Goal: Transaction & Acquisition: Purchase product/service

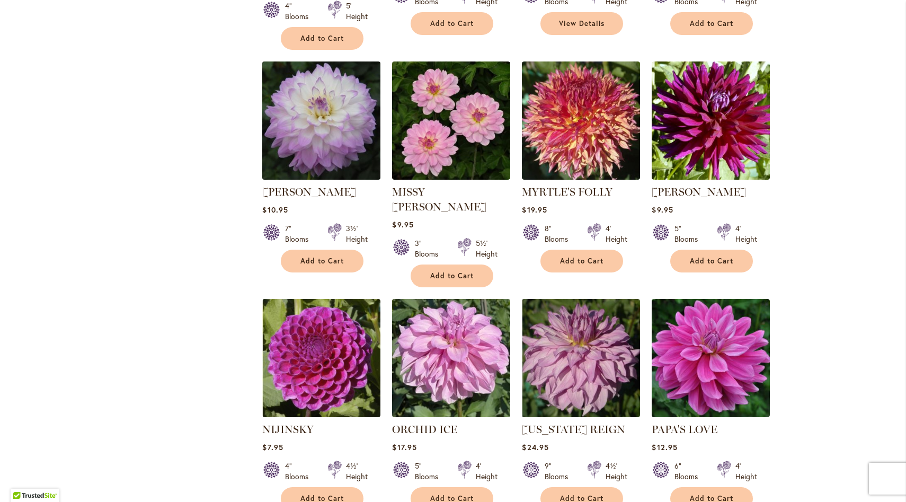
scroll to position [2937, 0]
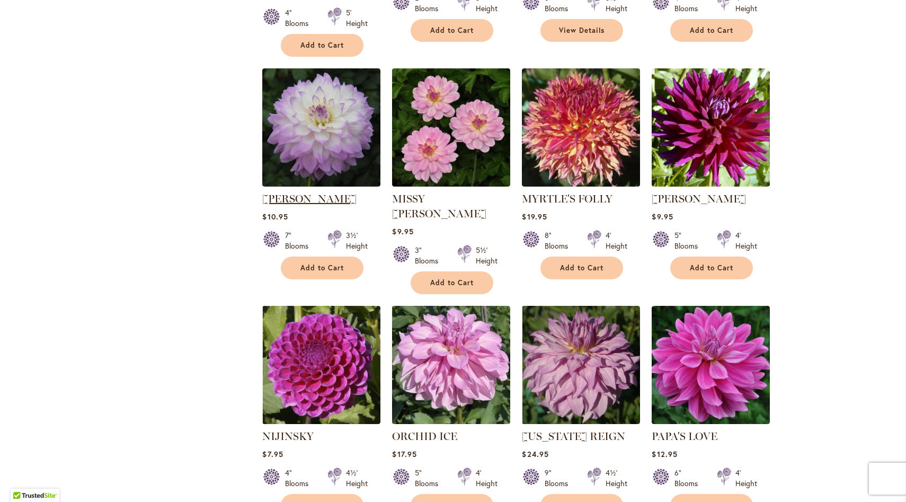
click at [306, 192] on link "[PERSON_NAME]" at bounding box center [309, 198] width 94 height 13
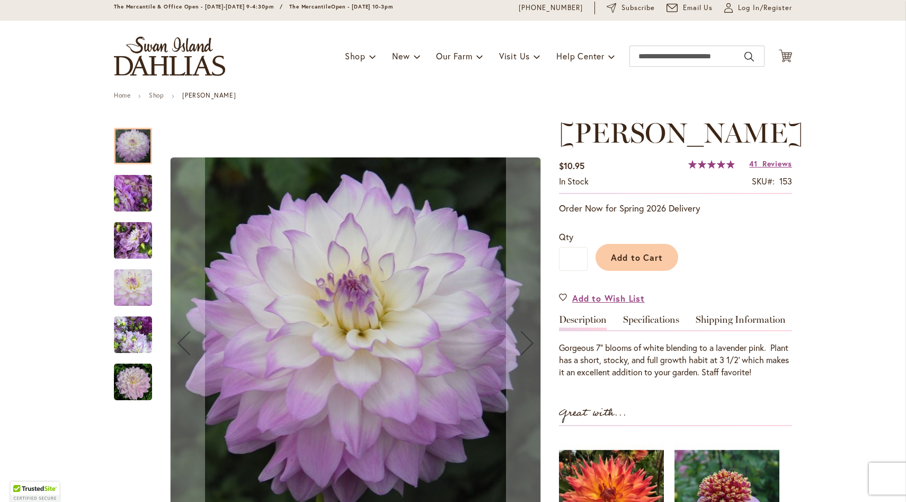
scroll to position [141, 0]
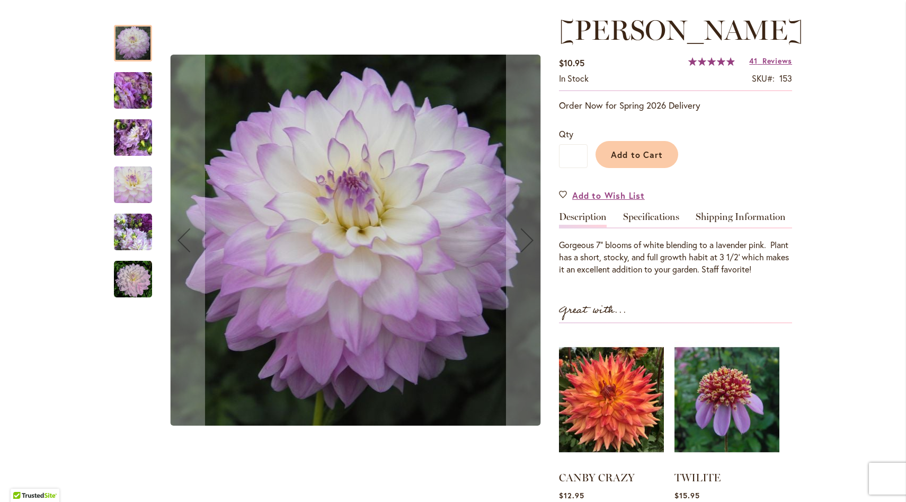
click at [142, 97] on img "MIKAYLA MIRANDA" at bounding box center [133, 90] width 76 height 57
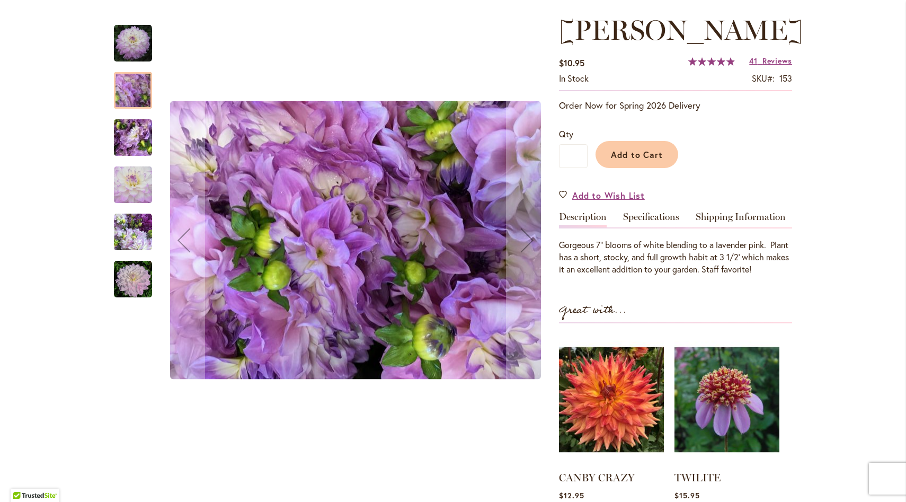
click at [140, 126] on img "MIKAYLA MIRANDA" at bounding box center [133, 137] width 76 height 57
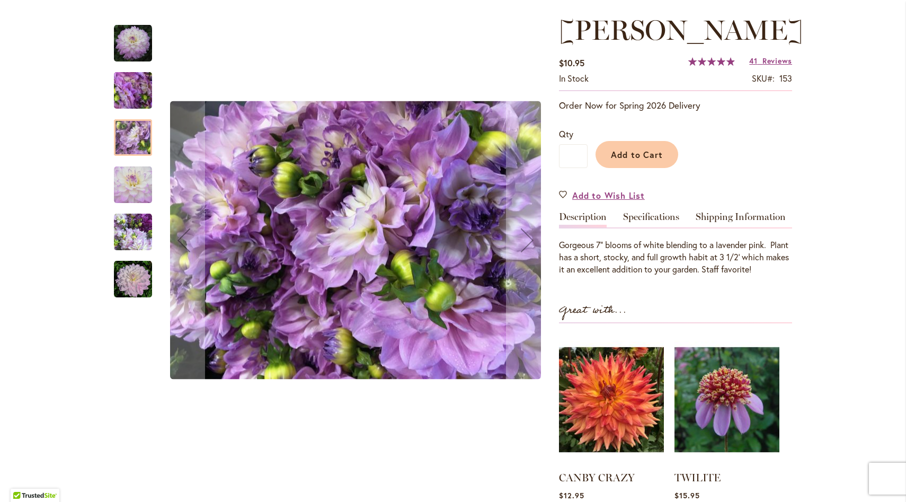
click at [133, 162] on div "MIKAYLA MIRANDA" at bounding box center [138, 179] width 49 height 47
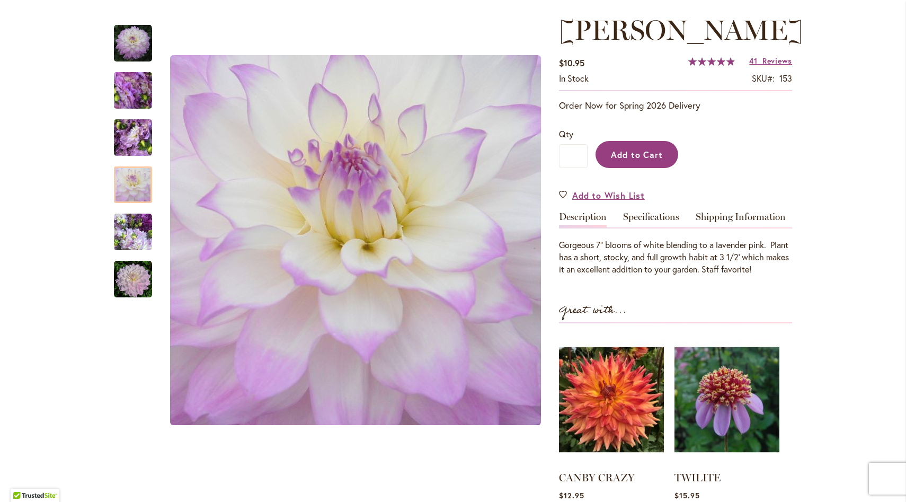
click at [622, 168] on button "Add to Cart" at bounding box center [636, 154] width 83 height 27
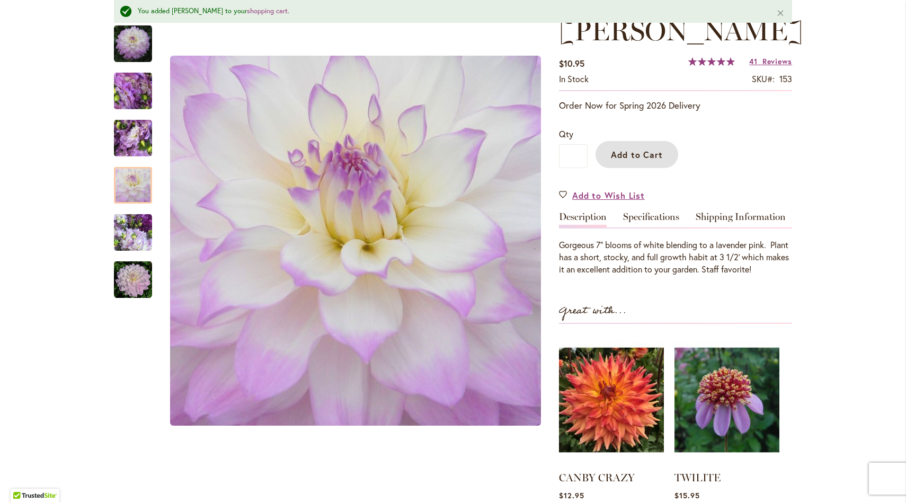
scroll to position [0, 0]
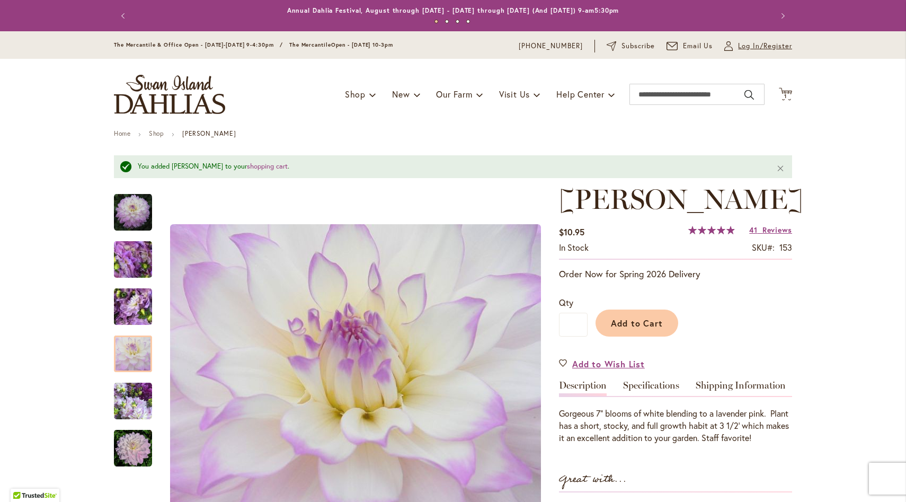
click at [750, 46] on span "Log In/Register" at bounding box center [765, 46] width 54 height 11
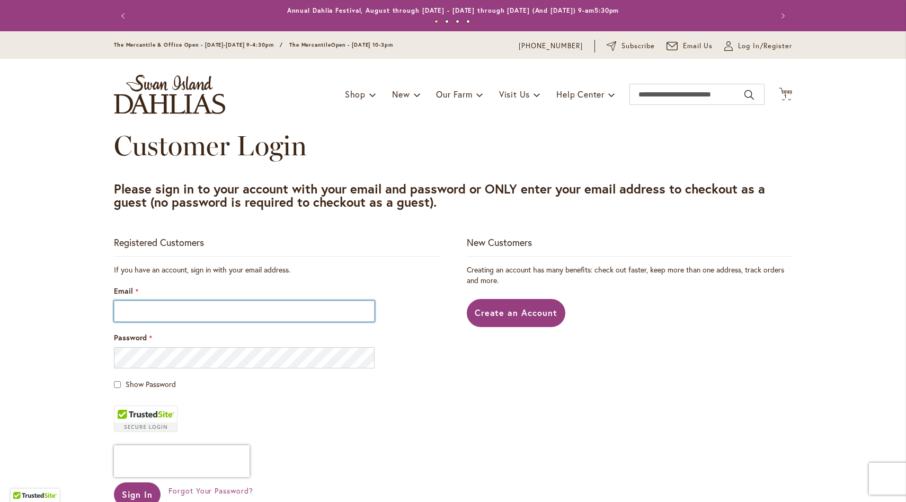
click at [291, 310] on input "Email" at bounding box center [244, 310] width 261 height 21
type input "**********"
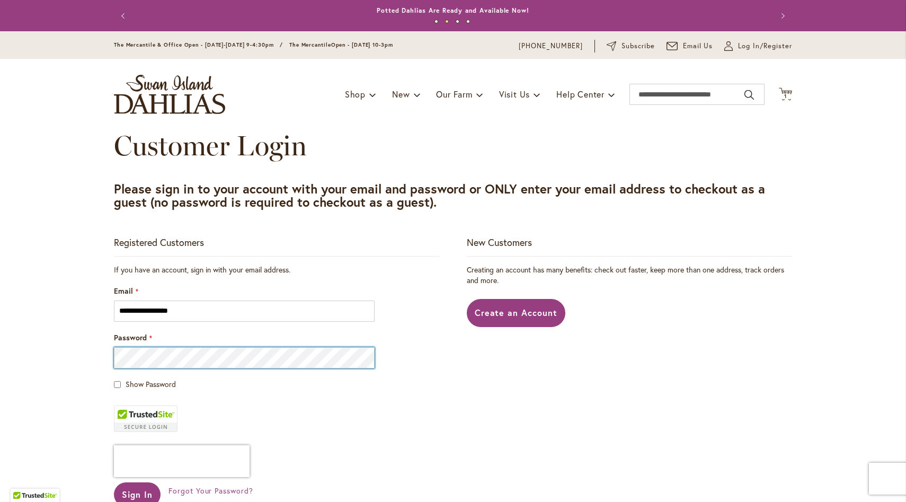
click at [114, 482] on button "Sign In" at bounding box center [137, 494] width 47 height 24
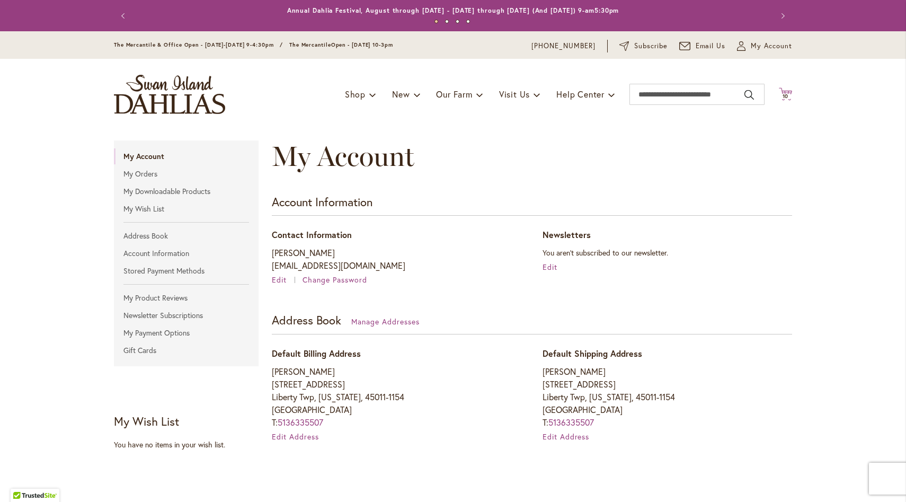
click at [782, 94] on span "10" at bounding box center [785, 96] width 6 height 7
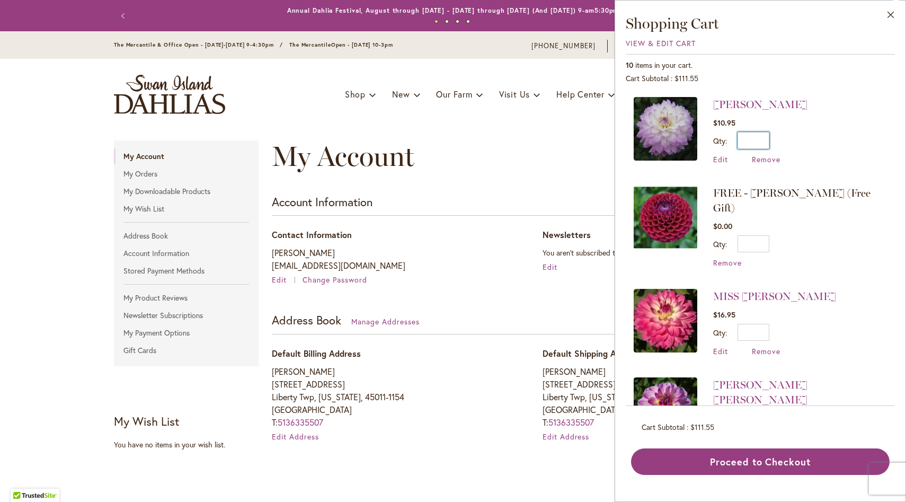
click at [764, 141] on input "*" at bounding box center [753, 140] width 32 height 17
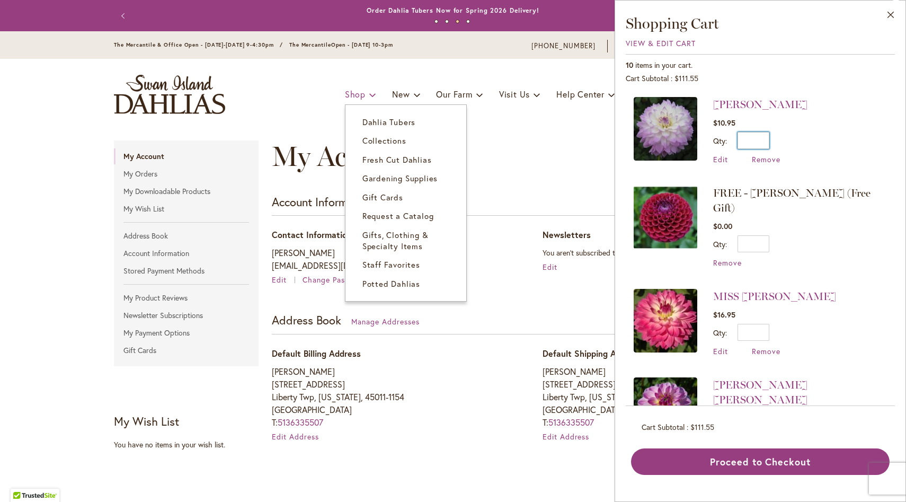
click at [369, 95] on span at bounding box center [372, 94] width 7 height 17
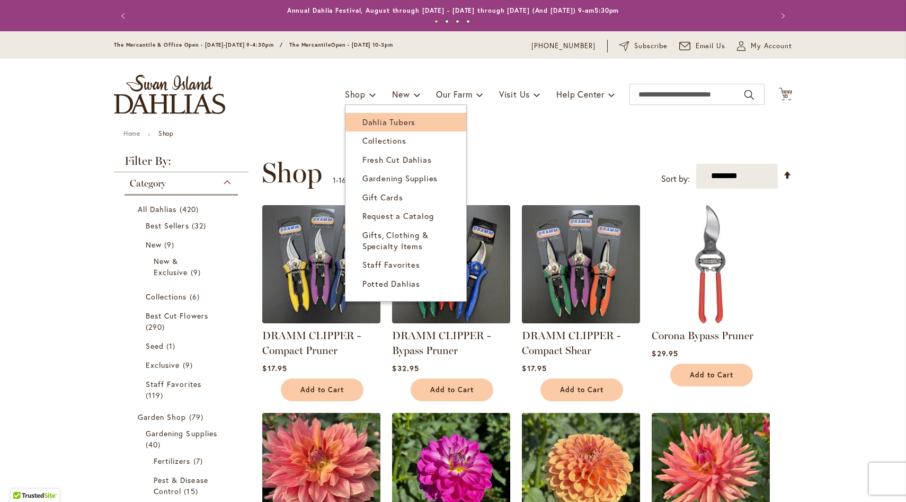
click at [369, 122] on span "Dahlia Tubers" at bounding box center [388, 122] width 53 height 11
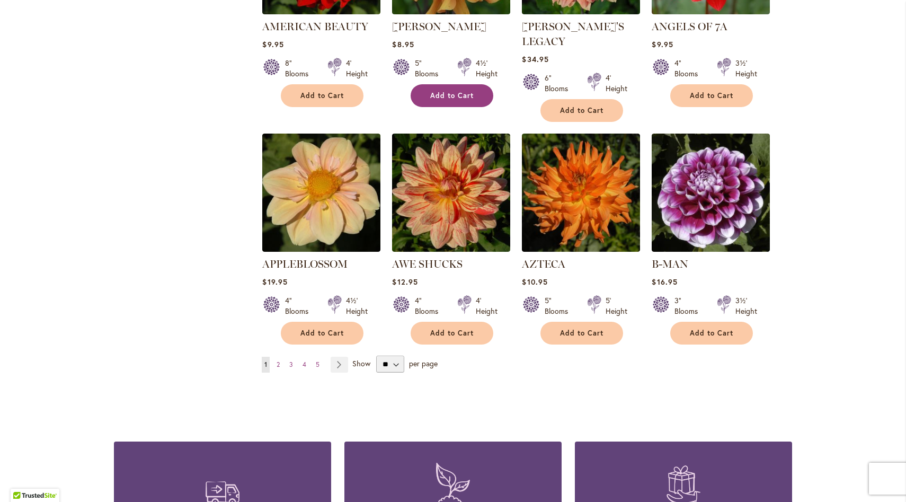
scroll to position [868, 0]
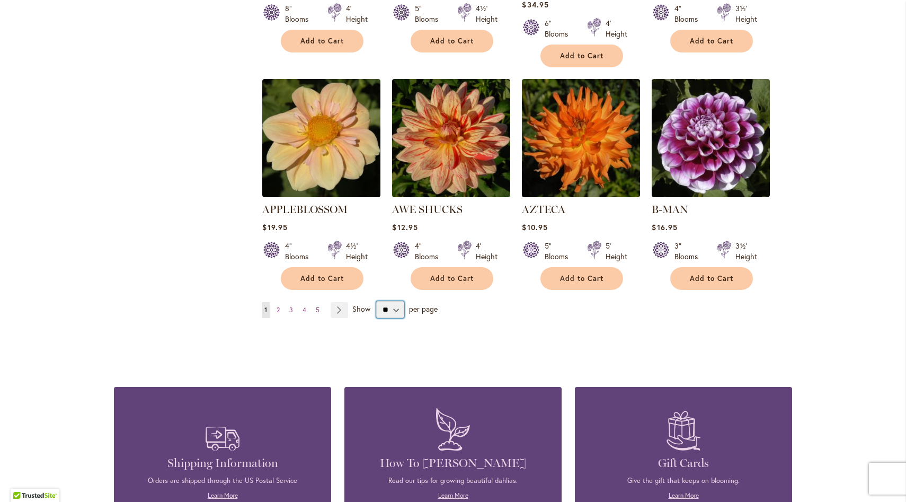
click at [390, 301] on select "** ** ** **" at bounding box center [390, 309] width 28 height 17
select select "**"
click at [376, 301] on select "** ** ** **" at bounding box center [390, 309] width 28 height 17
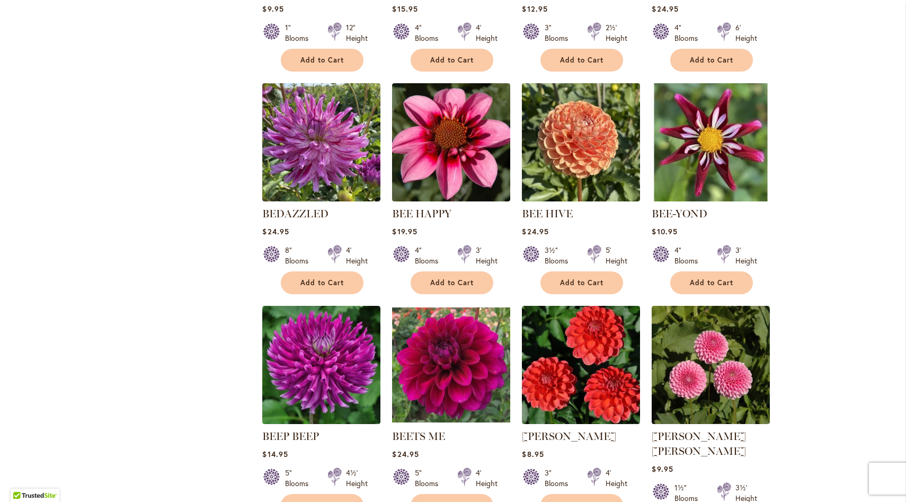
scroll to position [1701, 0]
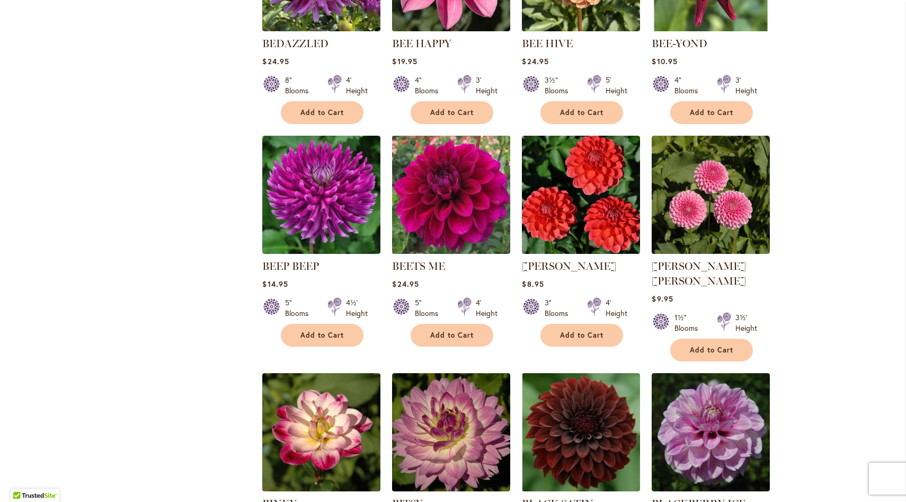
click at [449, 216] on img at bounding box center [451, 195] width 124 height 124
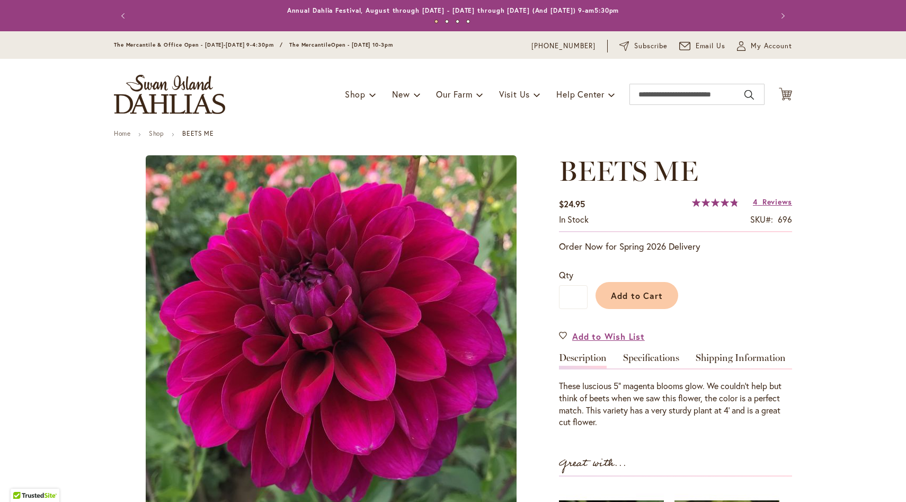
type input "******"
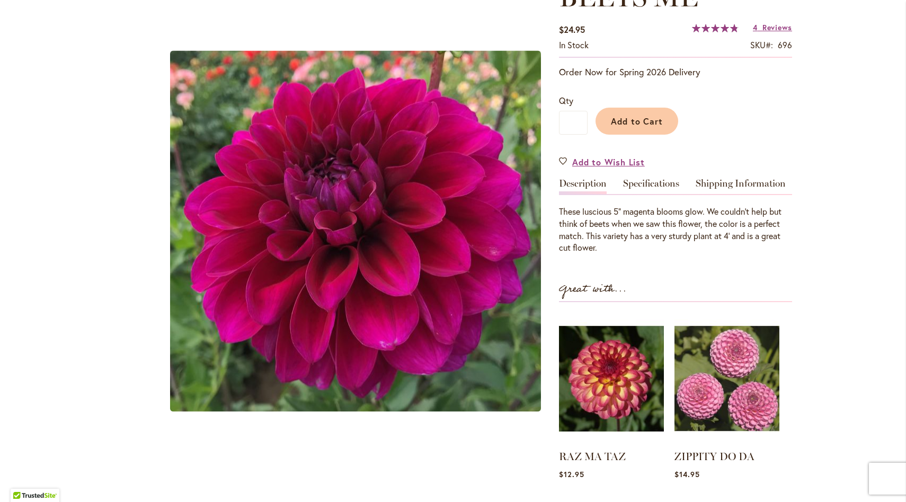
scroll to position [214, 0]
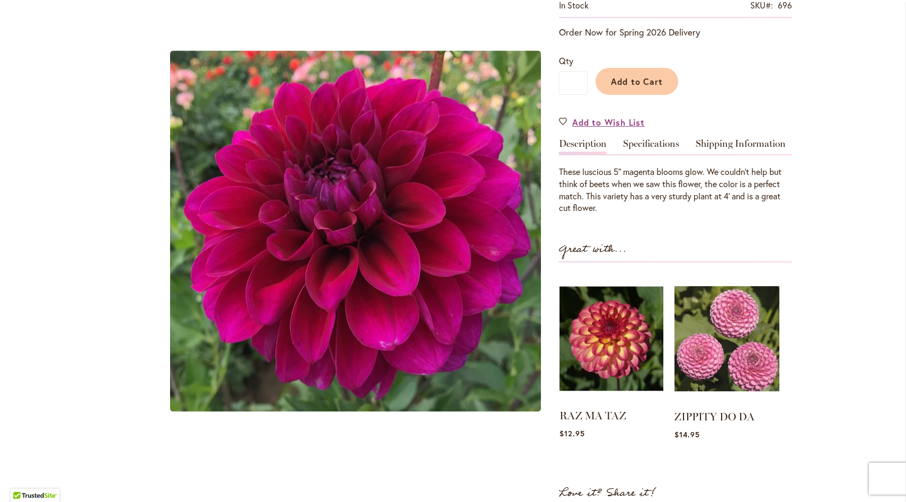
click at [594, 344] on img at bounding box center [611, 338] width 104 height 130
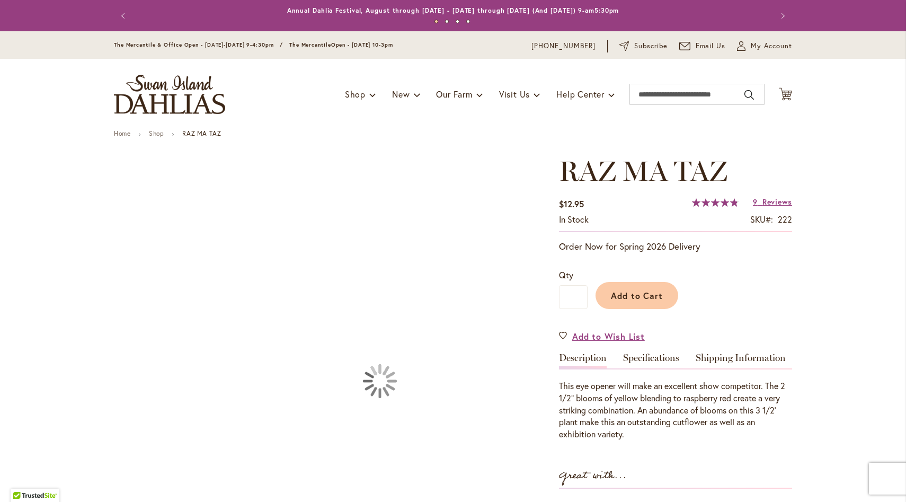
type input "******"
click at [583, 409] on div "This eye opener will make an excellent show competitor. The 2 1/2" blooms of ye…" at bounding box center [675, 410] width 233 height 60
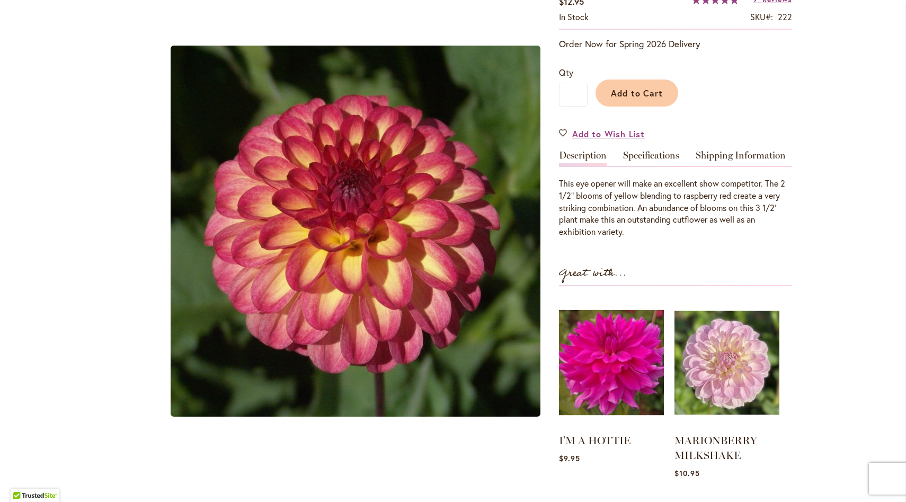
scroll to position [189, 0]
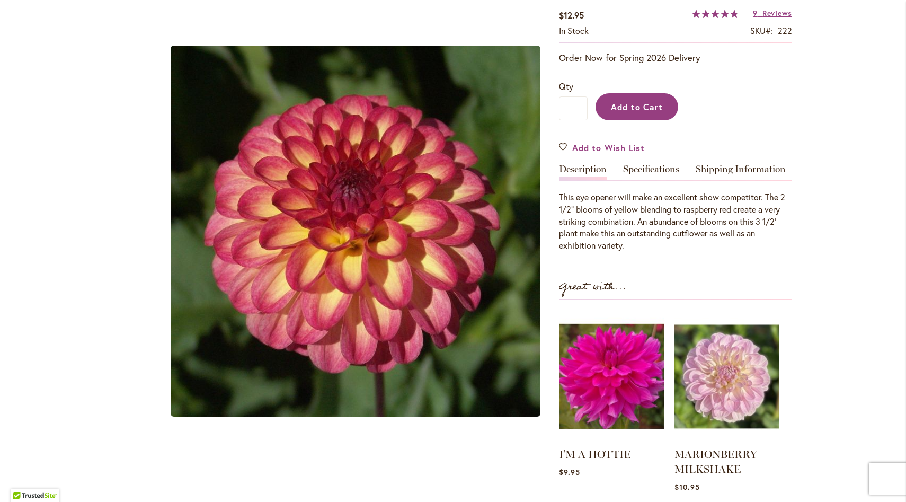
click at [622, 109] on span "Add to Cart" at bounding box center [637, 106] width 52 height 11
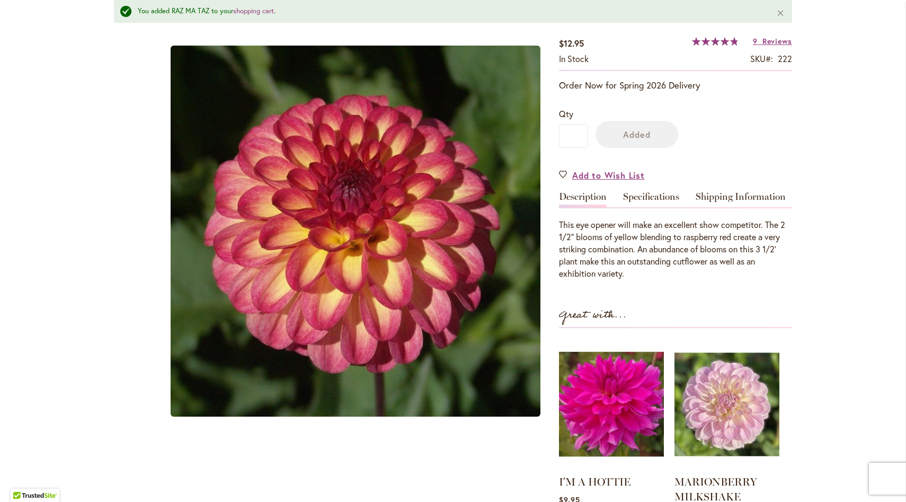
scroll to position [216, 0]
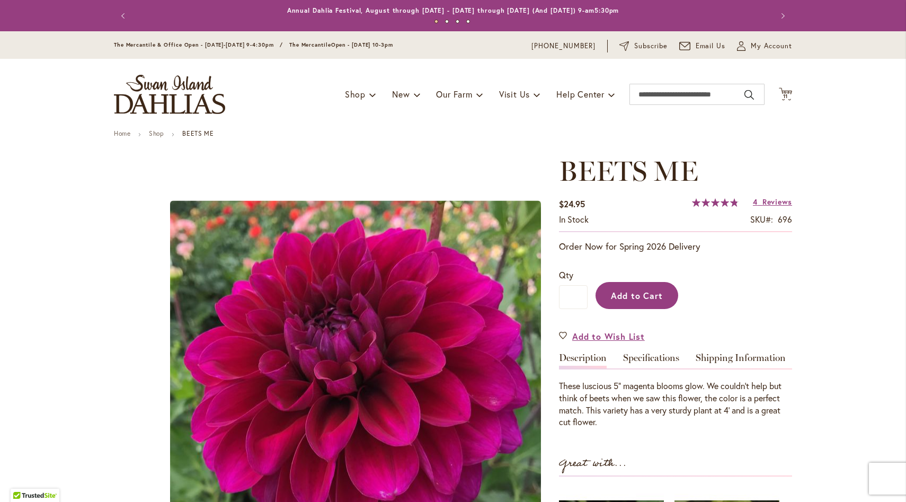
click at [632, 289] on button "Add to Cart" at bounding box center [636, 295] width 83 height 27
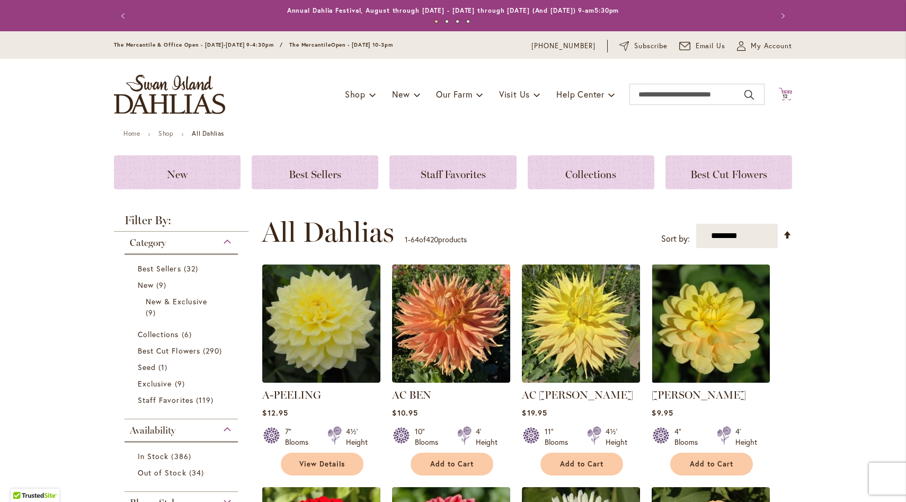
click at [782, 96] on span "12" at bounding box center [785, 96] width 6 height 7
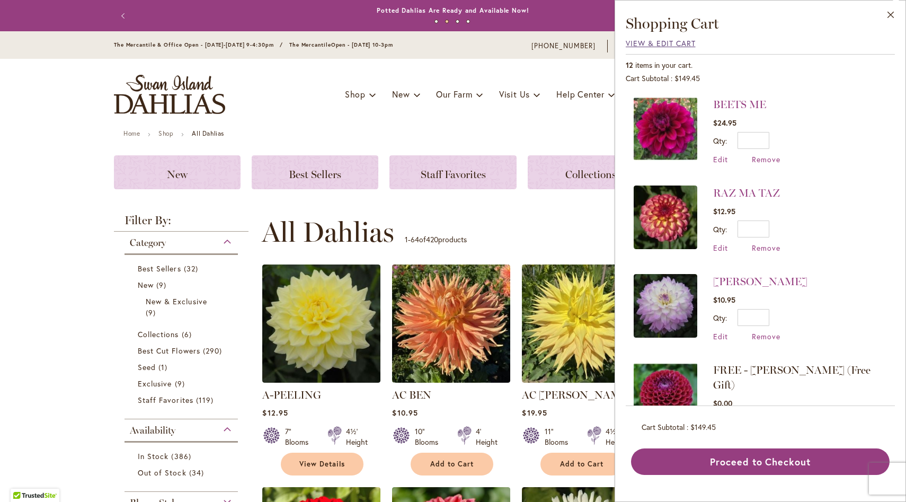
click at [639, 43] on span "View & Edit Cart" at bounding box center [661, 43] width 70 height 10
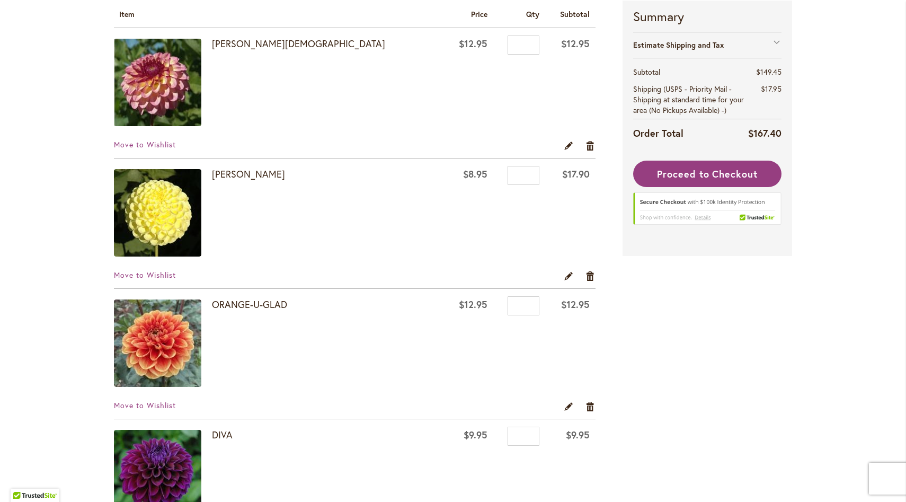
scroll to position [241, 0]
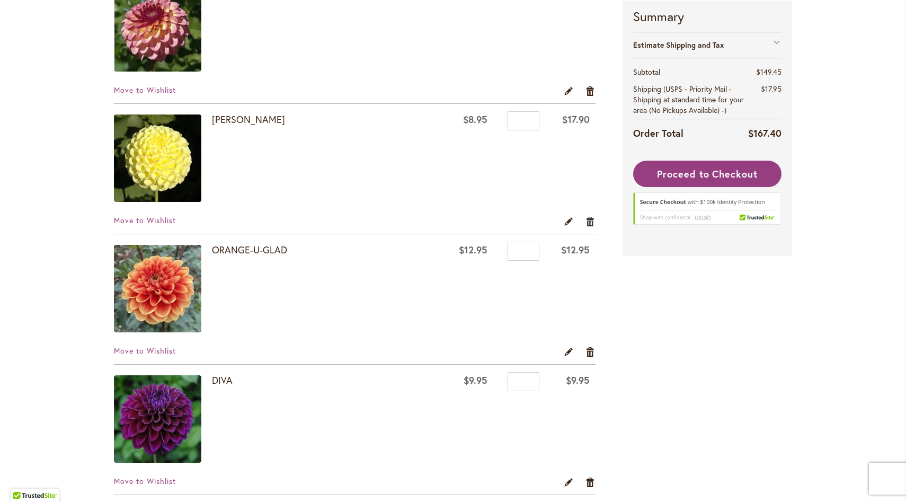
click at [586, 220] on link "Remove item" at bounding box center [590, 221] width 10 height 12
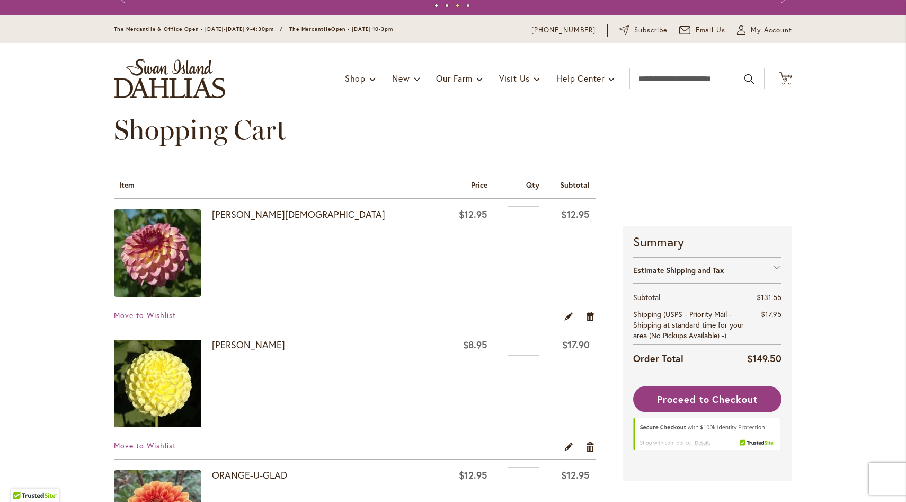
scroll to position [0, 0]
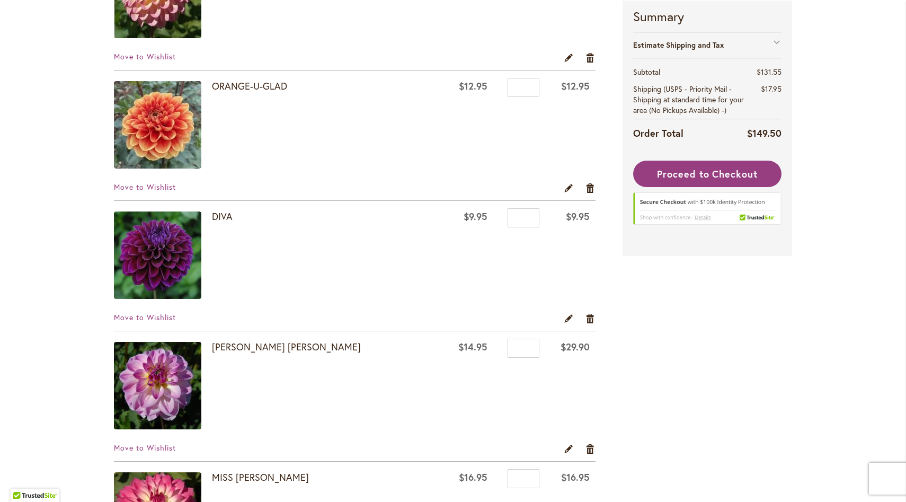
scroll to position [403, 0]
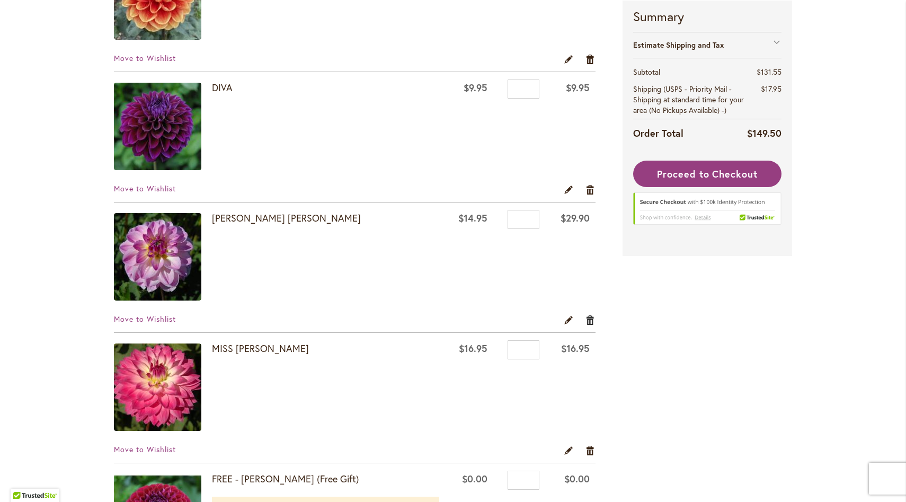
click at [586, 320] on link "Remove item" at bounding box center [590, 320] width 10 height 12
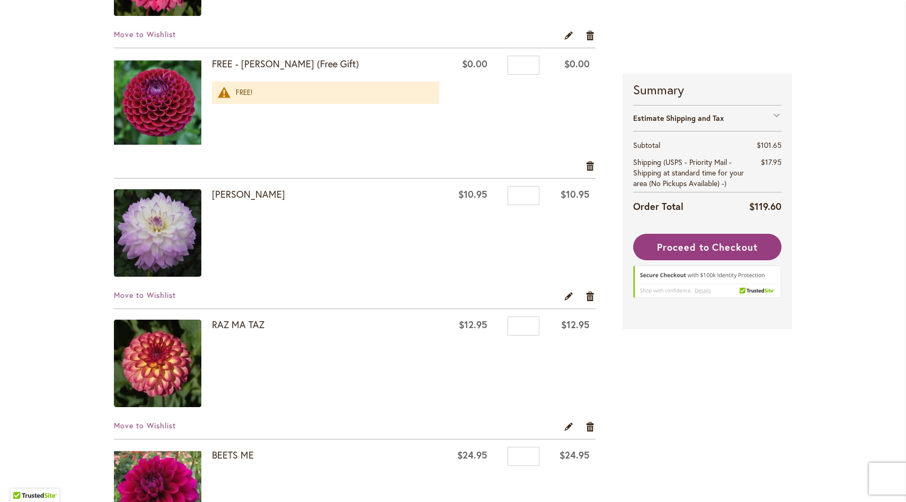
scroll to position [638, 0]
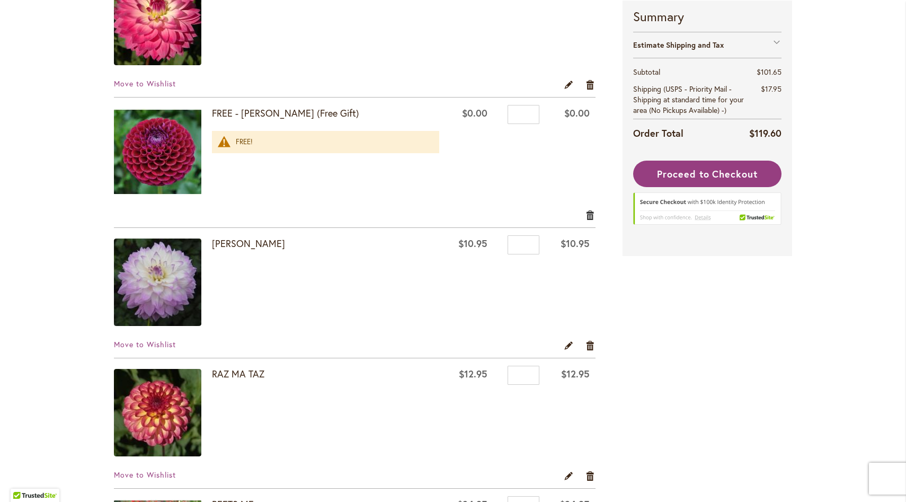
click at [585, 215] on link "Remove item" at bounding box center [590, 215] width 10 height 12
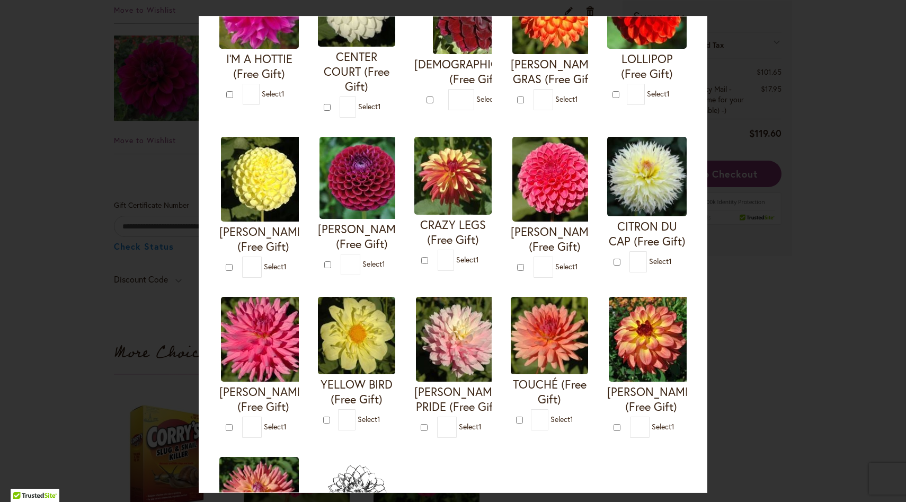
scroll to position [55, 0]
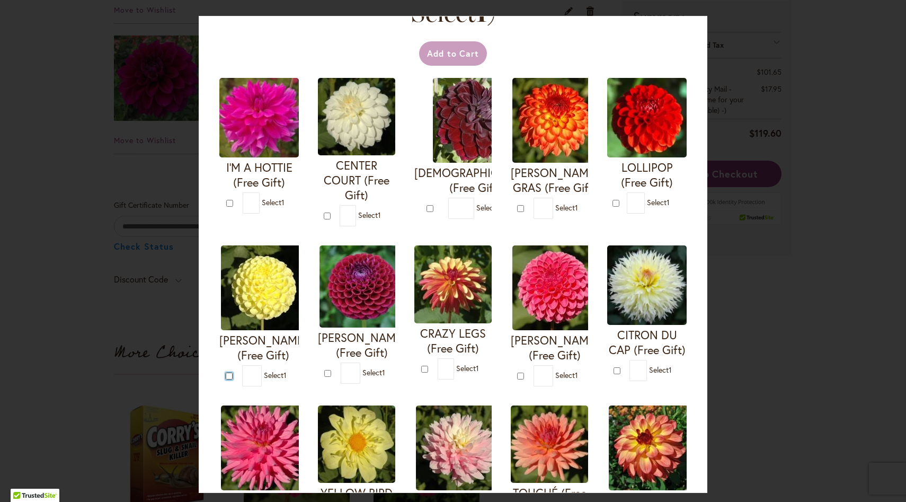
type input "*"
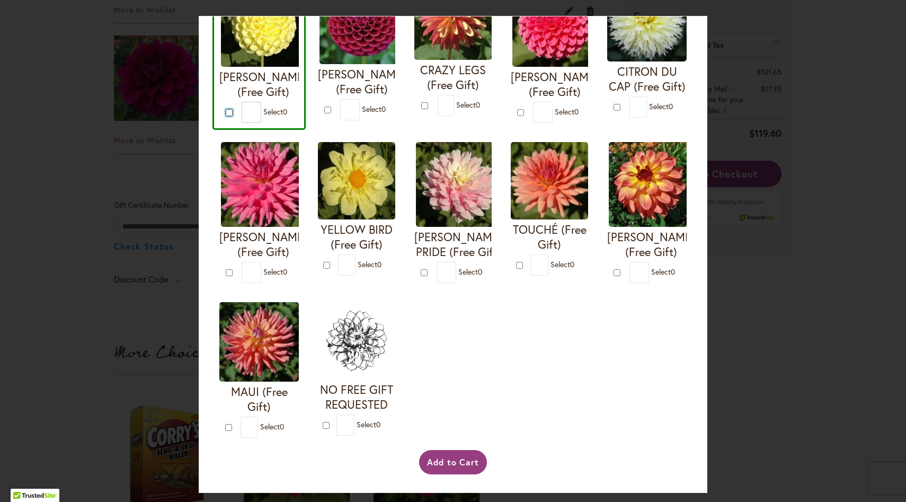
scroll to position [468, 0]
click at [436, 466] on button "Add to Cart" at bounding box center [453, 462] width 68 height 24
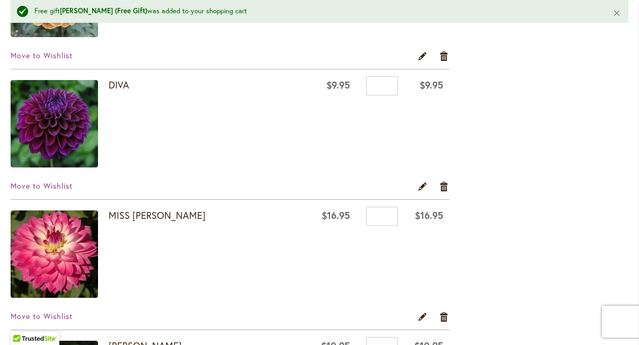
scroll to position [441, 0]
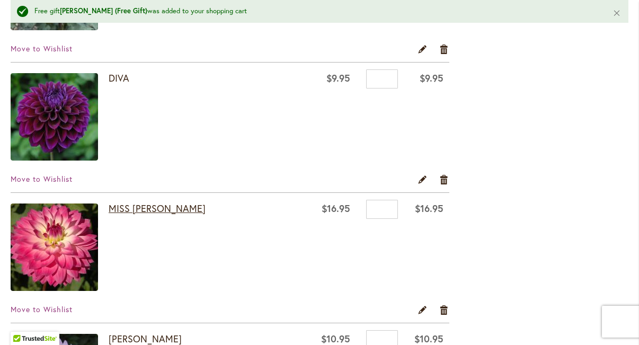
click at [140, 209] on link "MISS [PERSON_NAME]" at bounding box center [157, 208] width 97 height 13
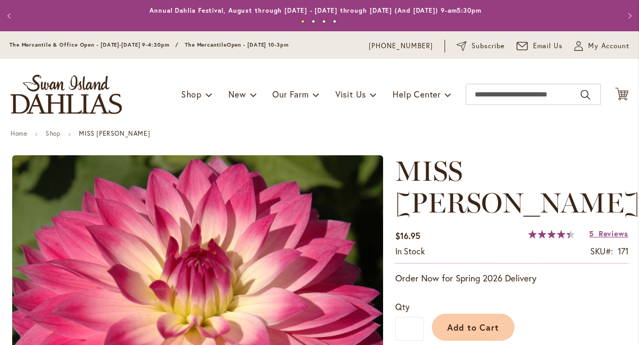
type input "******"
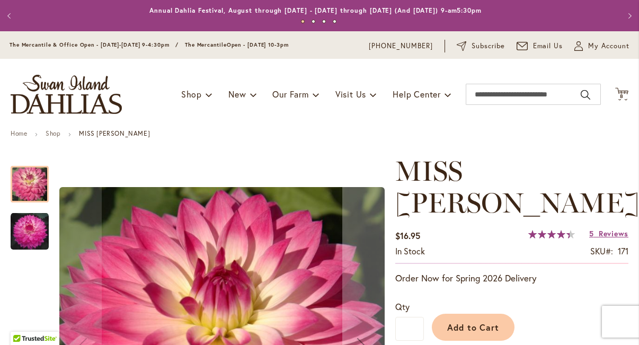
click at [39, 230] on img "MISS DELILAH" at bounding box center [30, 231] width 38 height 38
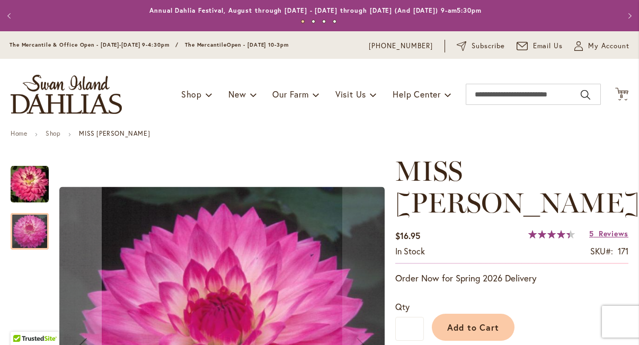
scroll to position [163, 0]
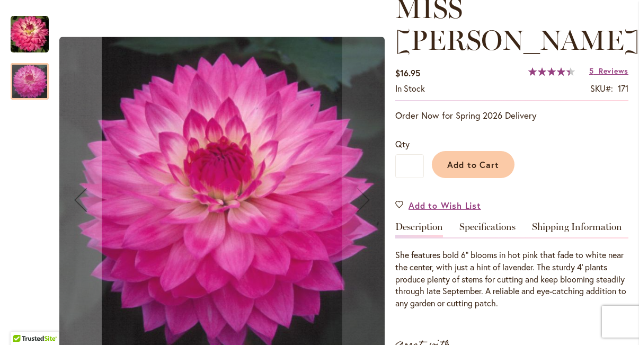
click at [28, 44] on img "MISS DELILAH" at bounding box center [30, 34] width 38 height 38
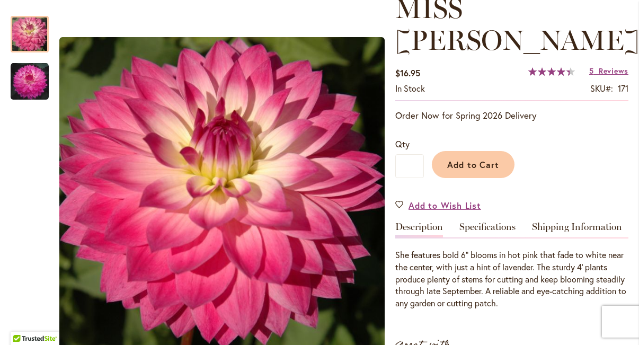
scroll to position [0, 0]
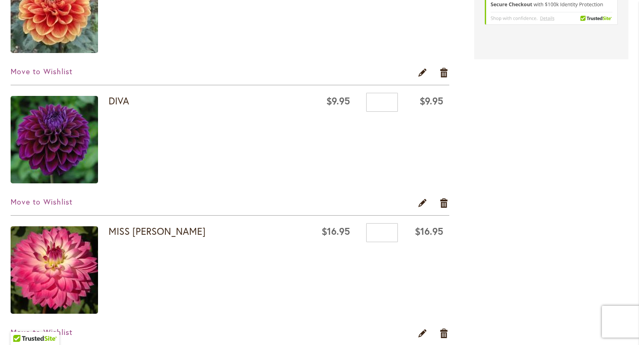
scroll to position [466, 0]
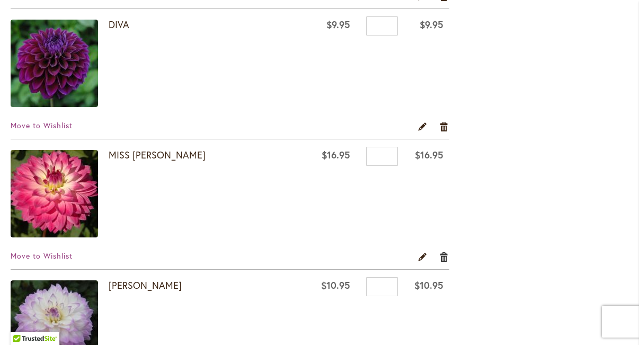
click at [442, 258] on link "Remove item" at bounding box center [444, 257] width 10 height 12
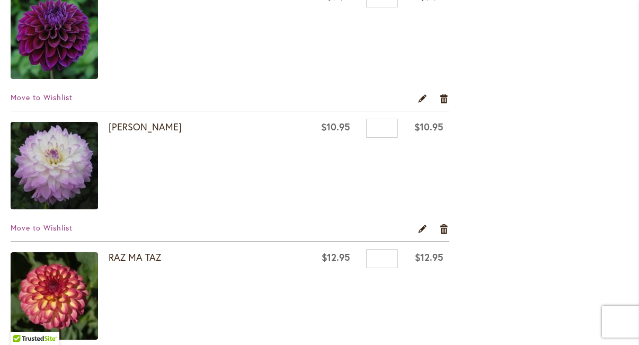
scroll to position [541, 0]
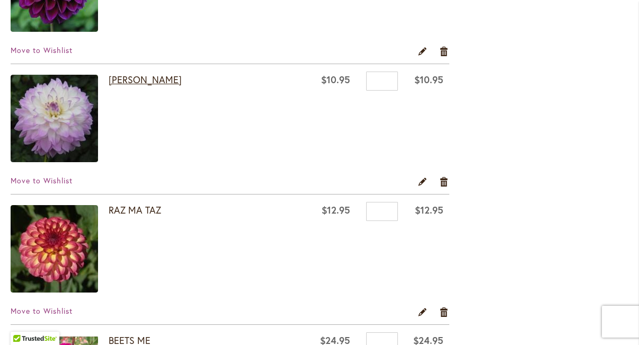
click at [174, 81] on link "[PERSON_NAME]" at bounding box center [145, 79] width 73 height 13
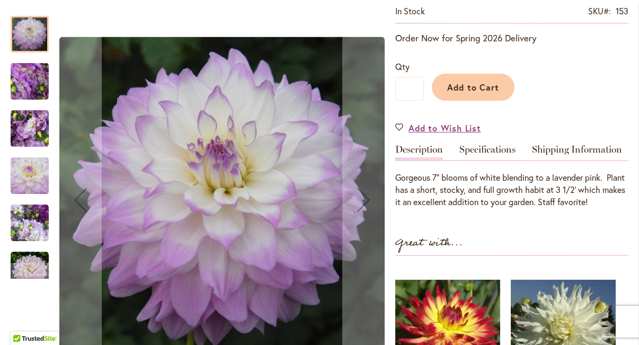
scroll to position [232, 0]
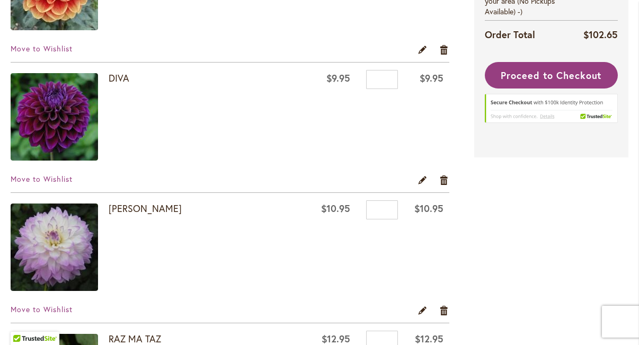
scroll to position [692, 0]
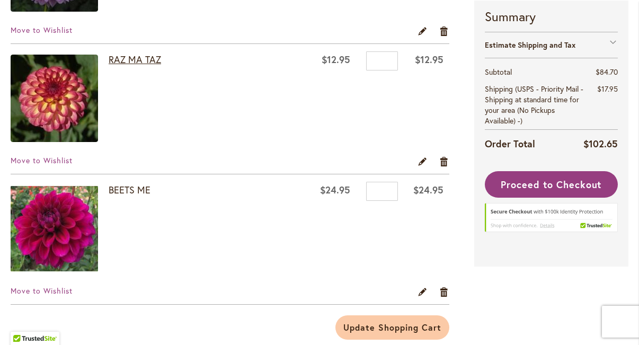
click at [142, 62] on link "RAZ MA TAZ" at bounding box center [135, 59] width 52 height 13
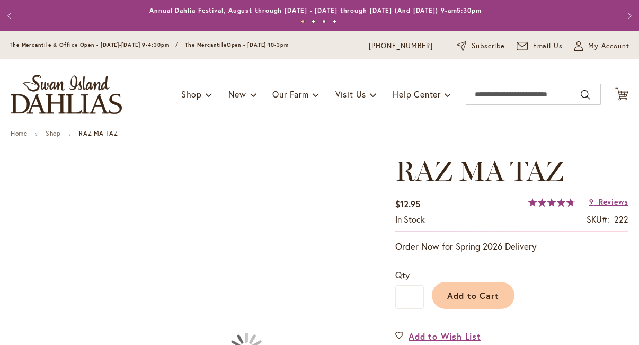
type input "******"
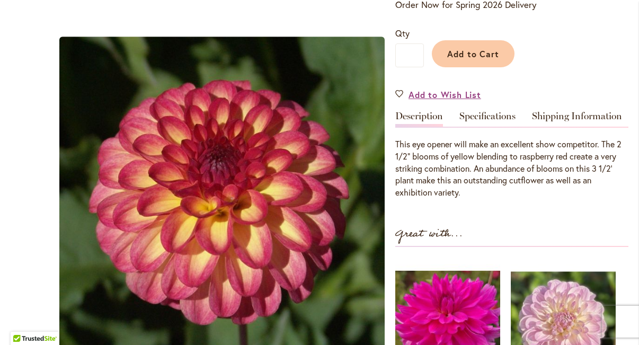
scroll to position [187, 0]
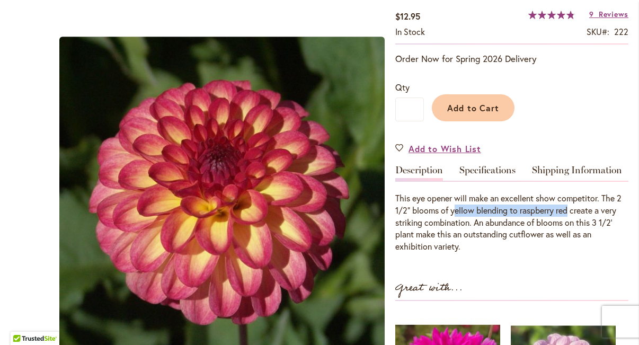
drag, startPoint x: 454, startPoint y: 210, endPoint x: 569, endPoint y: 210, distance: 114.9
click at [569, 210] on div "This eye opener will make an excellent show competitor. The 2 1/2" blooms of ye…" at bounding box center [511, 222] width 233 height 60
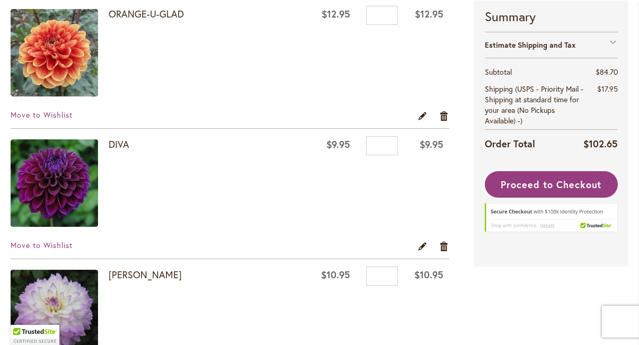
scroll to position [478, 0]
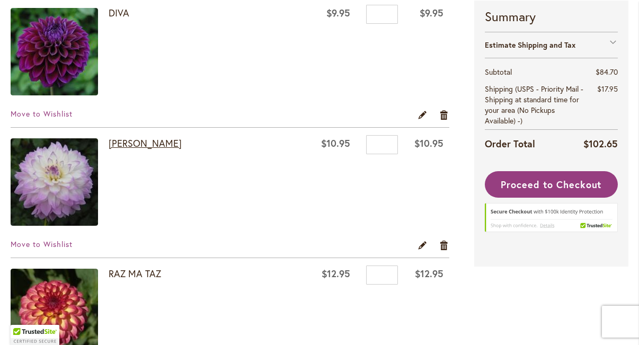
click at [182, 145] on link "[PERSON_NAME]" at bounding box center [145, 143] width 73 height 13
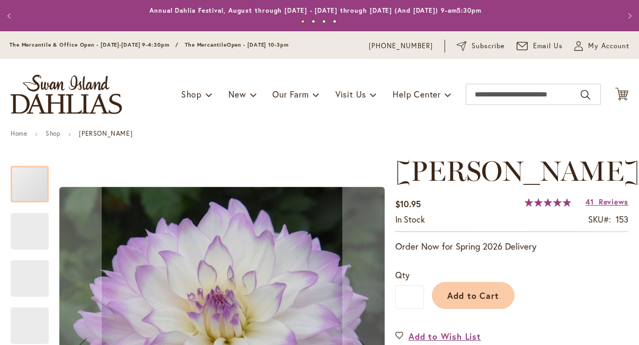
type input "******"
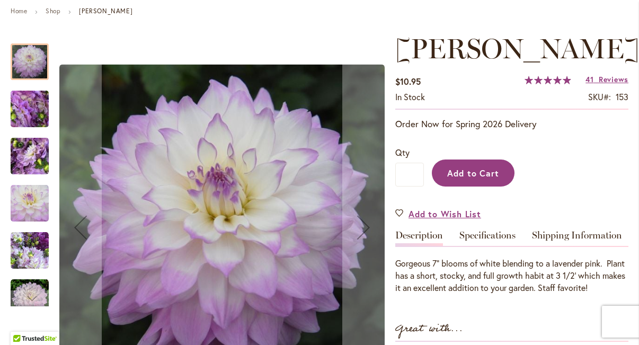
scroll to position [136, 0]
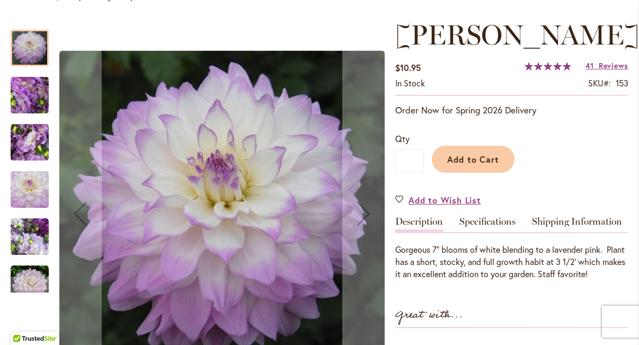
click at [26, 235] on img "MIKAYLA MIRANDA" at bounding box center [30, 237] width 38 height 38
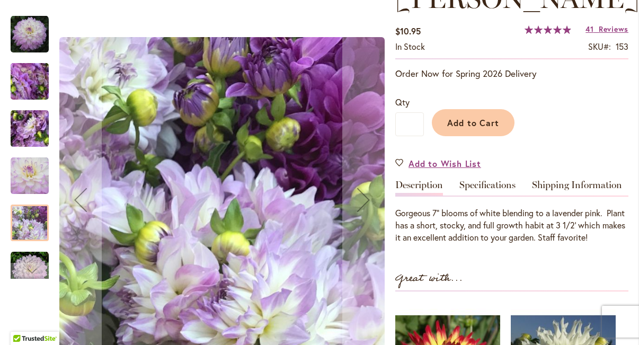
scroll to position [204, 0]
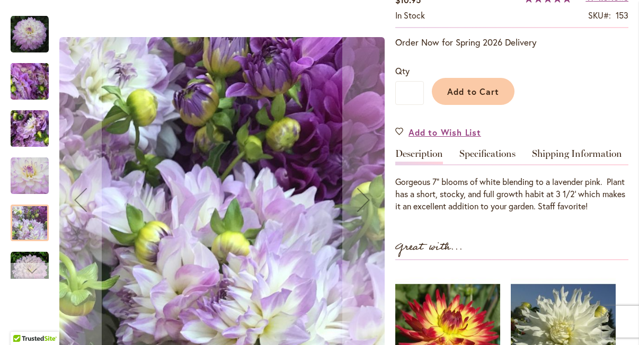
click at [20, 269] on div "Next" at bounding box center [30, 271] width 38 height 16
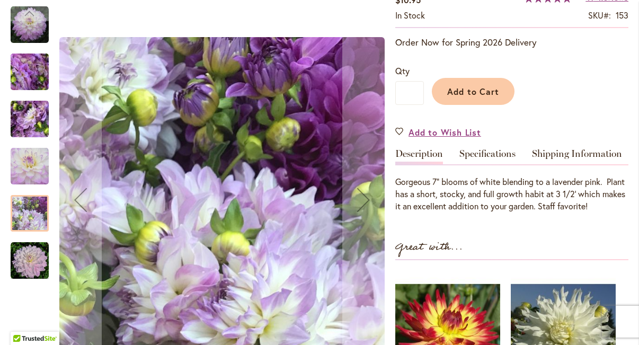
click at [20, 273] on img "MIKAYLA MIRANDA" at bounding box center [30, 261] width 38 height 38
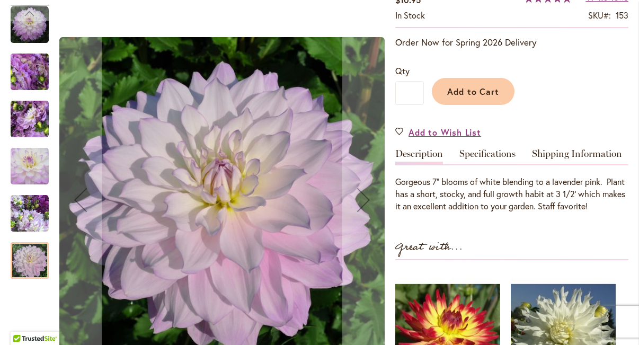
click at [26, 228] on img "MIKAYLA MIRANDA" at bounding box center [30, 213] width 38 height 38
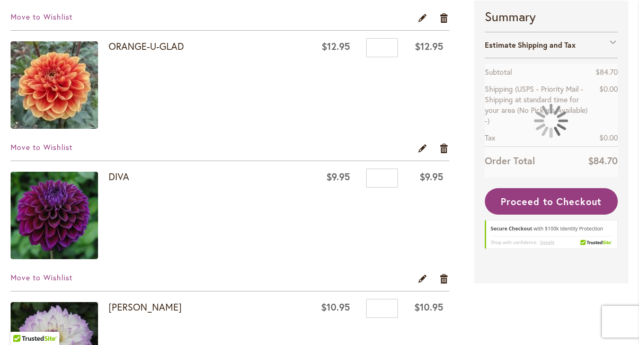
scroll to position [321, 0]
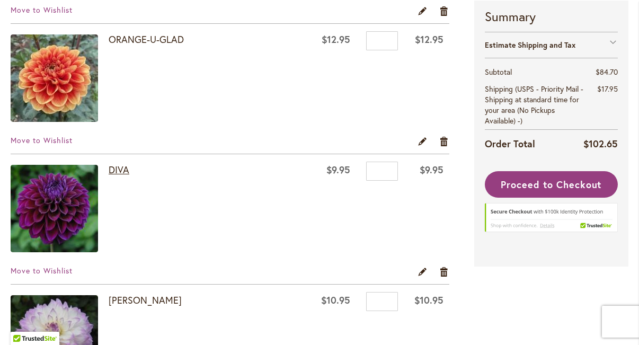
click at [111, 169] on link "DIVA" at bounding box center [119, 169] width 21 height 13
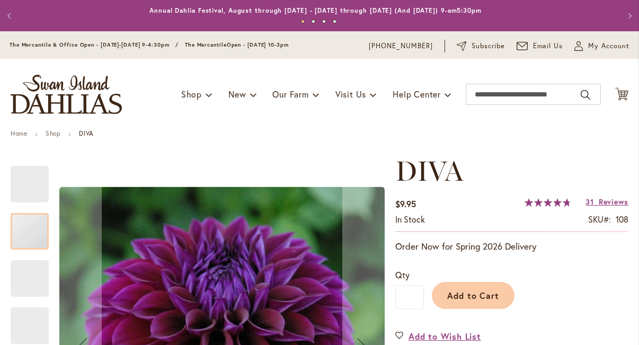
type input "******"
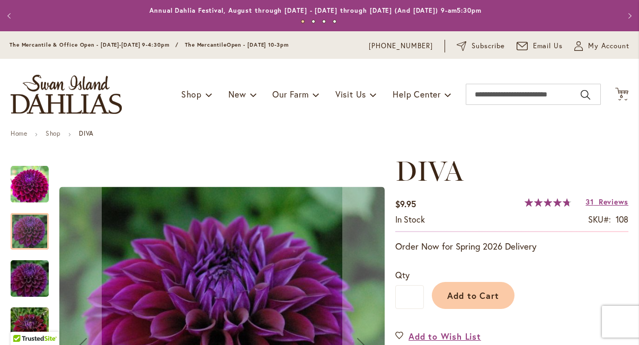
scroll to position [239, 0]
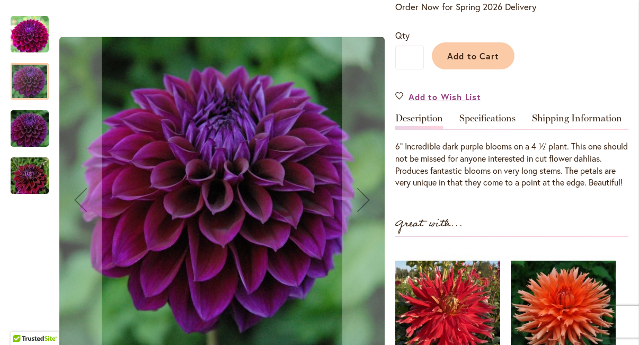
click at [38, 92] on div at bounding box center [30, 81] width 38 height 37
click at [30, 122] on img "Diva" at bounding box center [30, 128] width 76 height 51
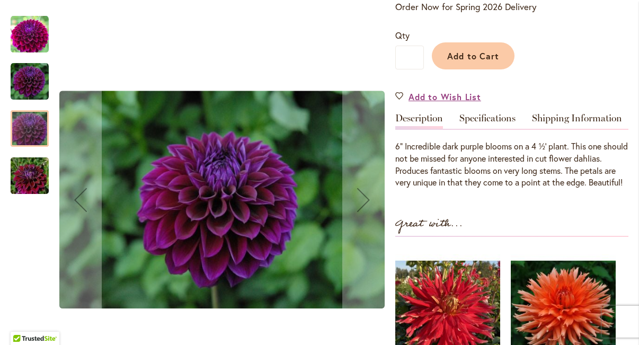
click at [30, 147] on div "Diva" at bounding box center [30, 170] width 38 height 47
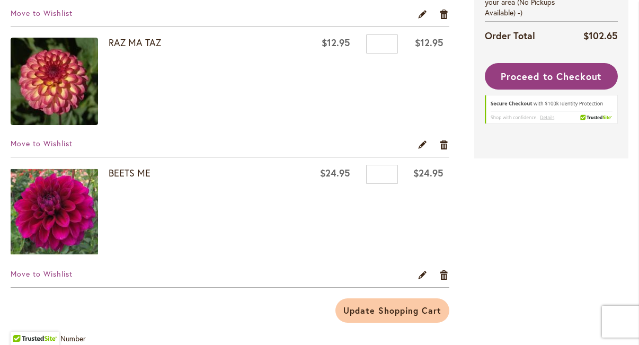
scroll to position [763, 0]
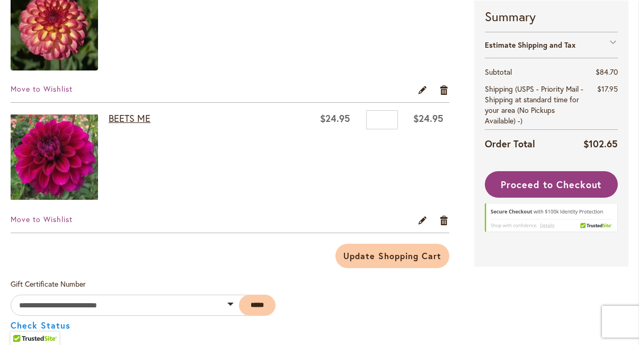
click at [132, 120] on link "BEETS ME" at bounding box center [130, 118] width 42 height 13
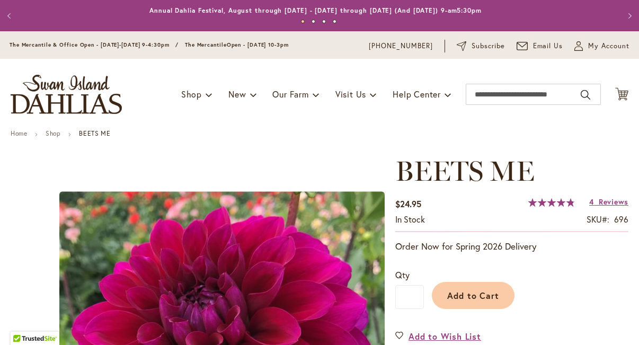
type input "******"
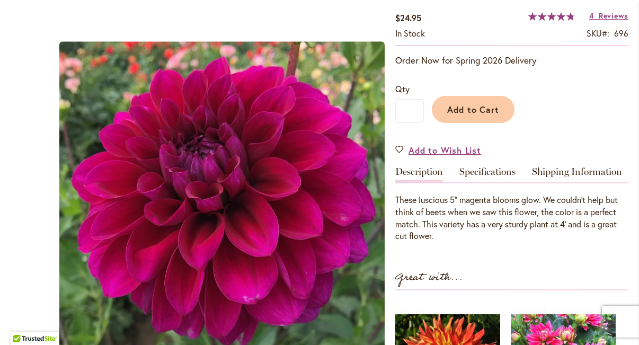
scroll to position [193, 0]
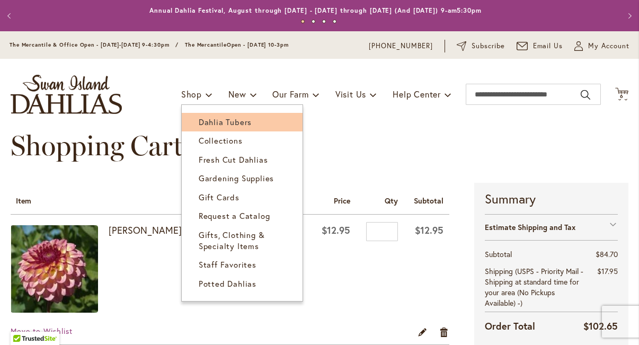
click at [199, 118] on span "Dahlia Tubers" at bounding box center [225, 122] width 53 height 11
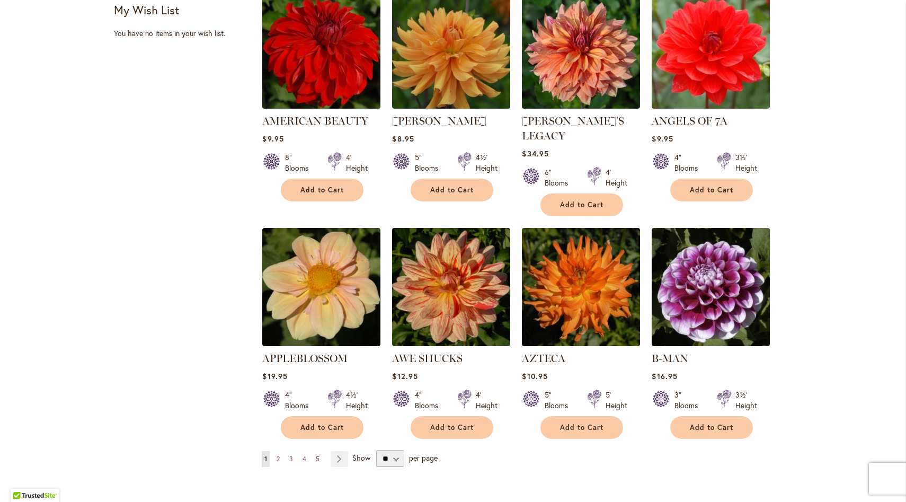
scroll to position [773, 0]
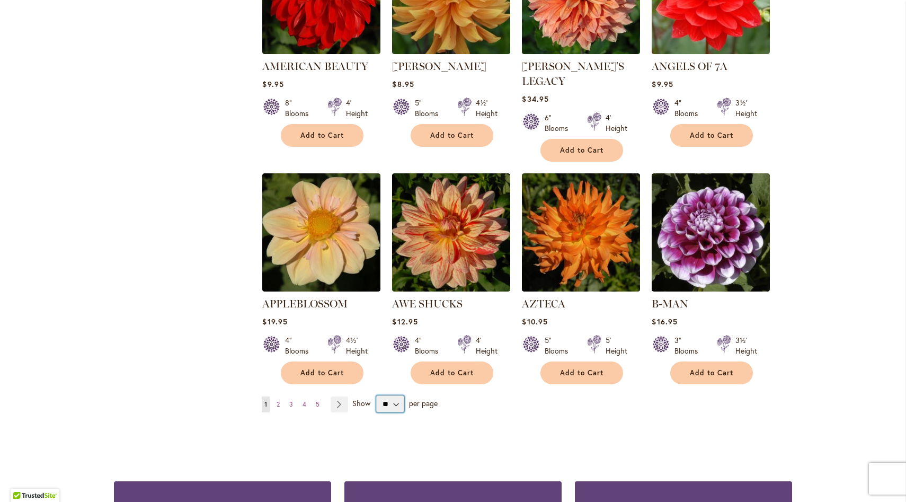
click at [390, 344] on select "** ** ** **" at bounding box center [390, 403] width 28 height 17
select select "**"
click at [376, 344] on select "** ** ** **" at bounding box center [390, 403] width 28 height 17
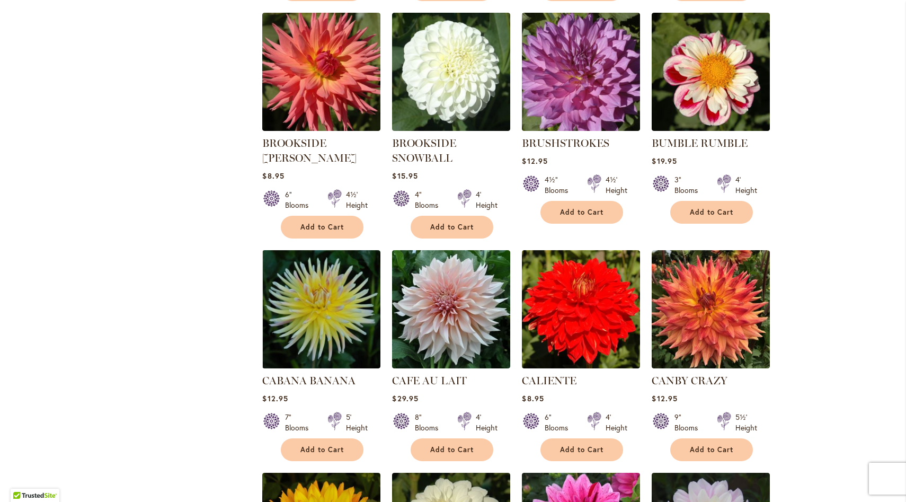
scroll to position [3204, 0]
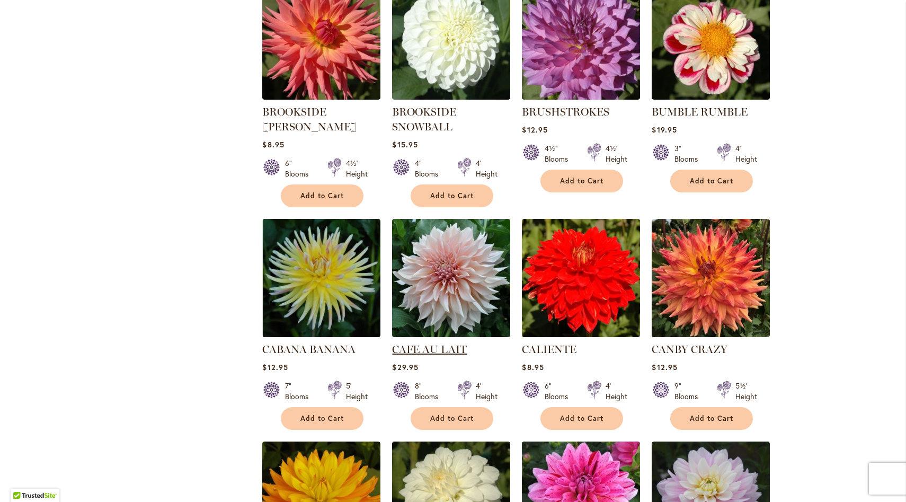
click at [439, 343] on link "CAFE AU LAIT" at bounding box center [429, 349] width 75 height 13
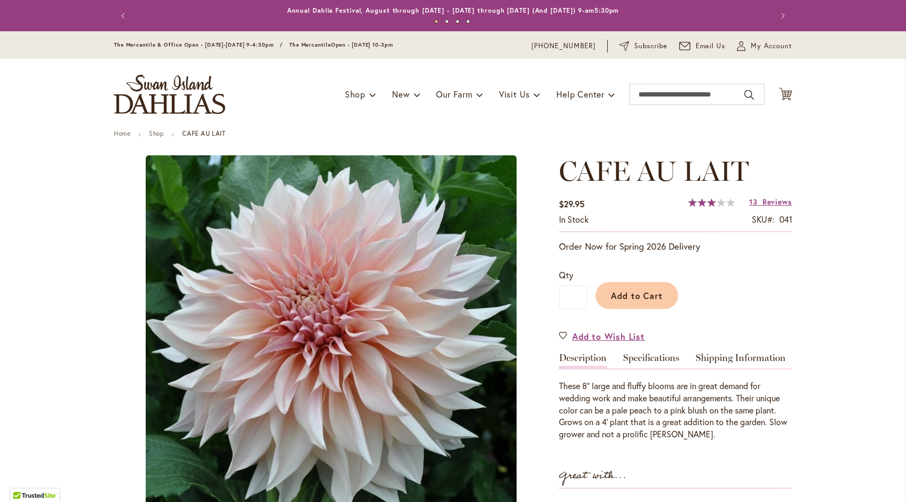
type input "******"
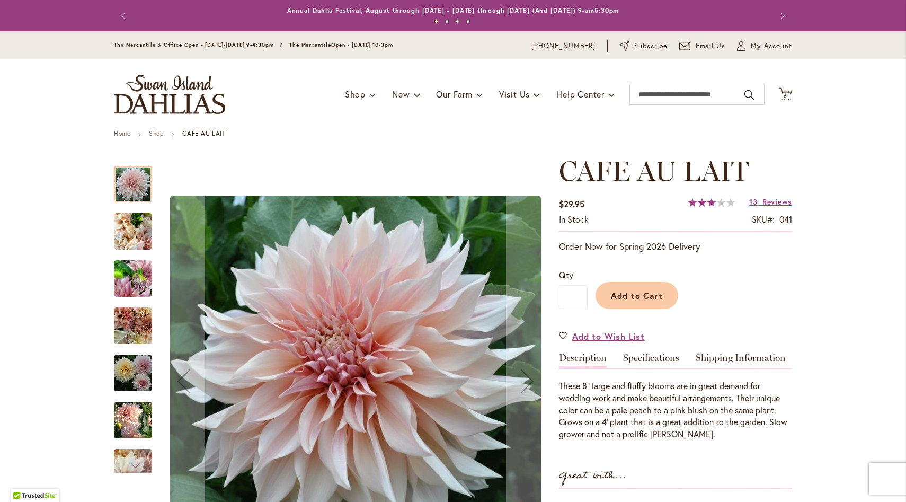
click at [127, 233] on img "Café Au Lait" at bounding box center [133, 231] width 38 height 51
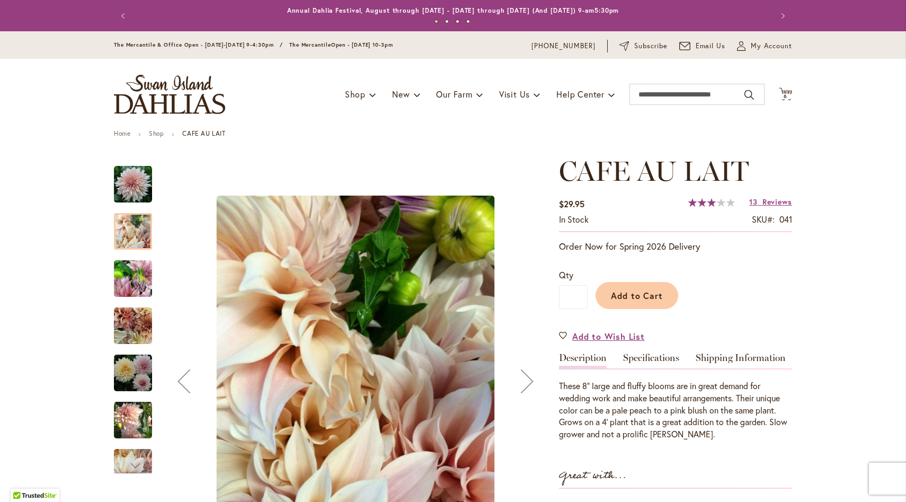
click at [135, 291] on img "Café Au Lait" at bounding box center [133, 278] width 38 height 51
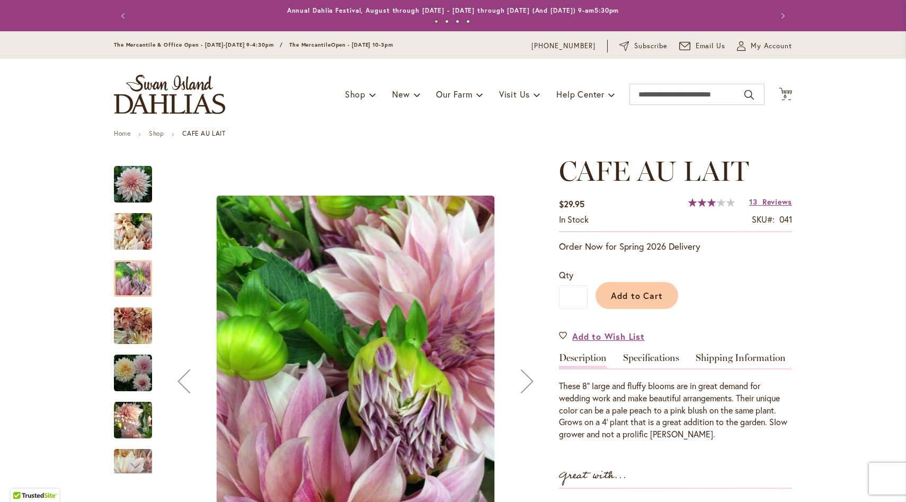
click at [123, 380] on img "Café Au Lait" at bounding box center [133, 373] width 38 height 38
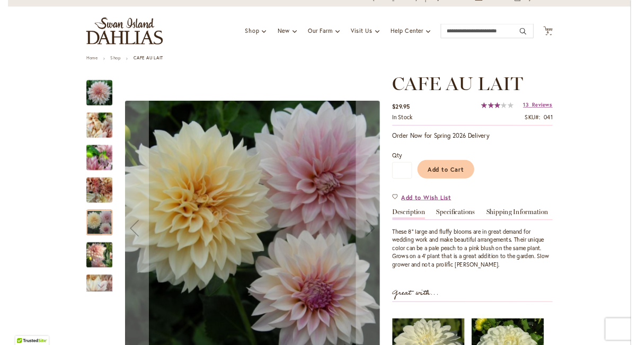
scroll to position [101, 0]
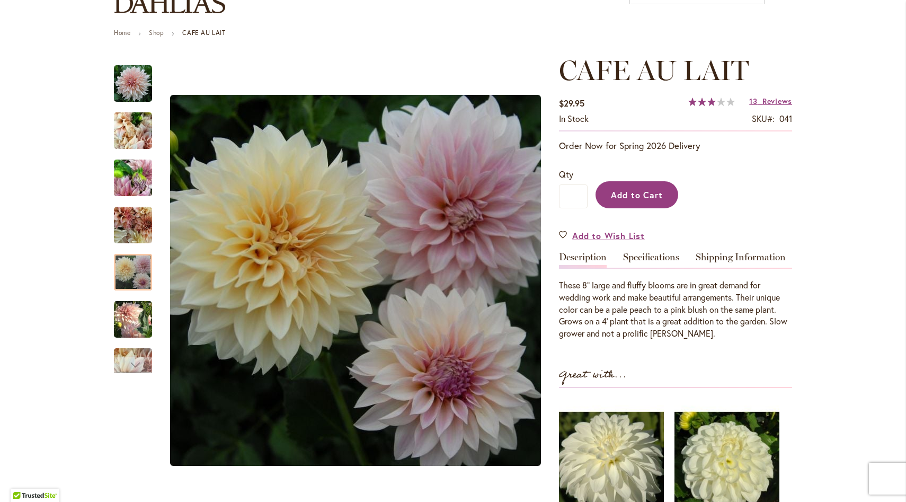
click at [630, 189] on span "Add to Cart" at bounding box center [637, 194] width 52 height 11
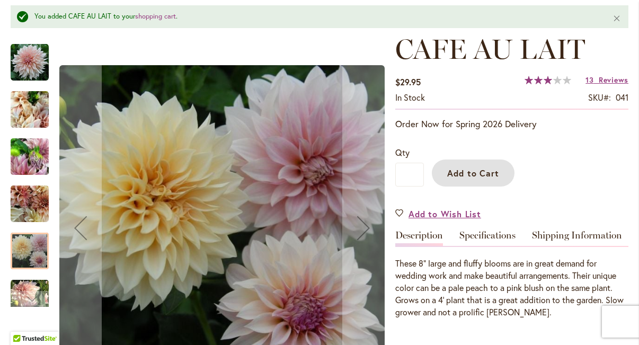
scroll to position [195, 0]
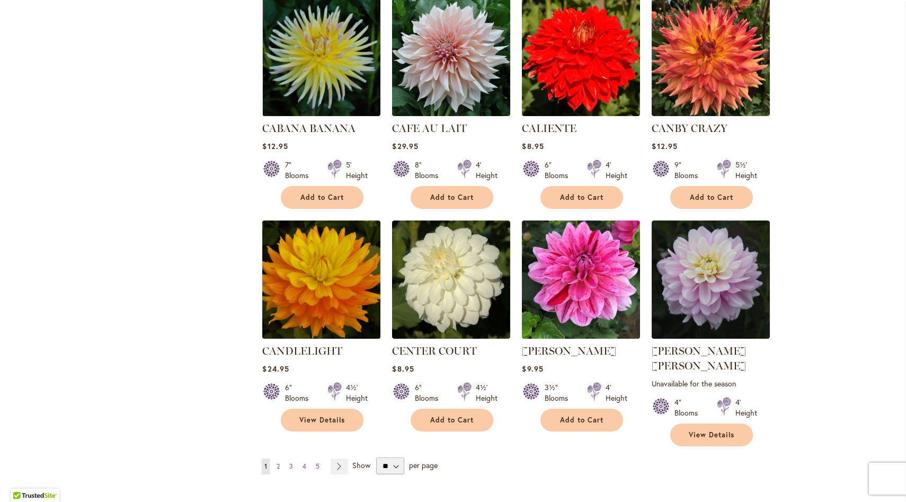
scroll to position [3470, 0]
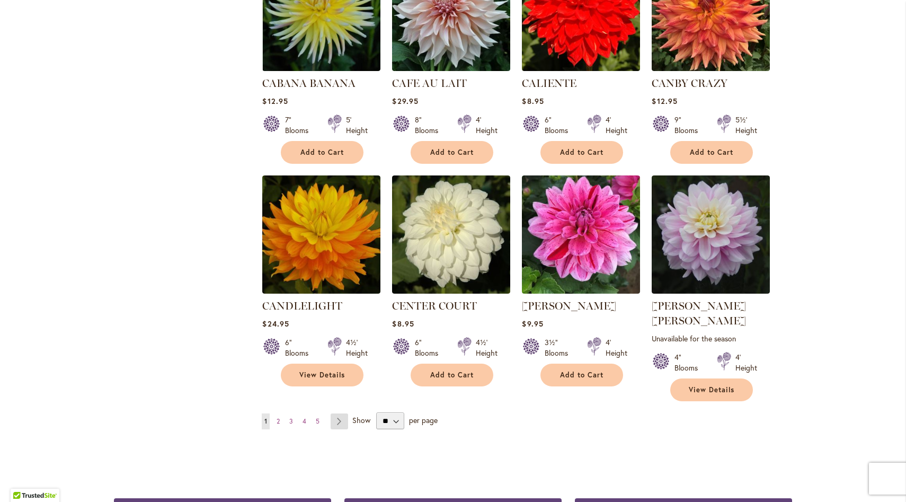
click at [334, 344] on link "Page Next" at bounding box center [339, 421] width 17 height 16
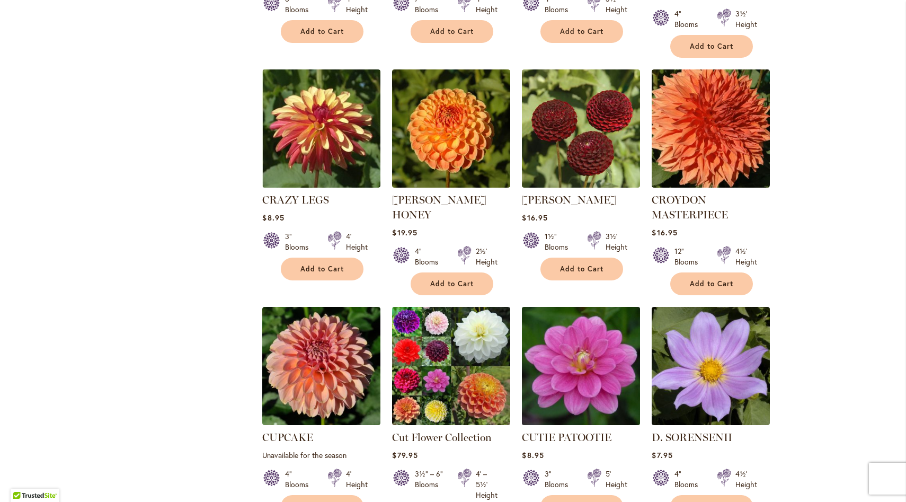
scroll to position [1546, 0]
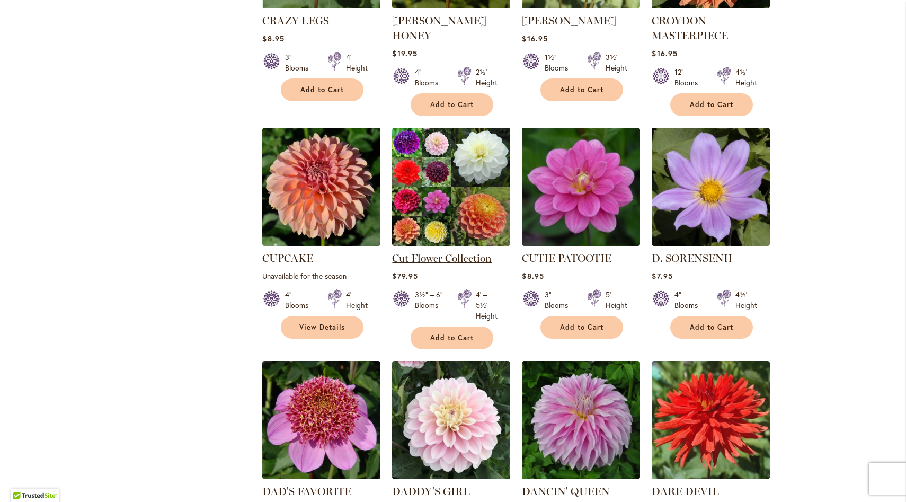
click at [454, 252] on link "Cut Flower Collection" at bounding box center [442, 258] width 100 height 13
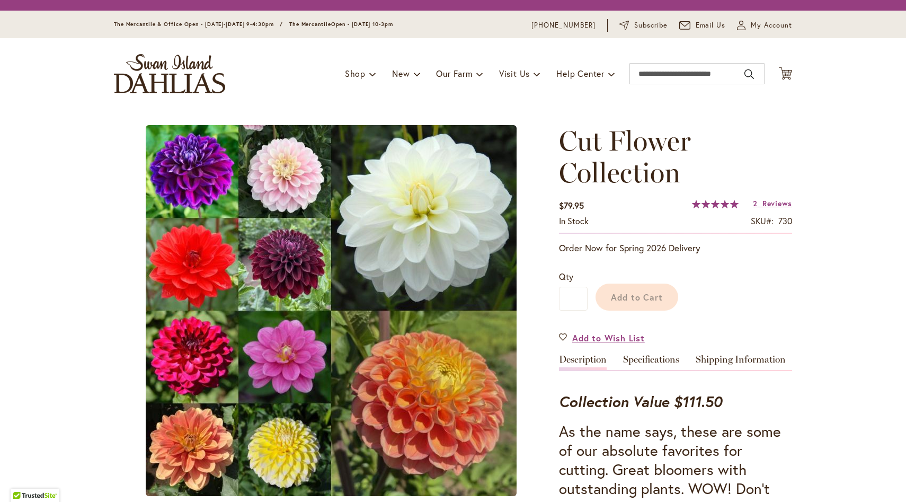
type input "******"
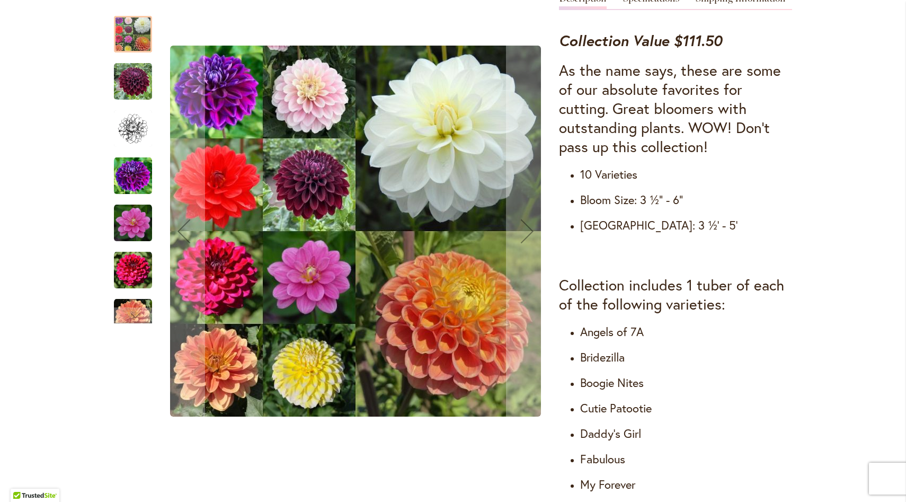
scroll to position [482, 0]
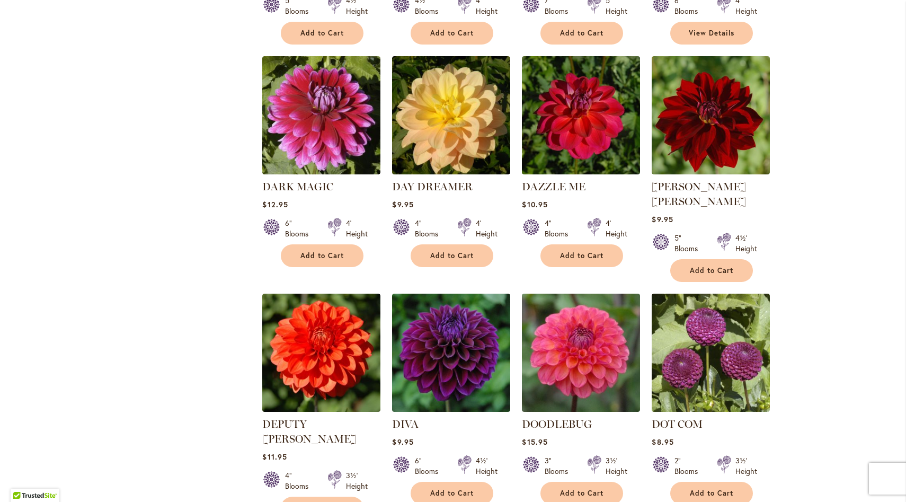
scroll to position [1864, 0]
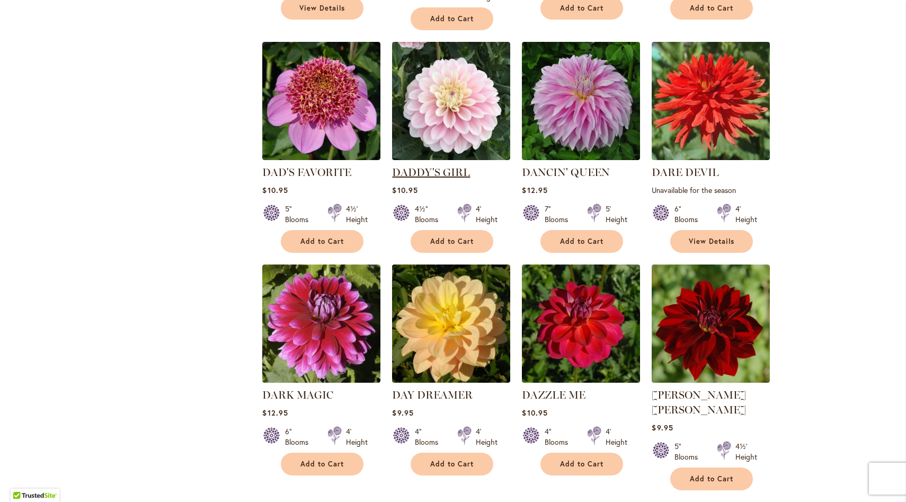
click at [434, 166] on link "DADDY'S GIRL" at bounding box center [431, 172] width 78 height 13
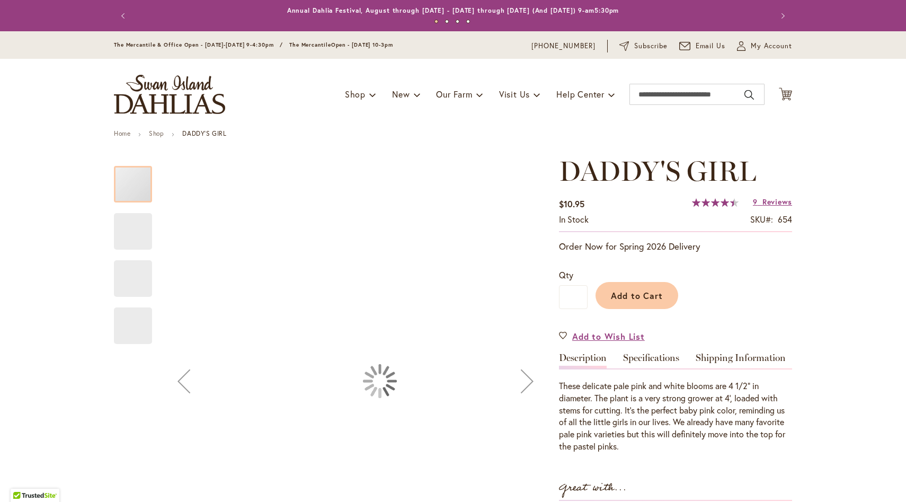
type input "******"
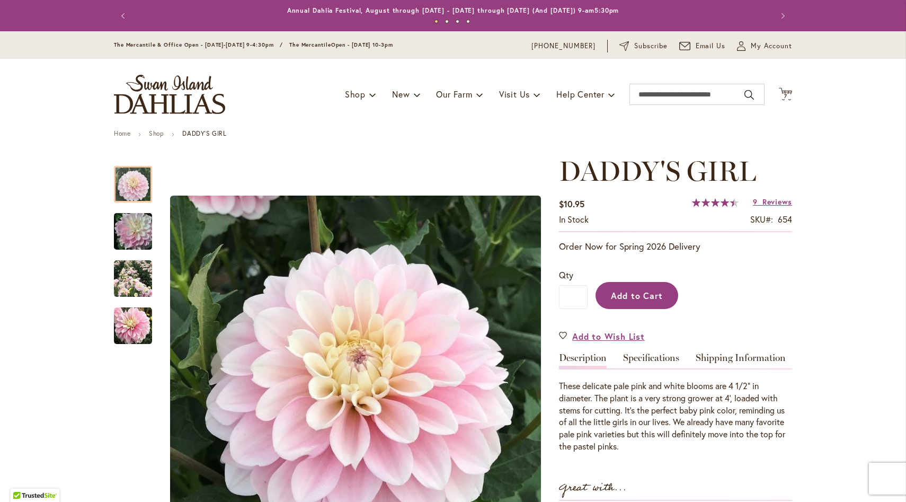
click at [631, 294] on span "Add to Cart" at bounding box center [637, 295] width 52 height 11
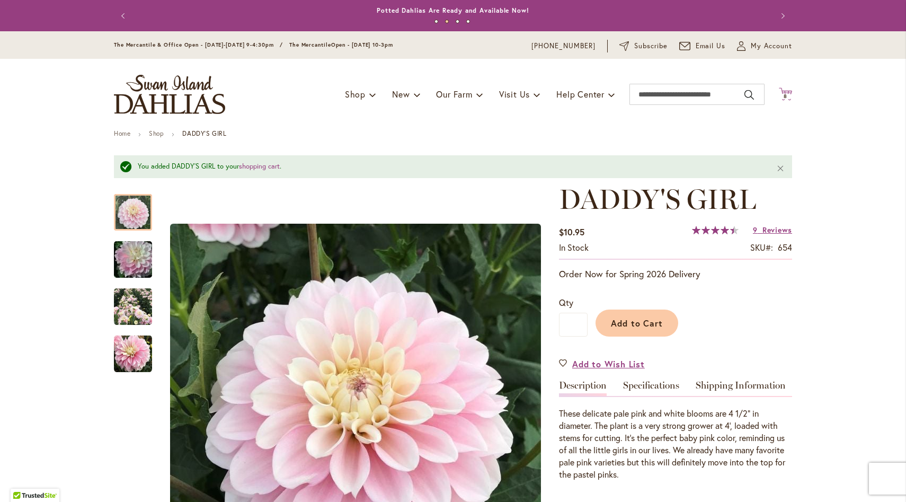
click at [784, 93] on icon "Cart .cls-1 { fill: #231f20; }" at bounding box center [785, 93] width 13 height 13
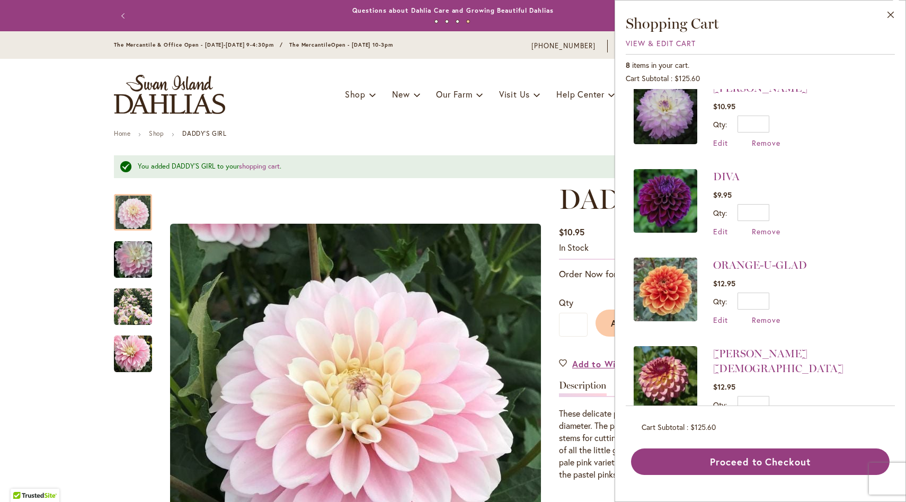
scroll to position [363, 0]
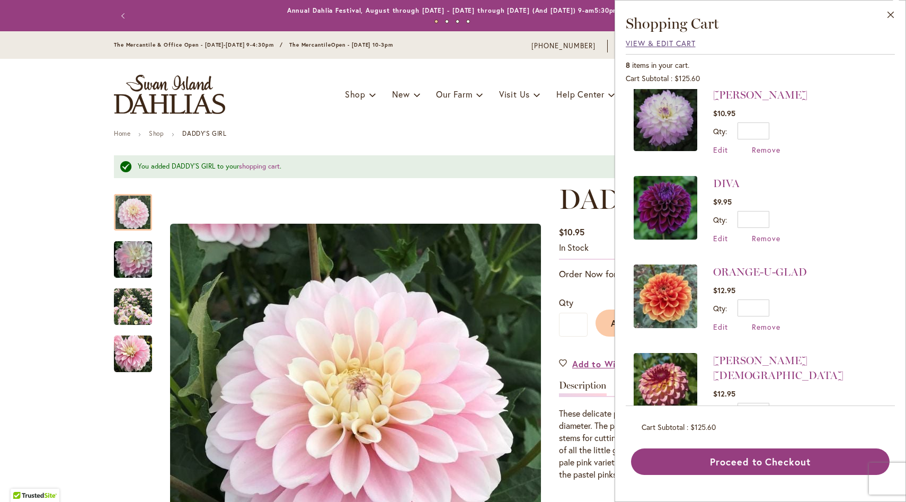
click at [657, 40] on span "View & Edit Cart" at bounding box center [661, 43] width 70 height 10
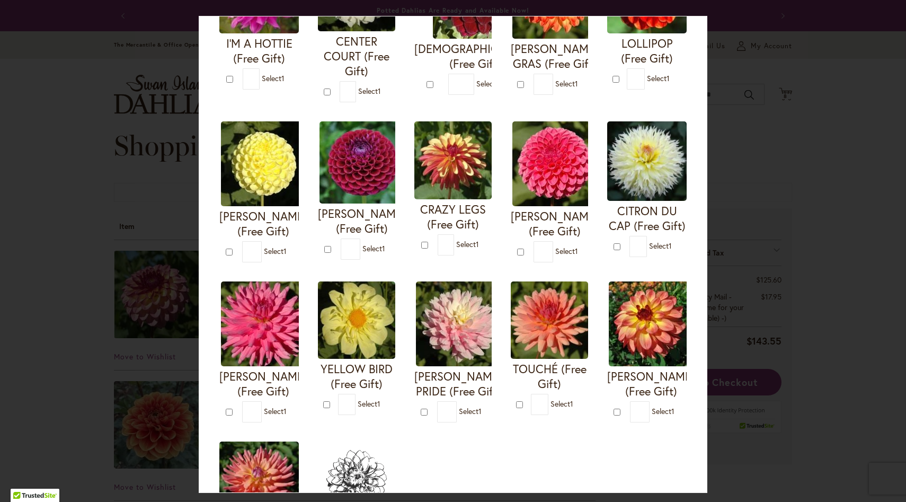
scroll to position [282, 0]
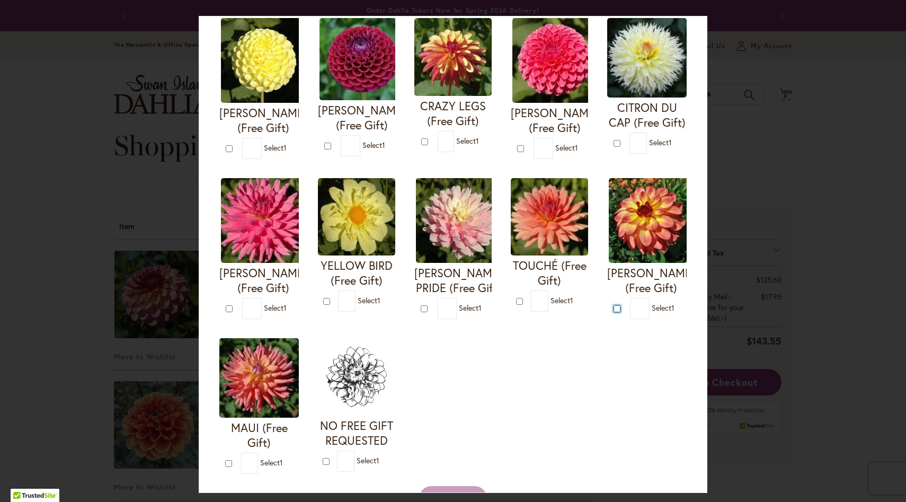
type input "*"
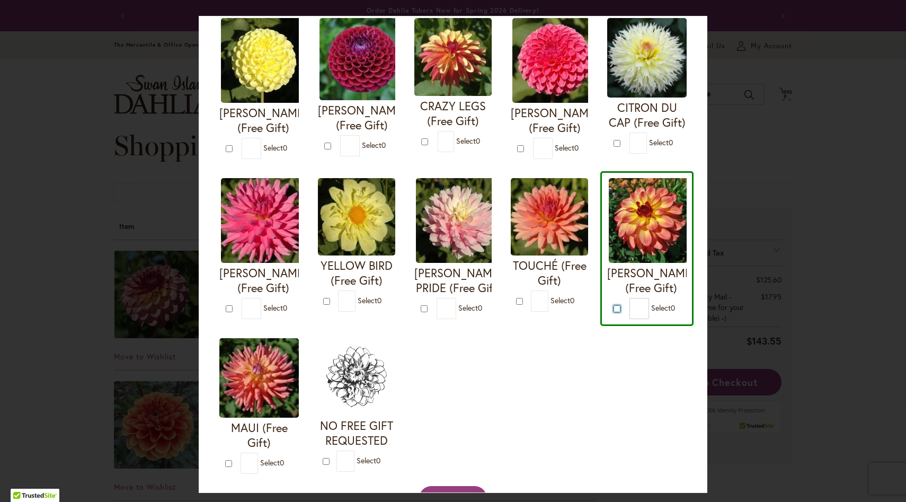
scroll to position [468, 0]
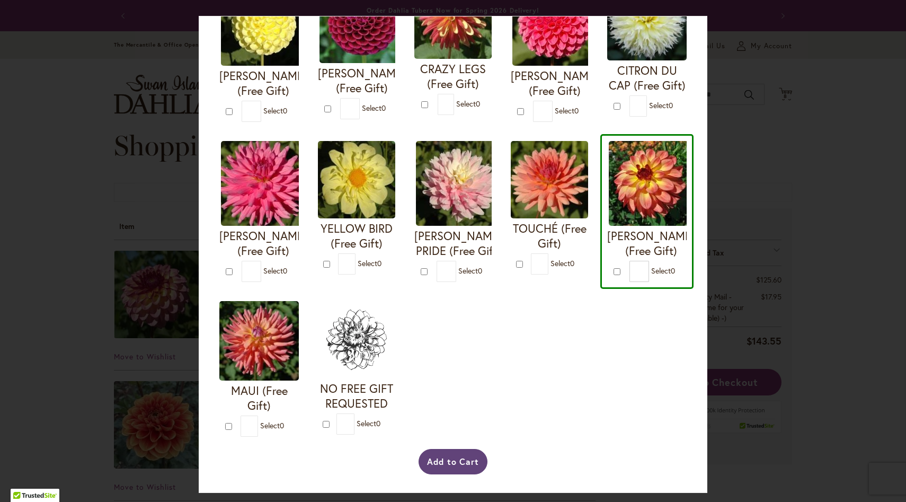
click at [463, 456] on button "Add to Cart" at bounding box center [452, 461] width 69 height 25
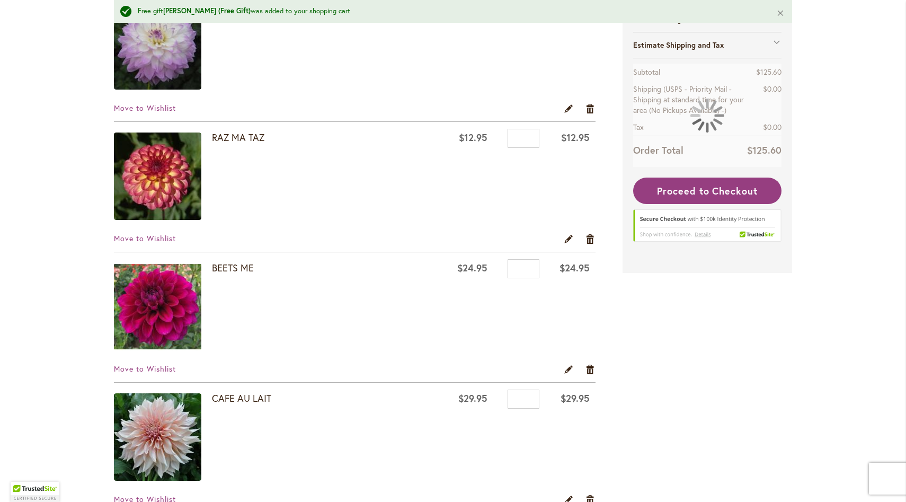
scroll to position [975, 0]
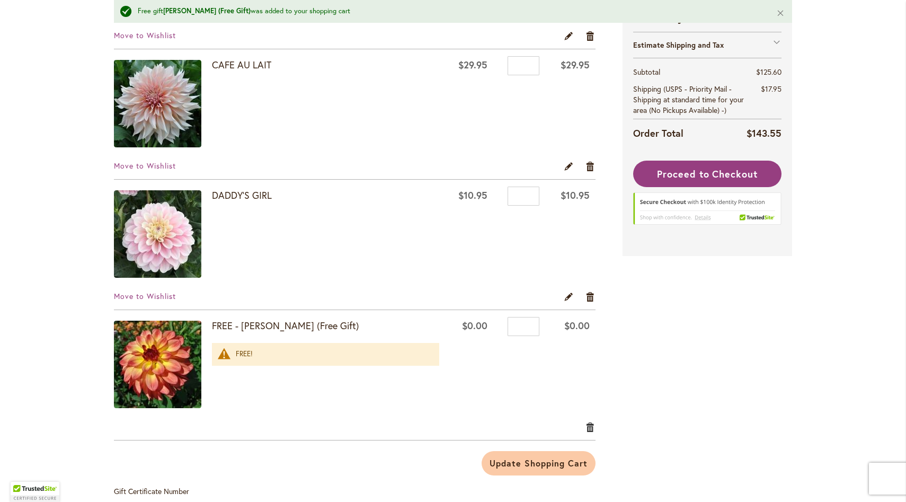
click at [587, 425] on link "Remove item" at bounding box center [590, 427] width 10 height 12
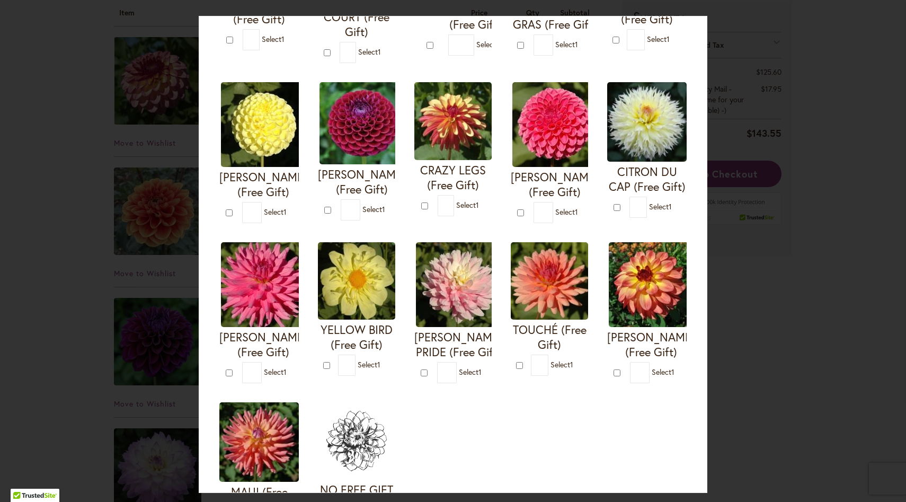
scroll to position [197, 0]
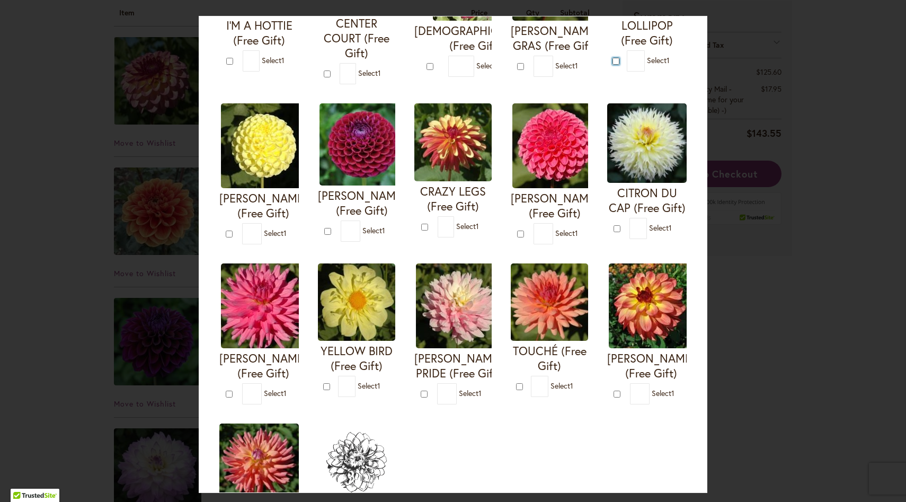
type input "*"
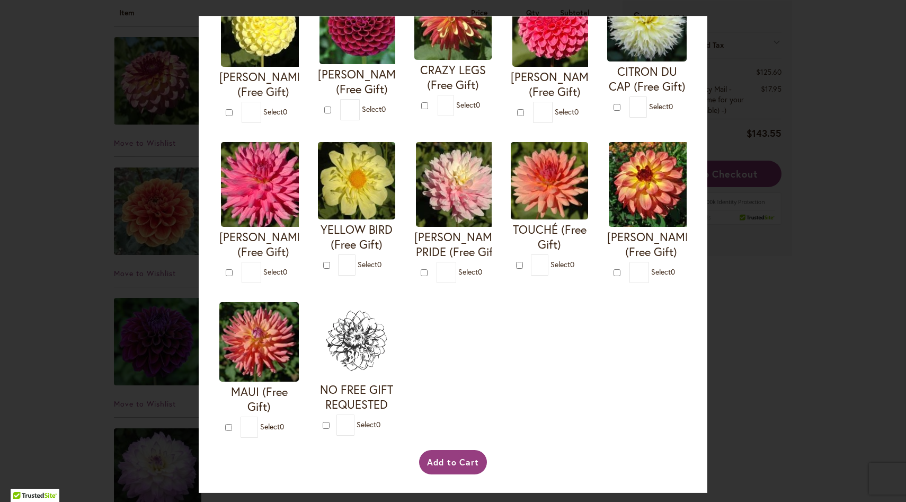
scroll to position [468, 0]
click at [439, 459] on button "Add to Cart" at bounding box center [453, 462] width 68 height 24
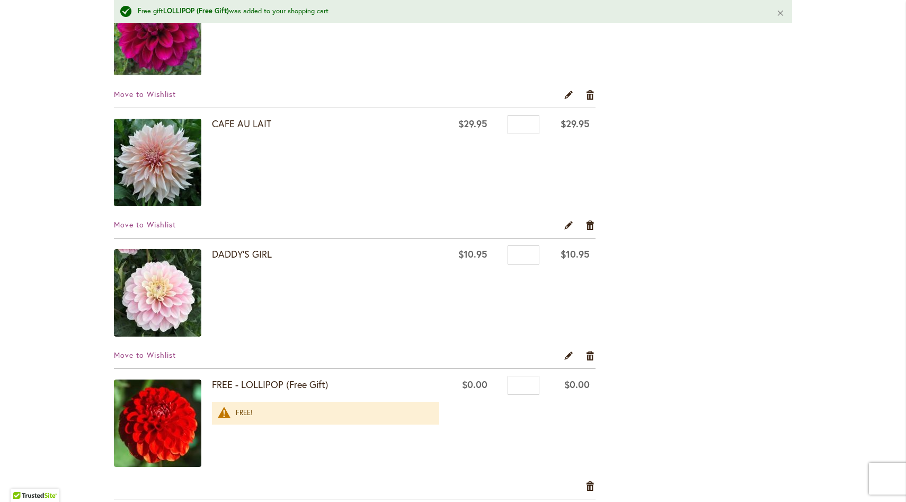
scroll to position [1044, 0]
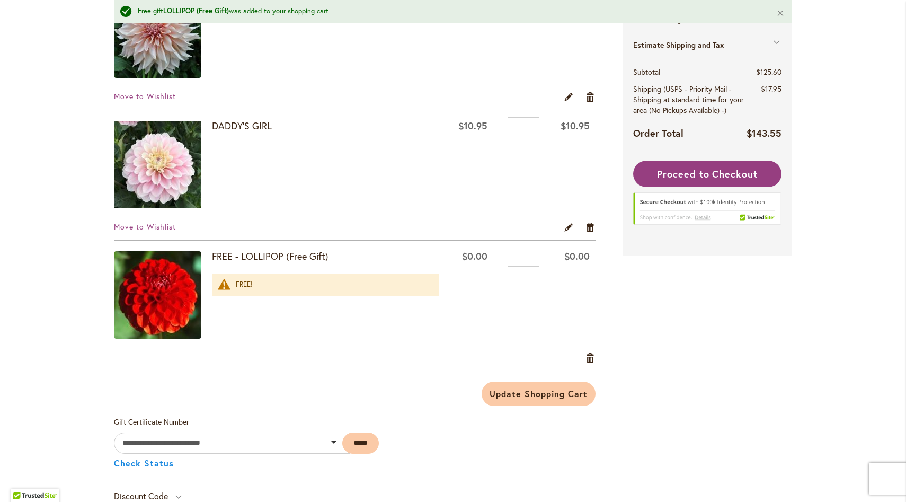
click at [158, 281] on img at bounding box center [157, 294] width 87 height 87
drag, startPoint x: 235, startPoint y: 257, endPoint x: 252, endPoint y: 254, distance: 17.8
click at [235, 257] on strong "FREE - LOLLIPOP (Free Gift)" at bounding box center [325, 256] width 227 height 14
click at [252, 254] on strong "FREE - LOLLIPOP (Free Gift)" at bounding box center [325, 256] width 227 height 14
click at [268, 257] on strong "FREE - LOLLIPOP (Free Gift)" at bounding box center [325, 256] width 227 height 14
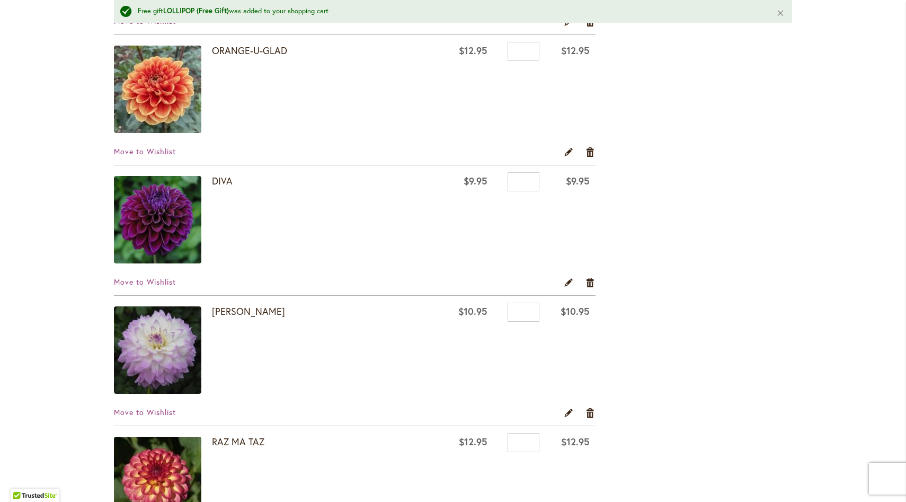
scroll to position [0, 0]
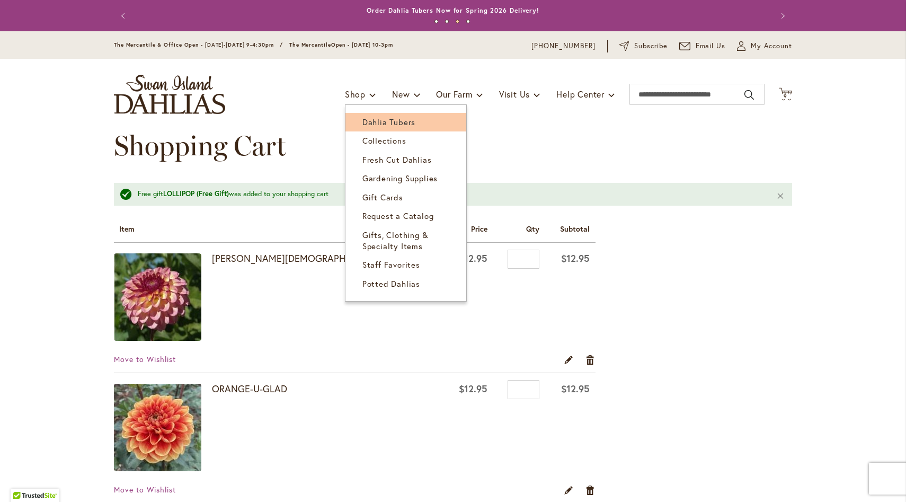
click at [362, 120] on span "Dahlia Tubers" at bounding box center [388, 122] width 53 height 11
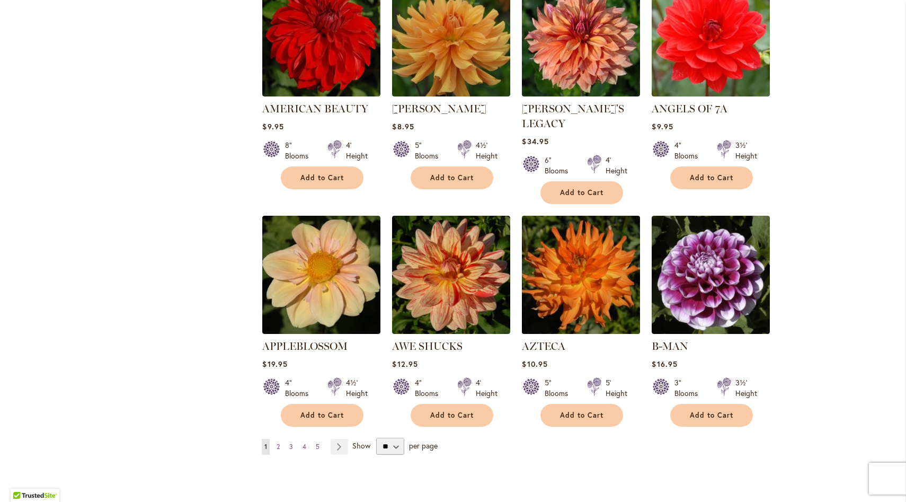
scroll to position [785, 0]
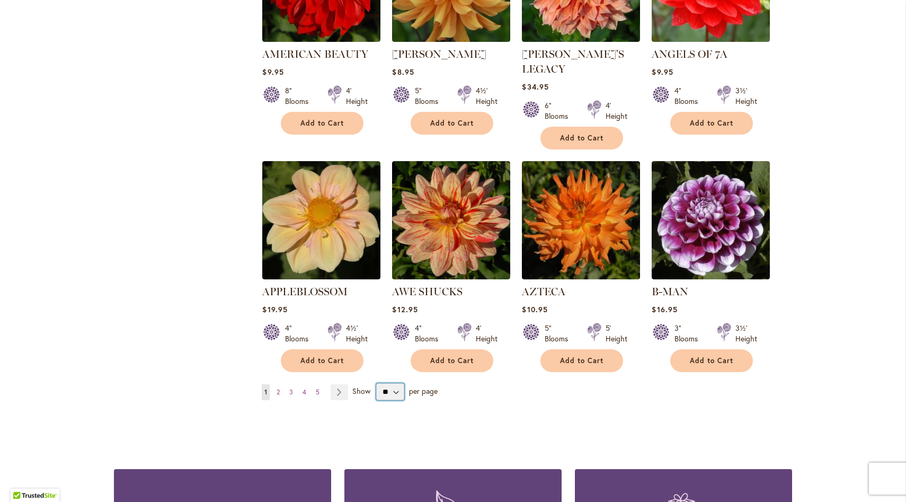
click at [395, 383] on select "** ** ** **" at bounding box center [390, 391] width 28 height 17
select select "**"
click at [376, 383] on select "** ** ** **" at bounding box center [390, 391] width 28 height 17
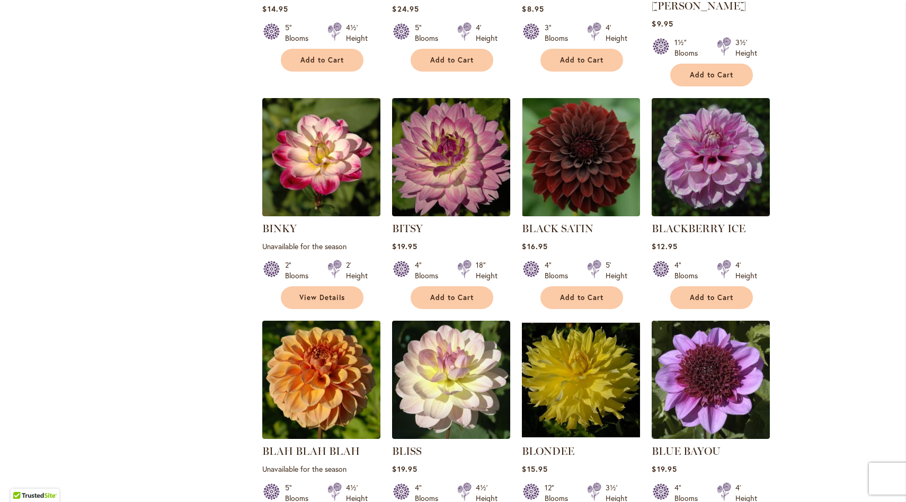
scroll to position [1983, 0]
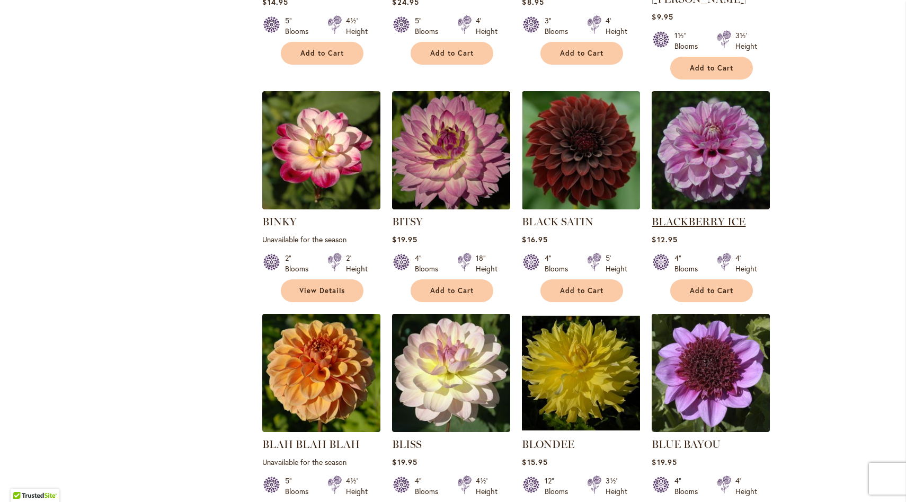
click at [694, 215] on link "BLACKBERRY ICE" at bounding box center [698, 221] width 94 height 13
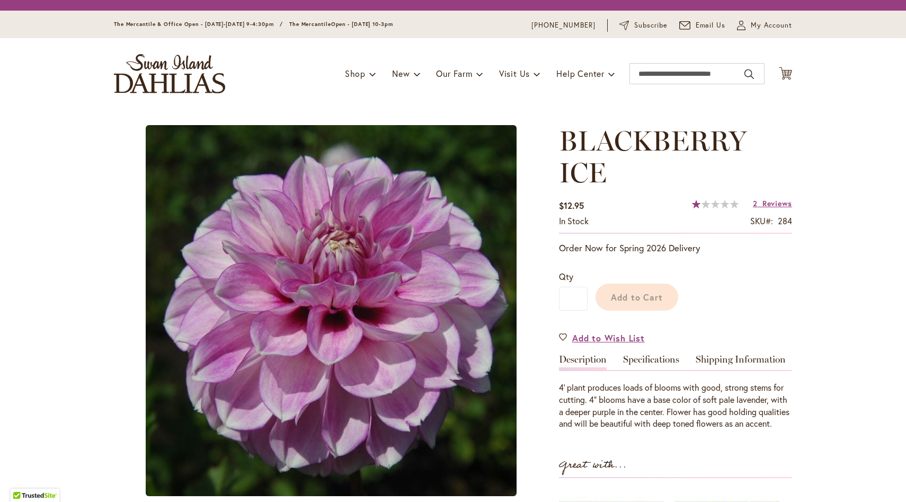
type input "******"
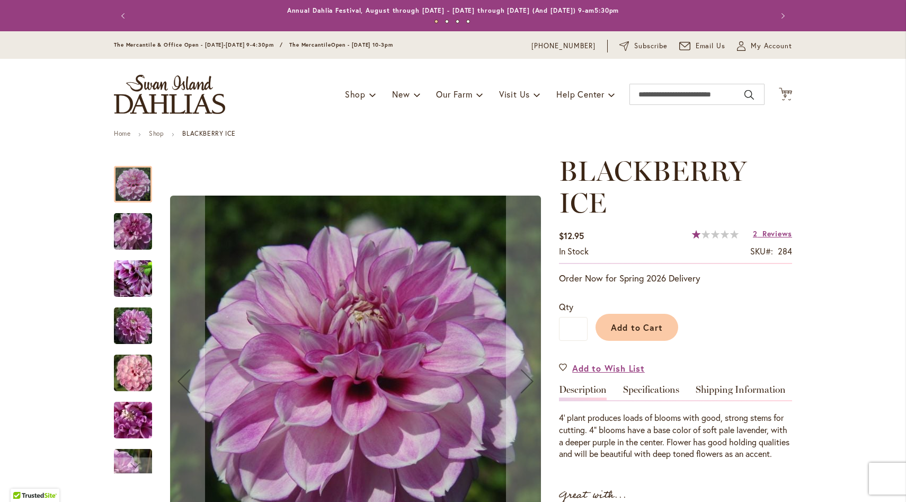
click at [130, 234] on img "BLACKBERRY ICE" at bounding box center [133, 231] width 76 height 51
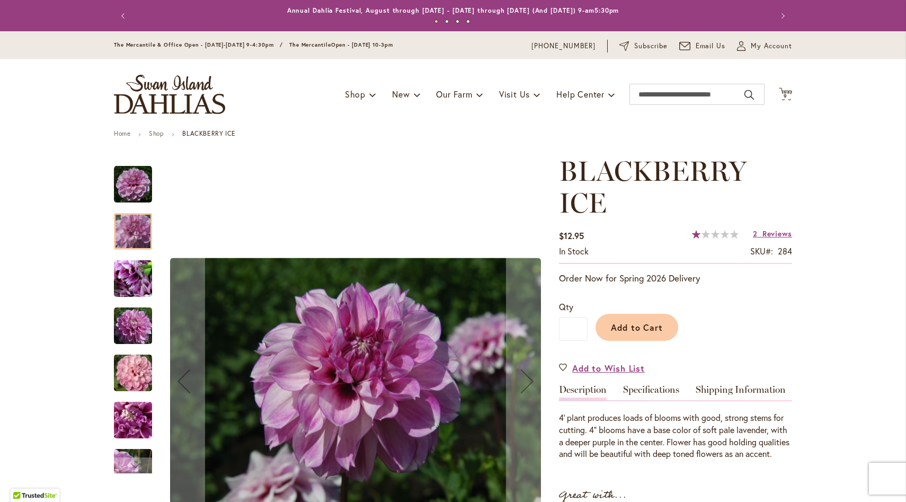
click at [132, 281] on img "BLACKBERRY ICE" at bounding box center [133, 278] width 76 height 57
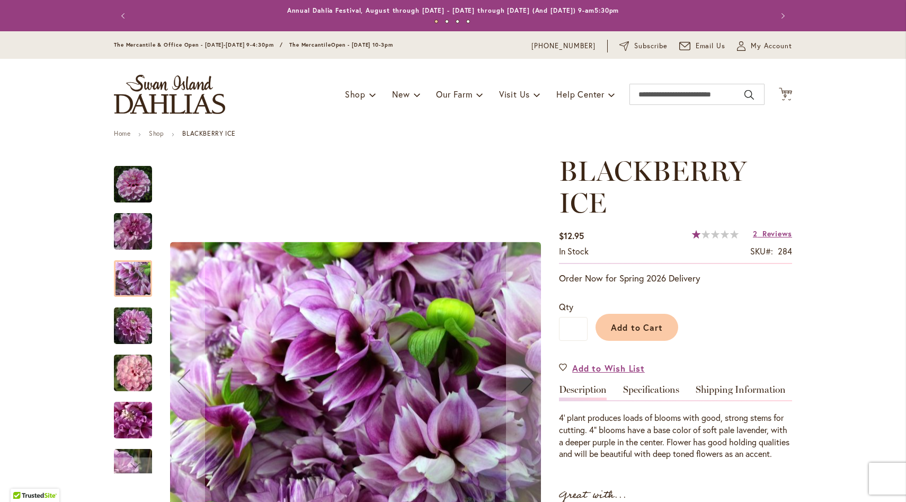
click at [129, 340] on img "BLACKBERRY ICE" at bounding box center [133, 325] width 76 height 51
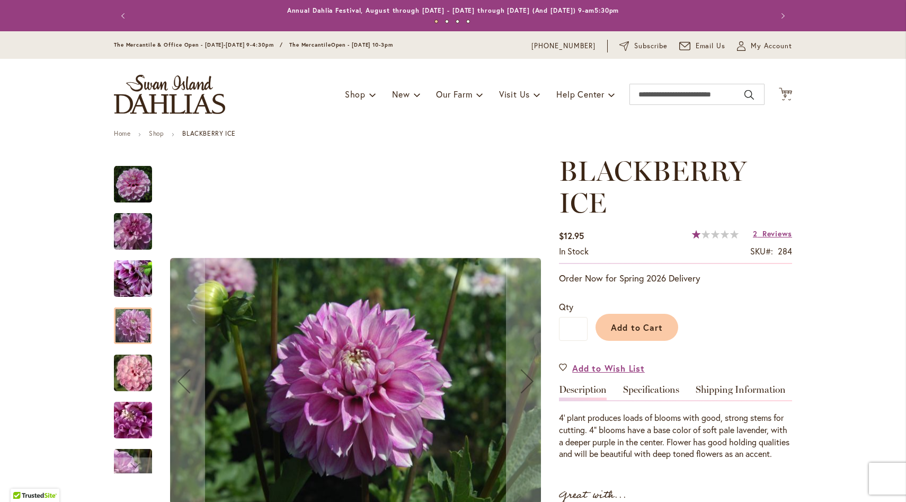
click at [126, 388] on img "BLACKBERRY ICE" at bounding box center [133, 372] width 76 height 51
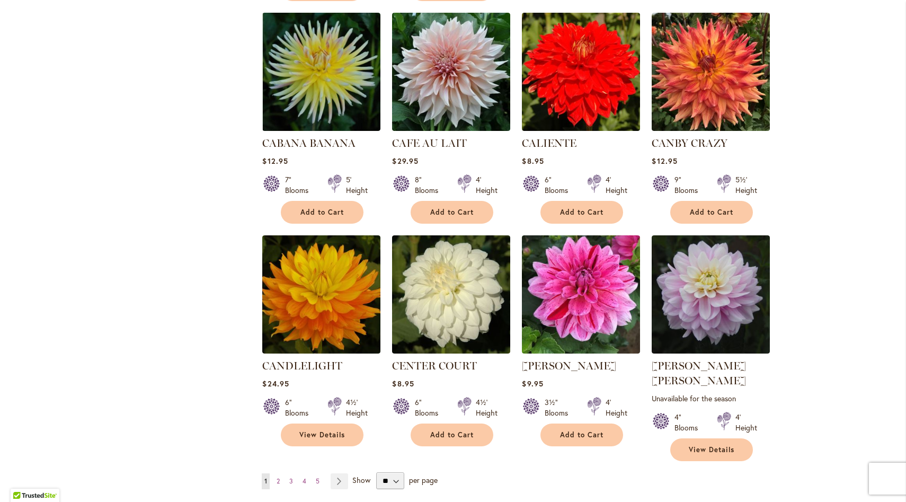
scroll to position [3521, 0]
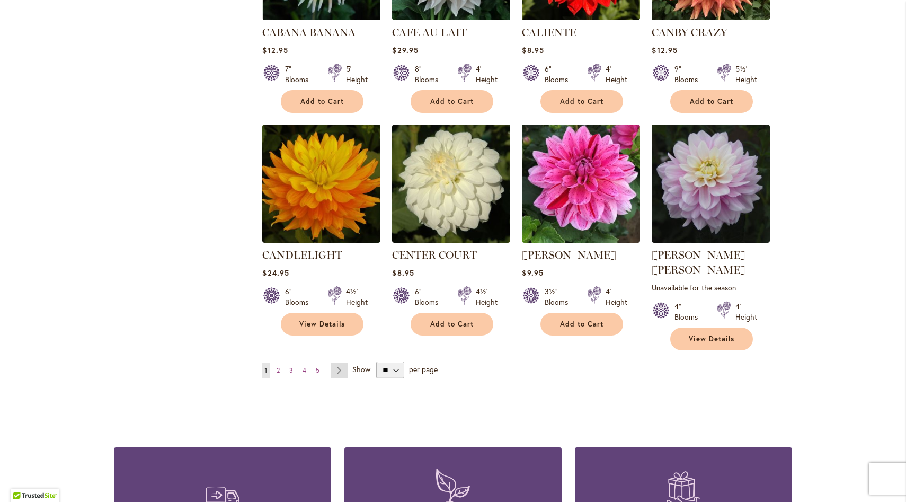
click at [334, 362] on link "Page Next" at bounding box center [339, 370] width 17 height 16
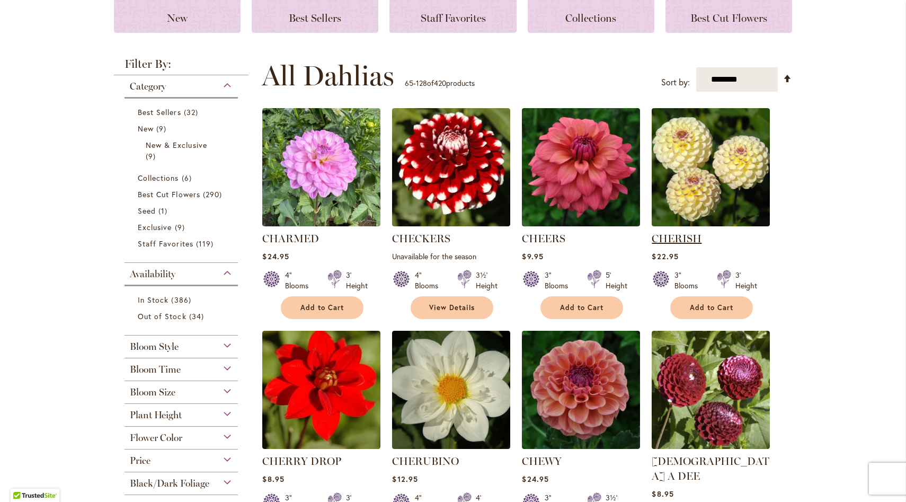
scroll to position [170, 0]
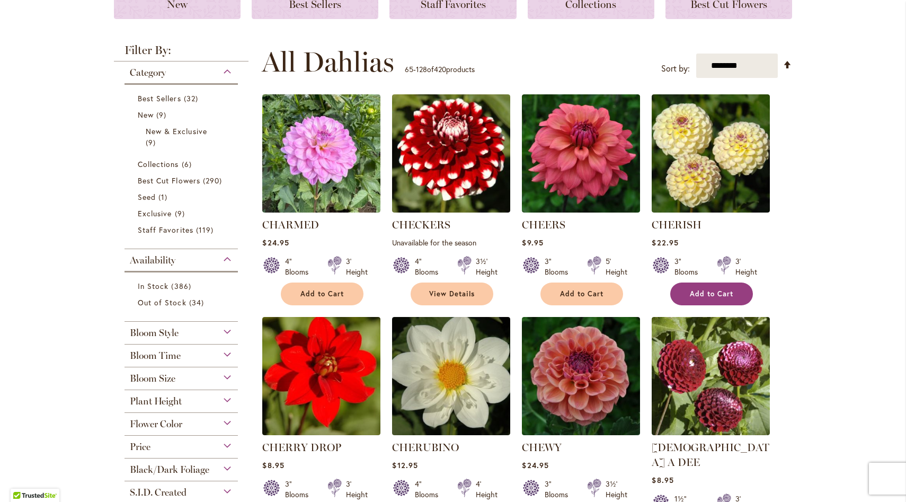
click at [700, 289] on span "Add to Cart" at bounding box center [711, 293] width 43 height 9
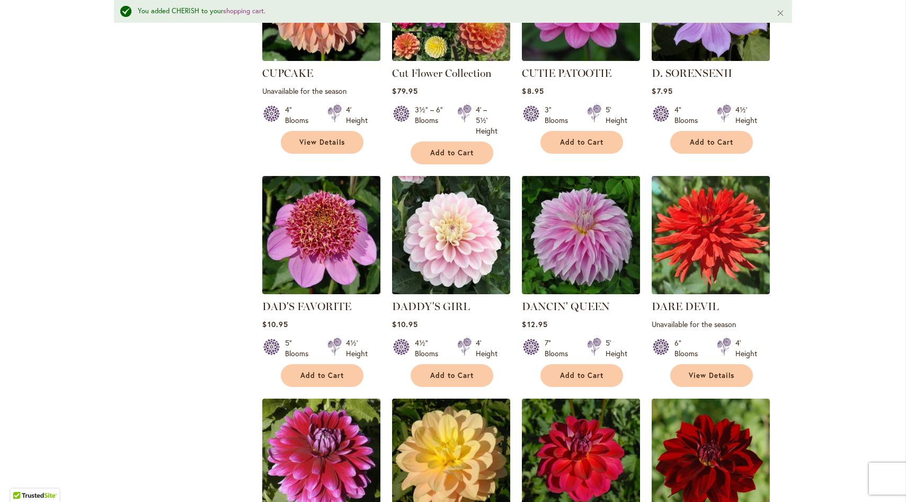
scroll to position [1765, 0]
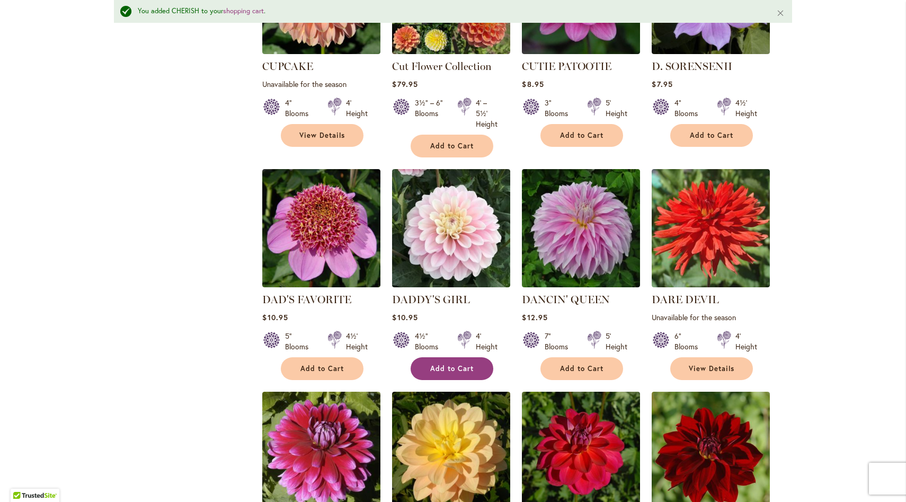
click at [457, 364] on span "Add to Cart" at bounding box center [451, 368] width 43 height 9
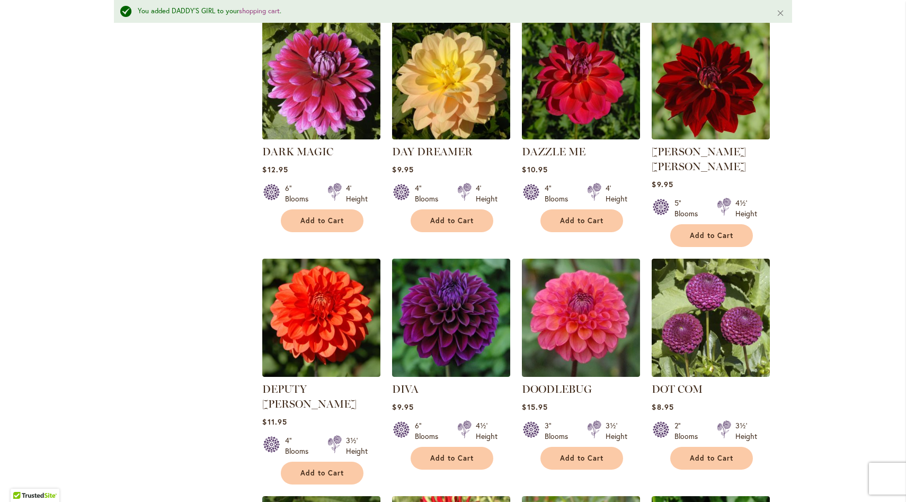
scroll to position [2167, 0]
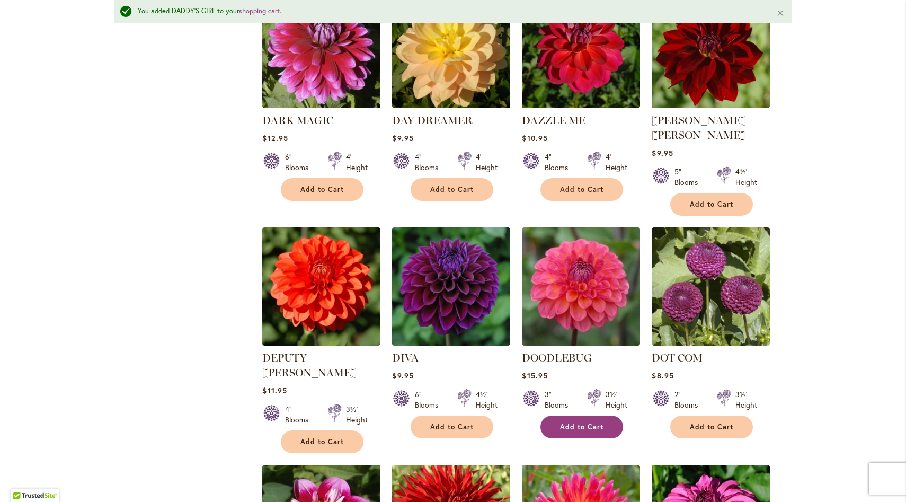
click at [581, 422] on span "Add to Cart" at bounding box center [581, 426] width 43 height 9
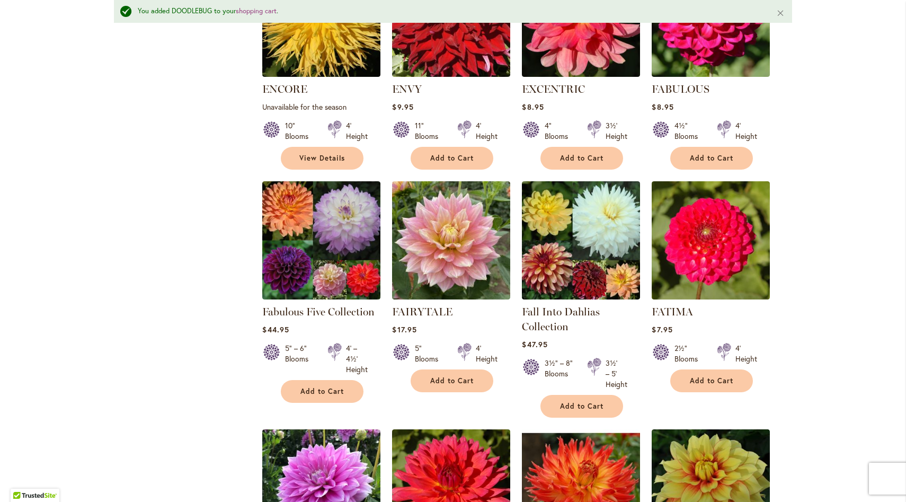
scroll to position [3455, 0]
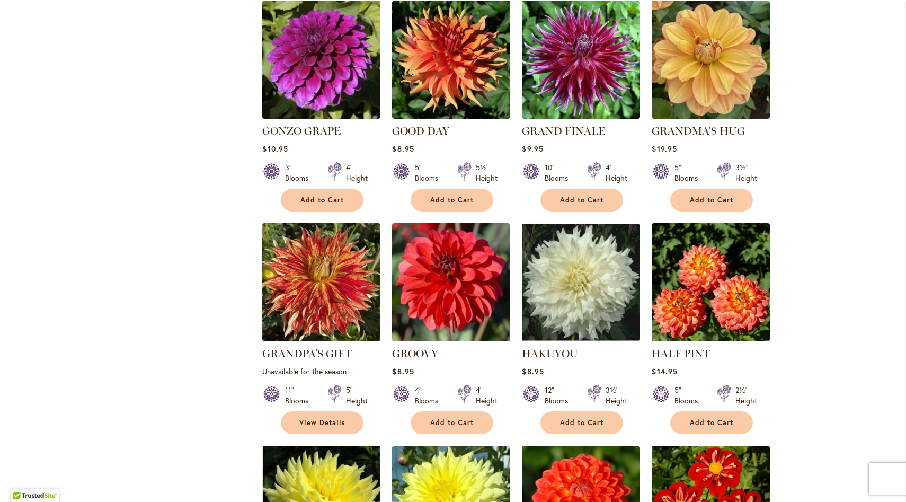
scroll to position [2076, 0]
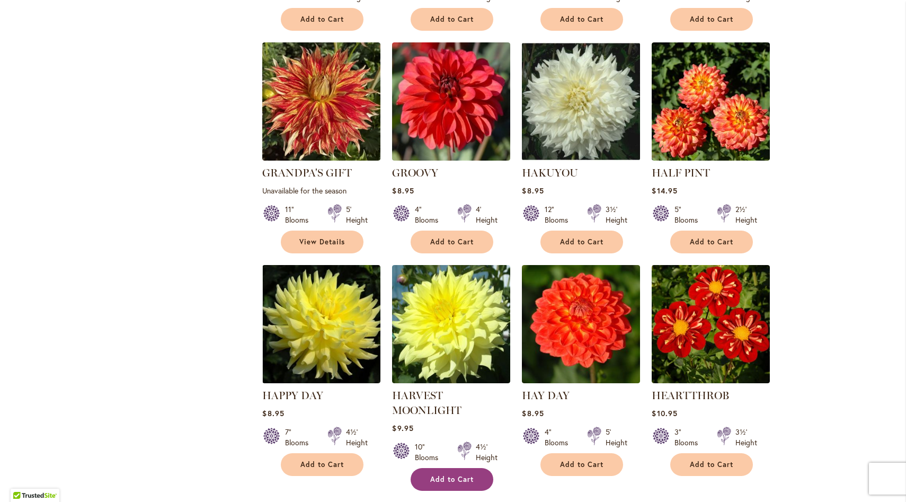
click at [449, 468] on button "Add to Cart" at bounding box center [451, 479] width 83 height 23
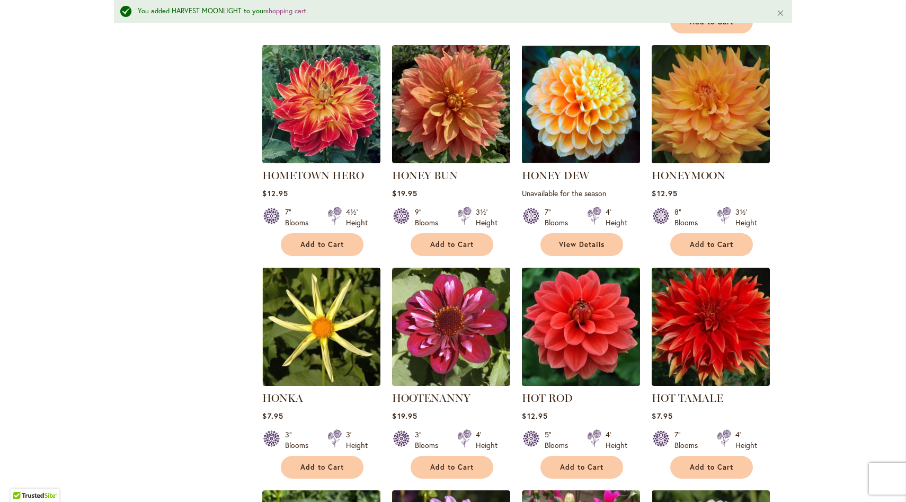
scroll to position [3080, 0]
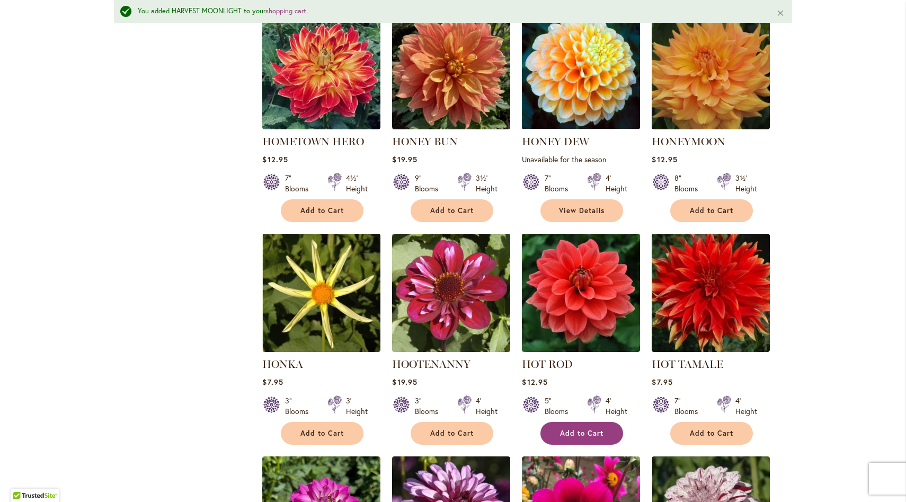
click at [568, 428] on span "Add to Cart" at bounding box center [581, 432] width 43 height 9
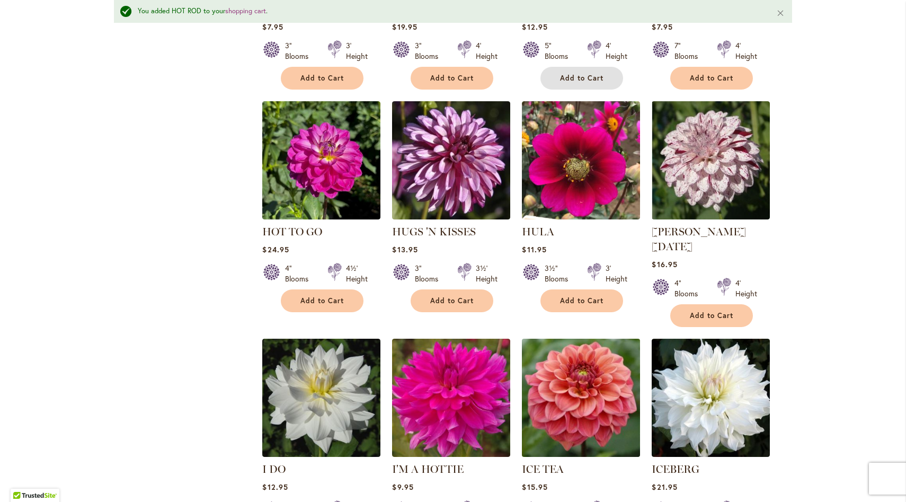
scroll to position [3449, 0]
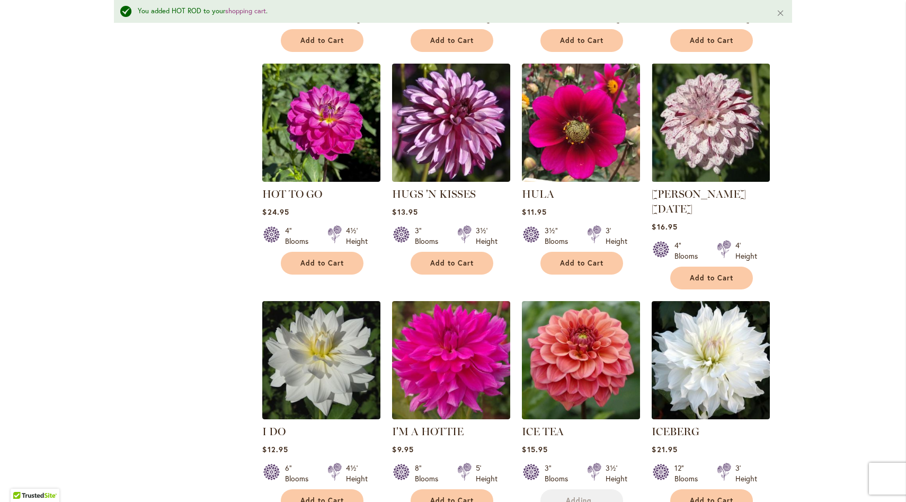
scroll to position [3499, 0]
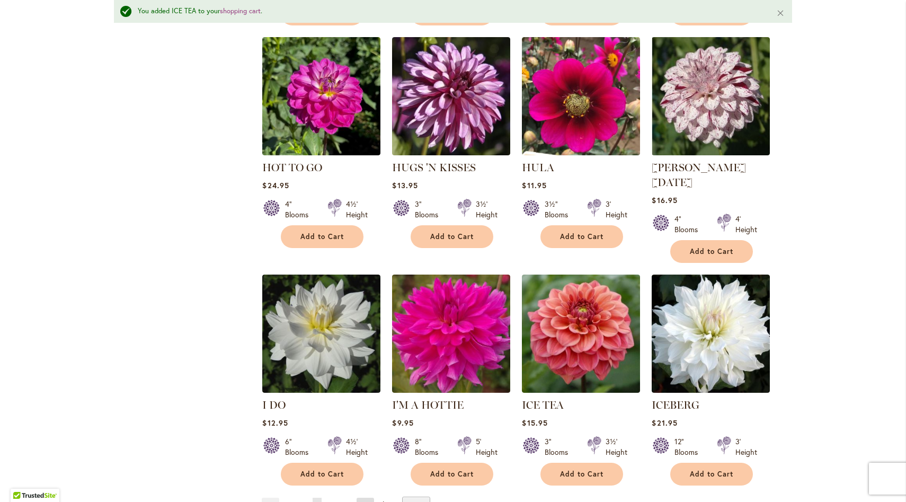
click at [359, 497] on link "Page Next" at bounding box center [364, 505] width 17 height 16
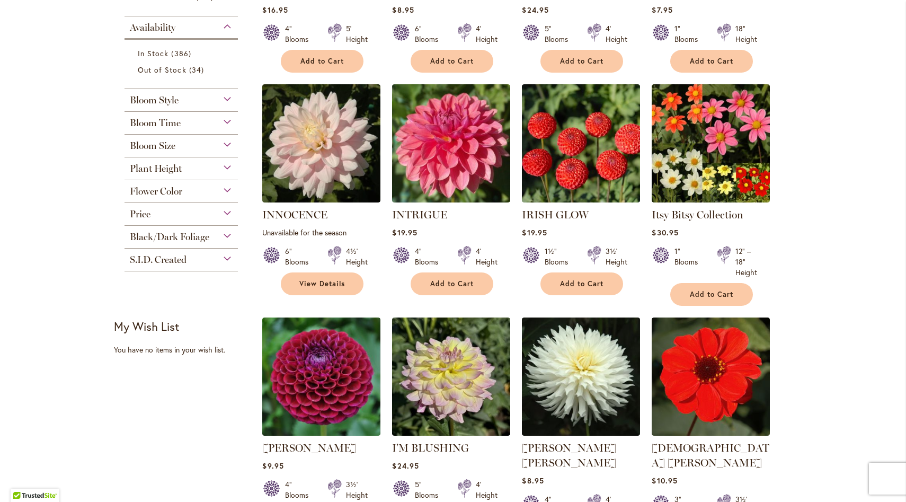
scroll to position [409, 0]
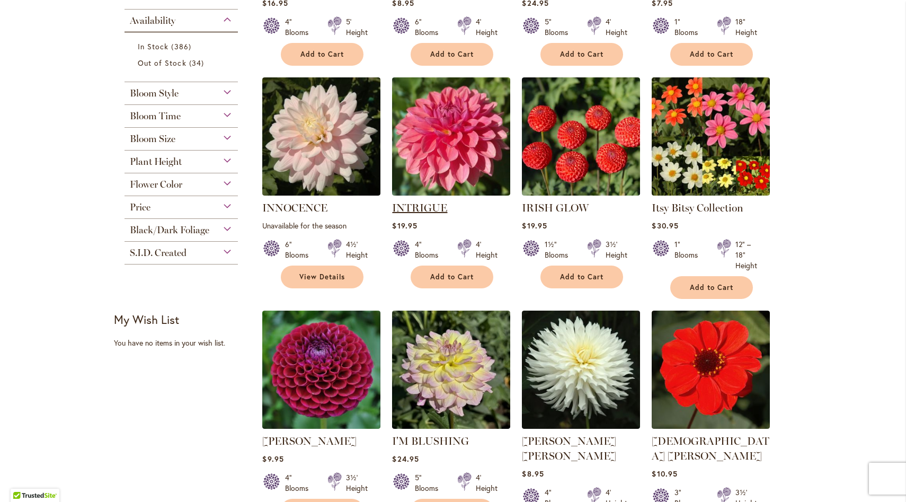
click at [422, 206] on link "INTRIGUE" at bounding box center [419, 207] width 55 height 13
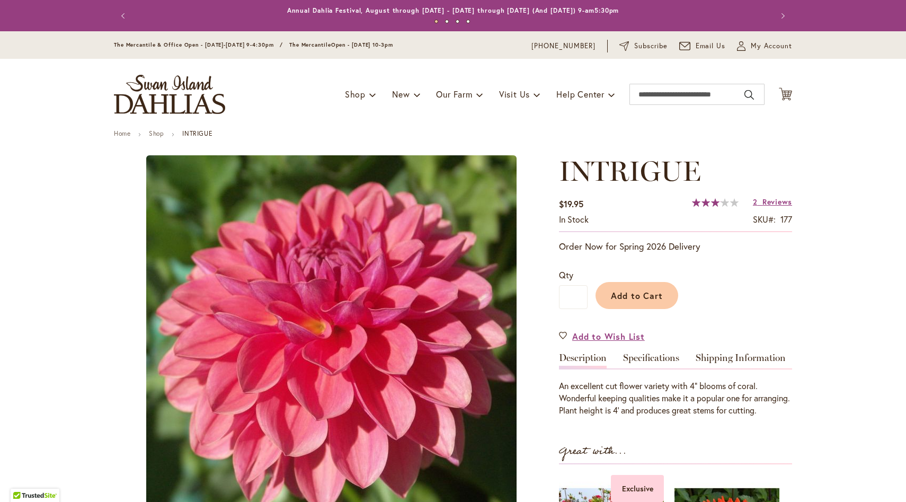
type input "******"
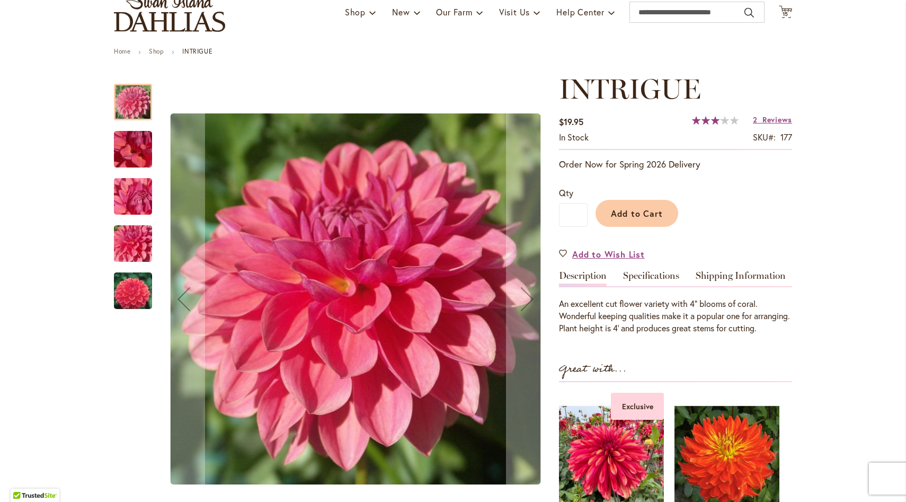
scroll to position [89, 0]
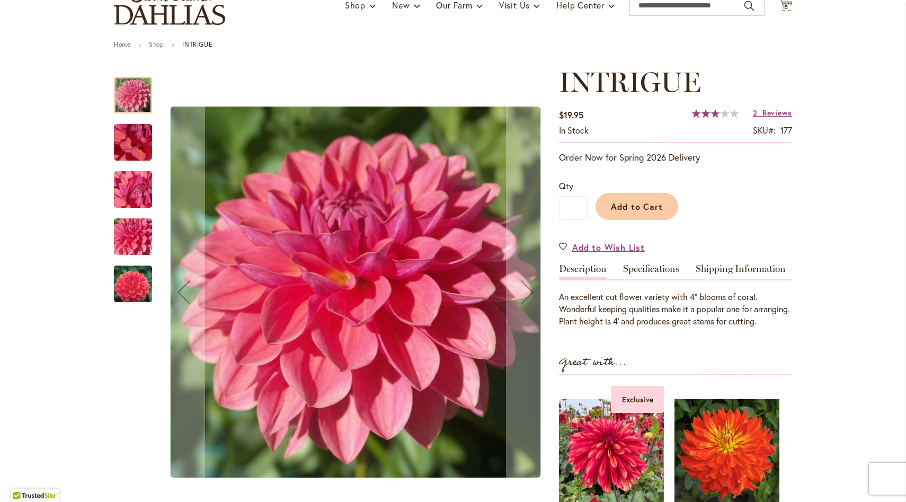
click at [130, 193] on img "INTRIGUE" at bounding box center [133, 189] width 76 height 57
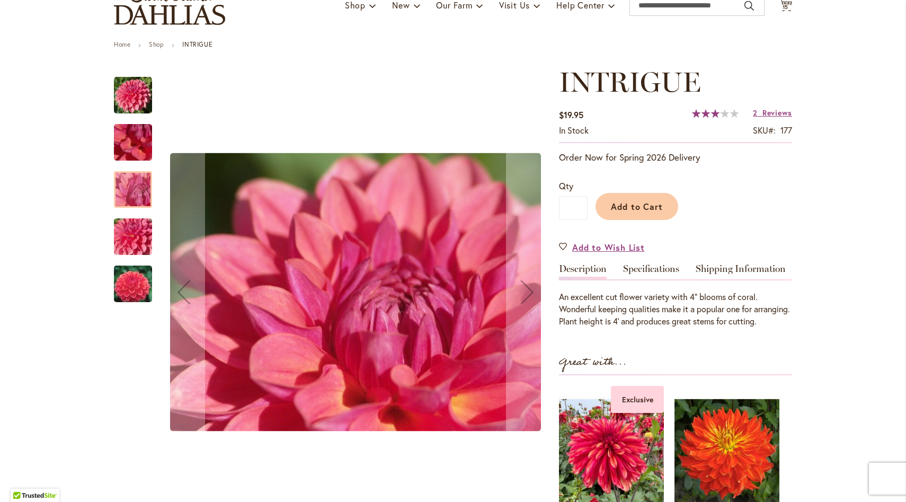
click at [124, 280] on img "INTRIGUE" at bounding box center [133, 283] width 76 height 51
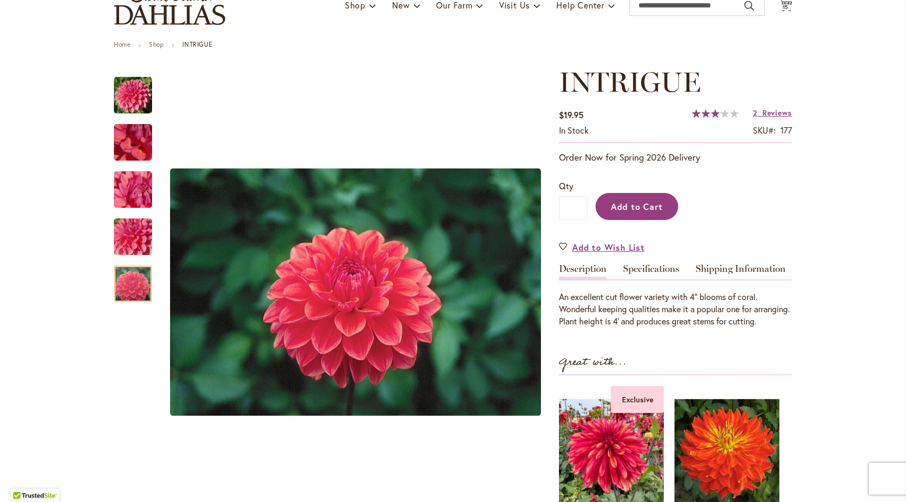
click at [651, 206] on span "Add to Cart" at bounding box center [637, 206] width 52 height 11
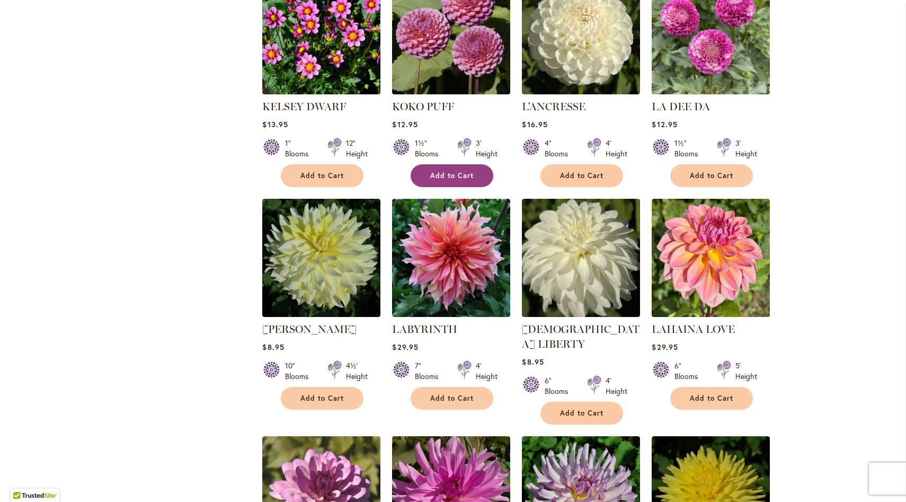
scroll to position [1677, 0]
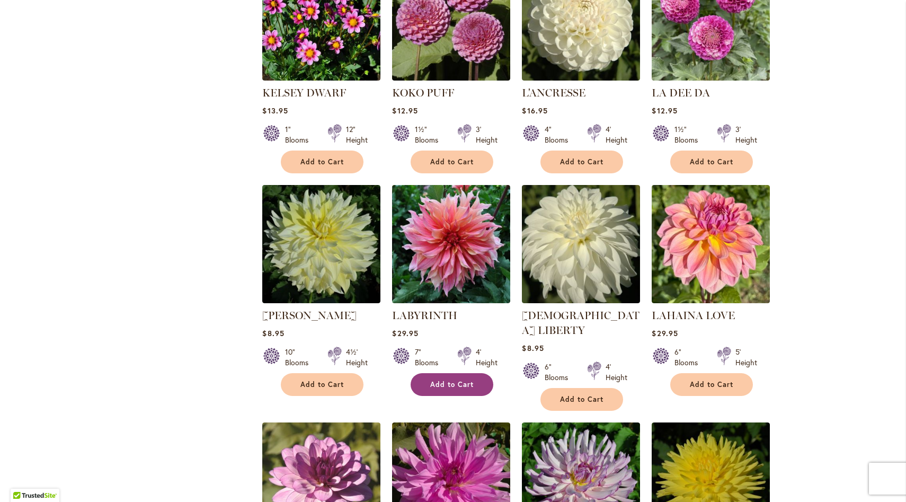
click at [444, 380] on span "Add to Cart" at bounding box center [451, 384] width 43 height 9
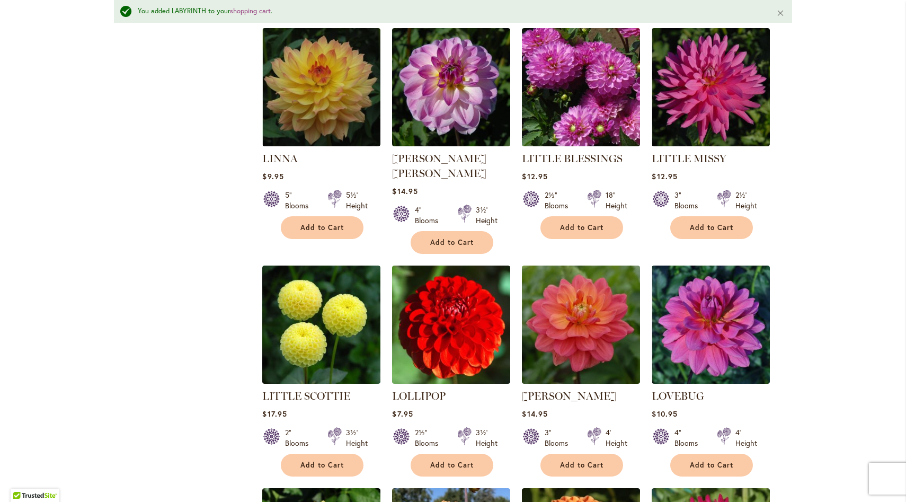
scroll to position [2566, 0]
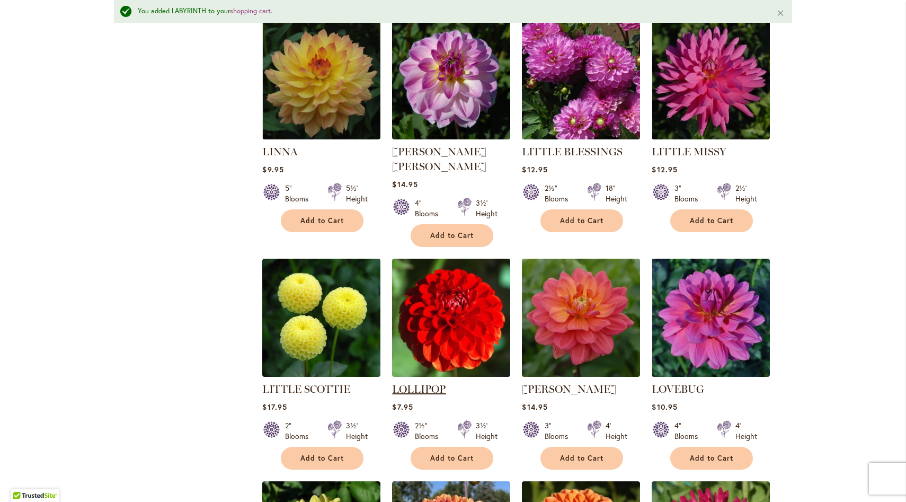
click at [430, 382] on link "LOLLIPOP" at bounding box center [418, 388] width 53 height 13
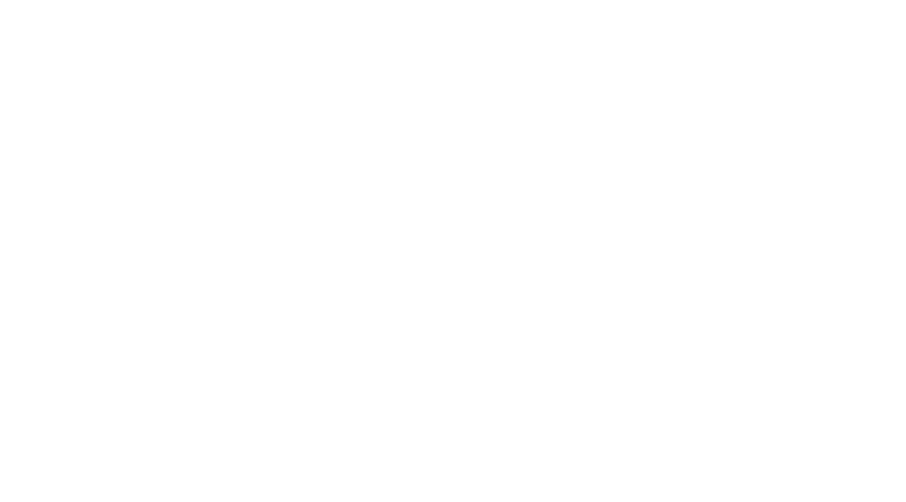
type input "******"
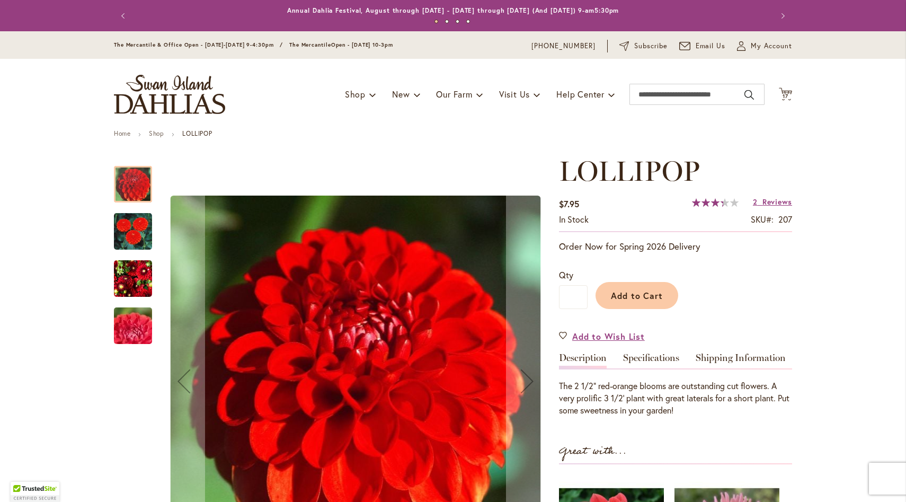
click at [126, 237] on img "LOLLIPOP" at bounding box center [133, 231] width 38 height 40
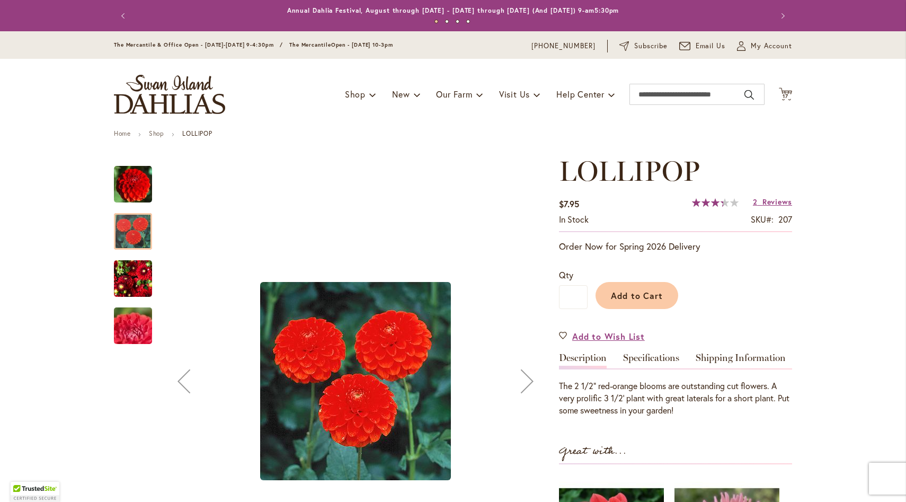
click at [121, 282] on img "LOLLIPOP" at bounding box center [133, 278] width 38 height 40
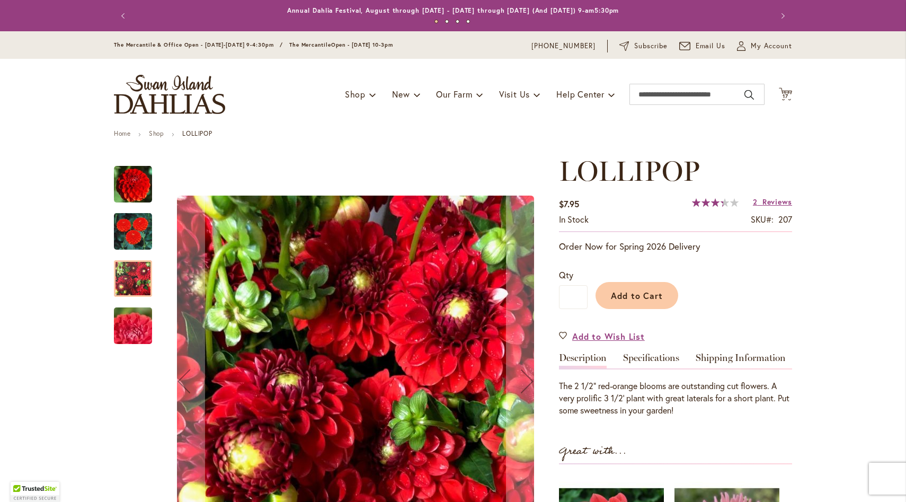
click at [122, 329] on img "LOLLIPOP" at bounding box center [133, 325] width 76 height 57
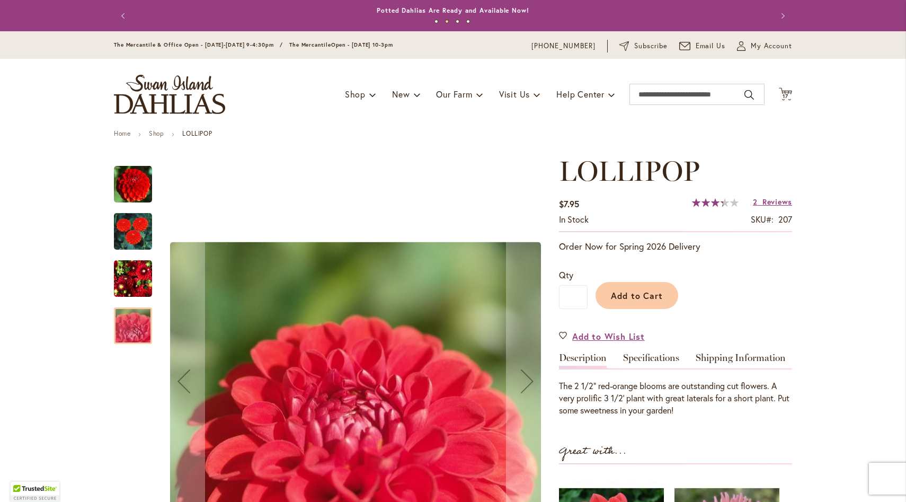
scroll to position [180, 0]
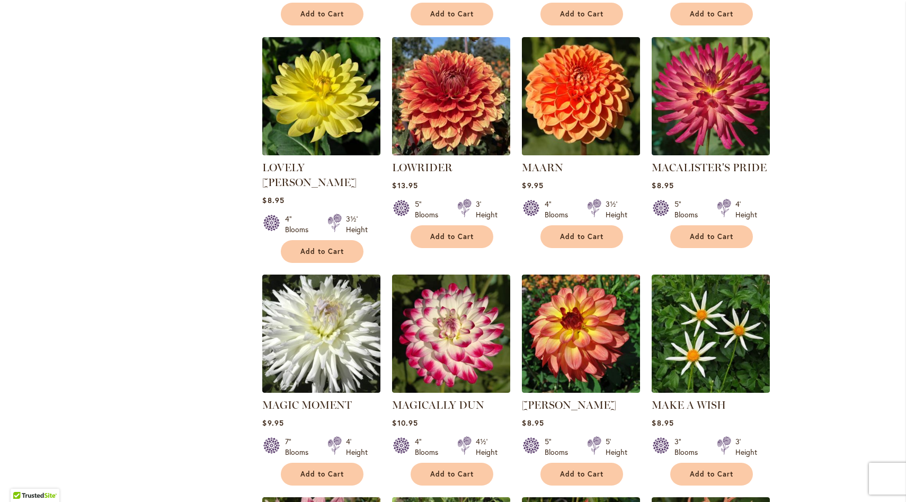
scroll to position [2988, 0]
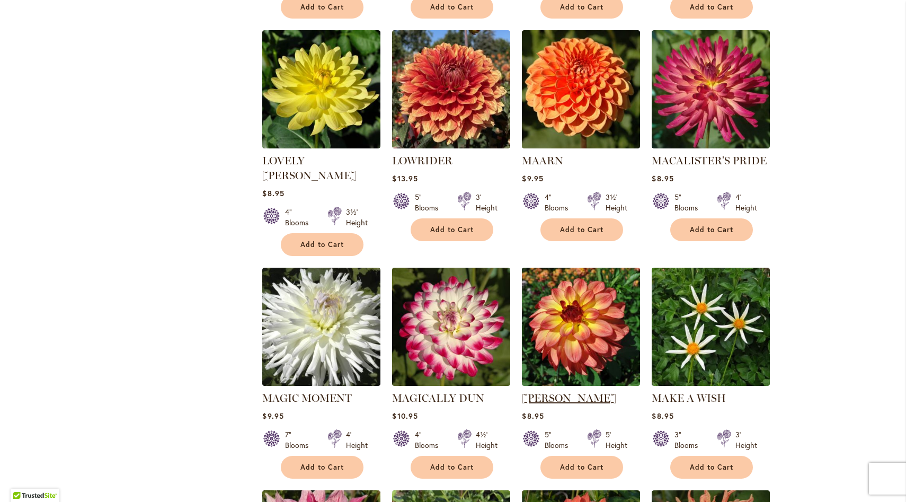
click at [552, 391] on link "[PERSON_NAME]" at bounding box center [569, 397] width 94 height 13
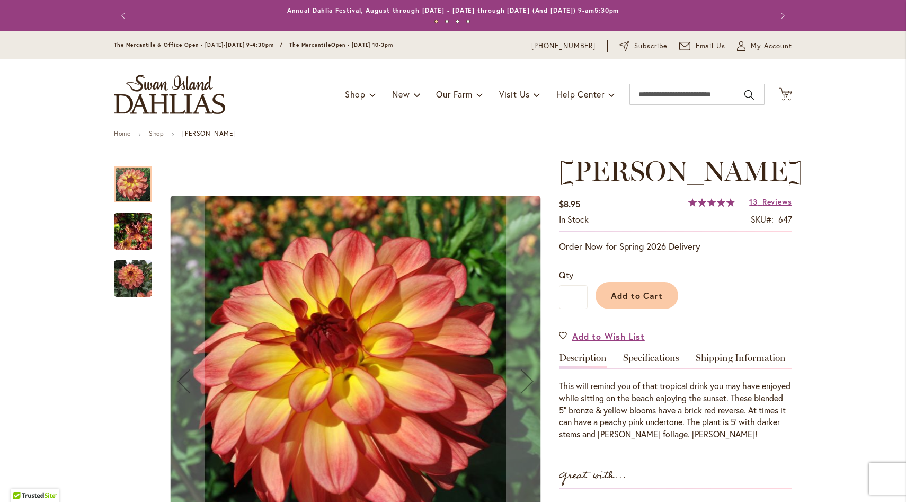
click at [128, 230] on img "MAI TAI" at bounding box center [133, 231] width 38 height 51
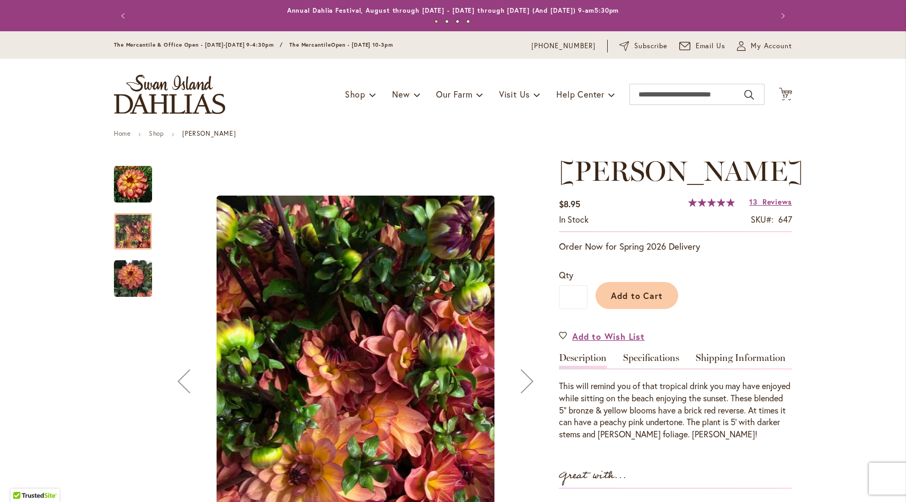
click at [122, 289] on img "MAI TAI" at bounding box center [133, 279] width 38 height 38
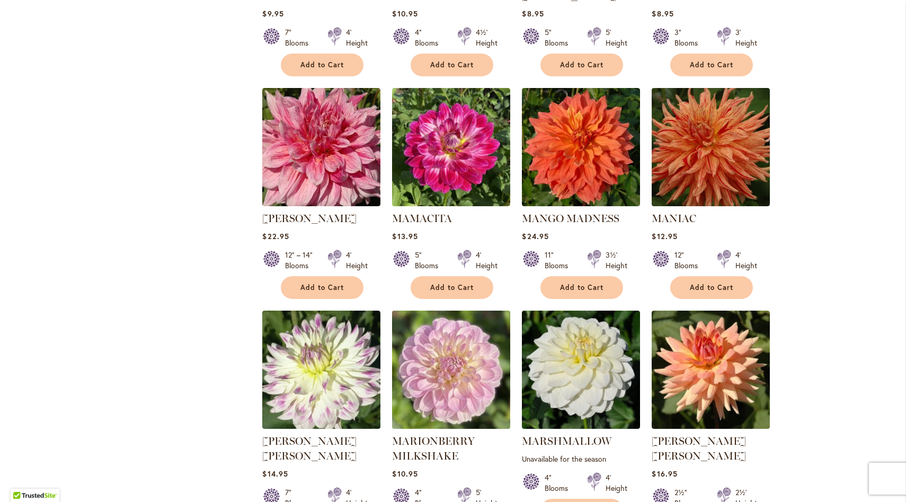
scroll to position [3411, 0]
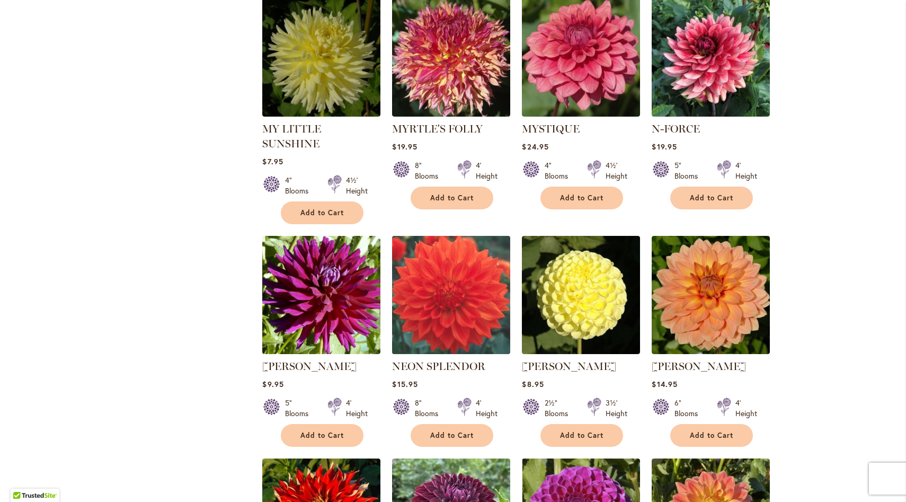
scroll to position [1407, 0]
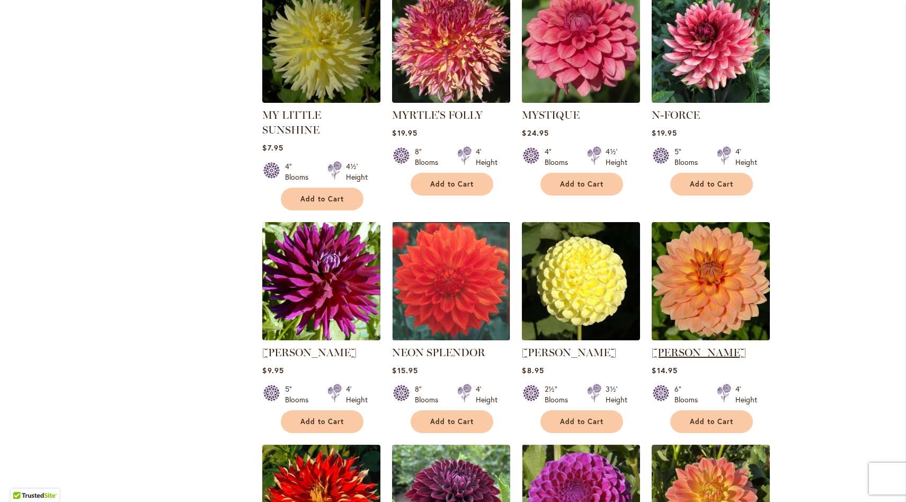
click at [687, 346] on link "[PERSON_NAME]" at bounding box center [698, 352] width 94 height 13
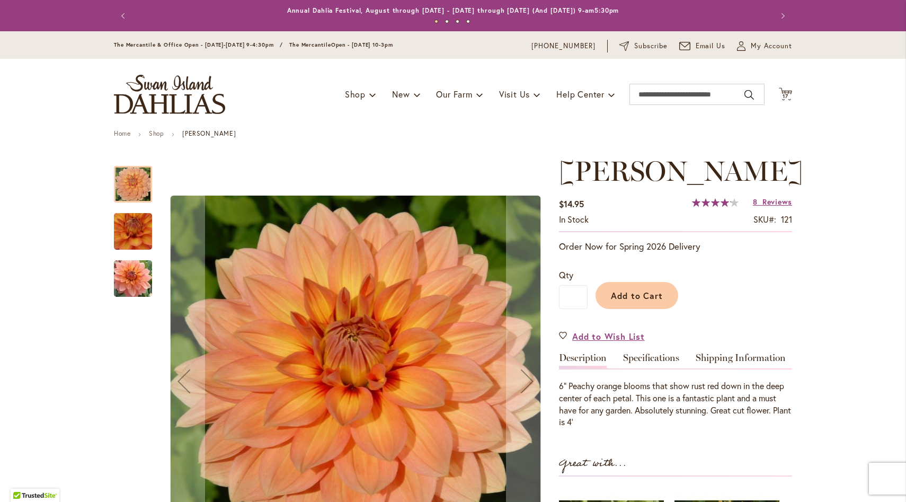
click at [132, 238] on img "Nicholas" at bounding box center [133, 231] width 75 height 73
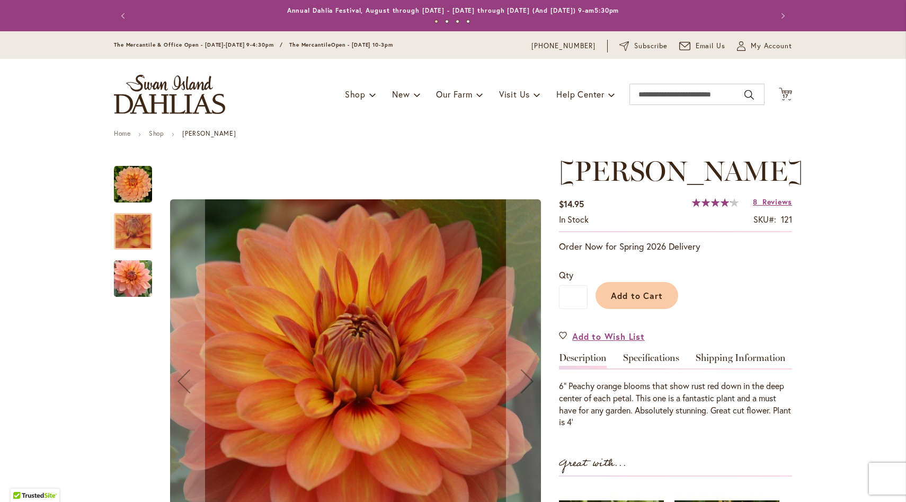
click at [123, 275] on img "Nicholas" at bounding box center [133, 278] width 76 height 51
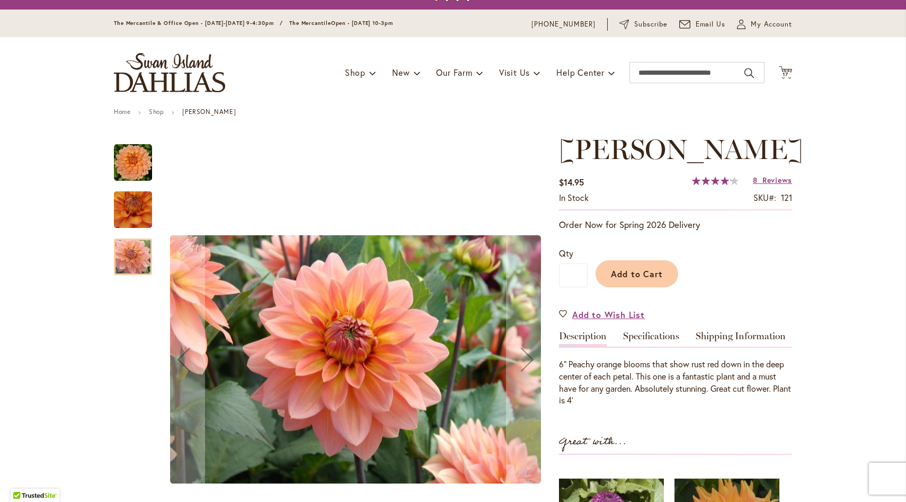
scroll to position [40, 0]
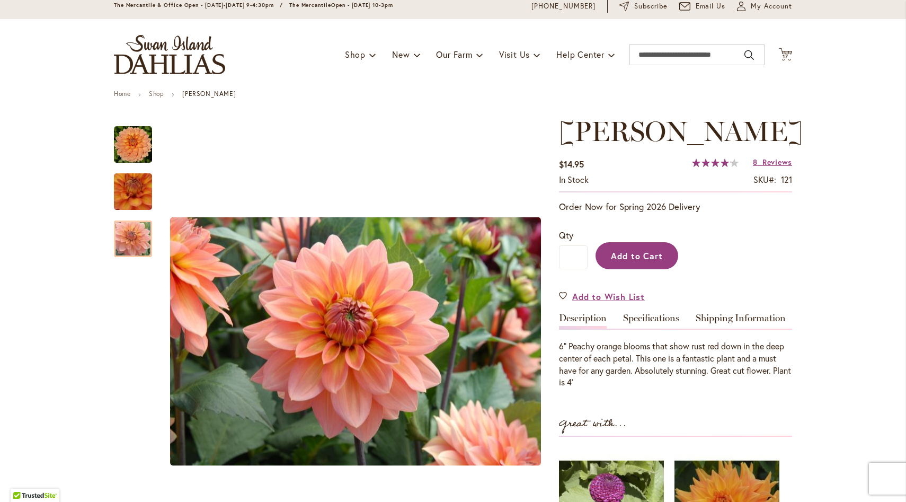
click at [649, 257] on span "Add to Cart" at bounding box center [637, 255] width 52 height 11
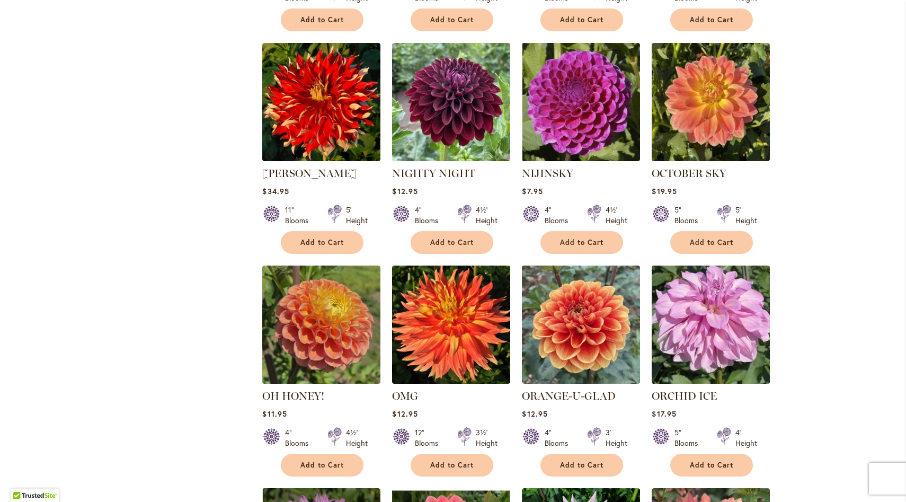
scroll to position [1822, 0]
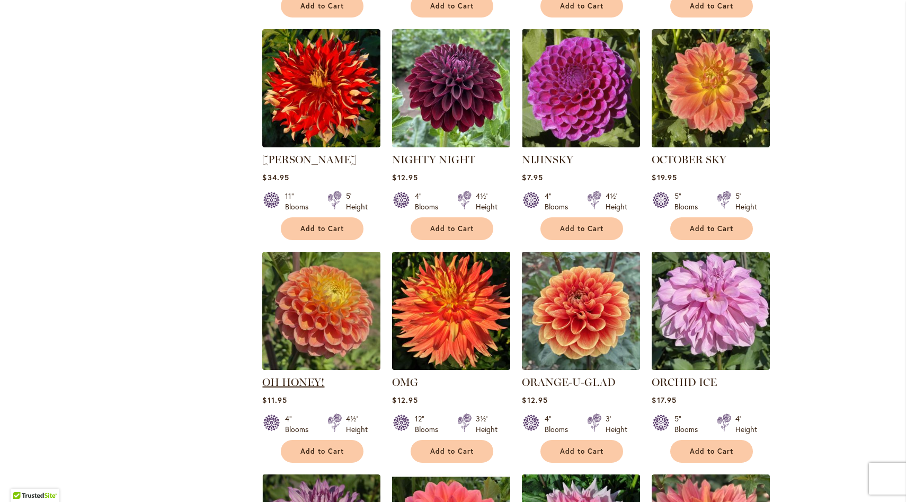
click at [295, 376] on link "OH HONEY!" at bounding box center [293, 382] width 62 height 13
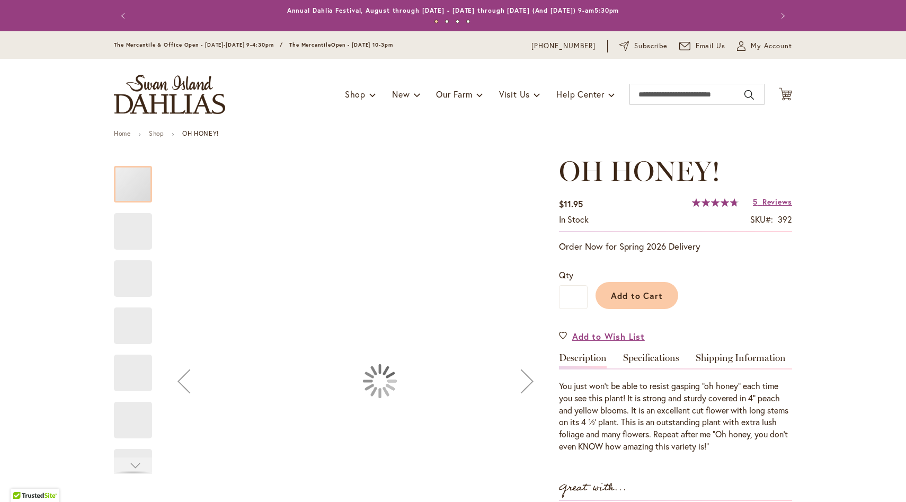
type input "******"
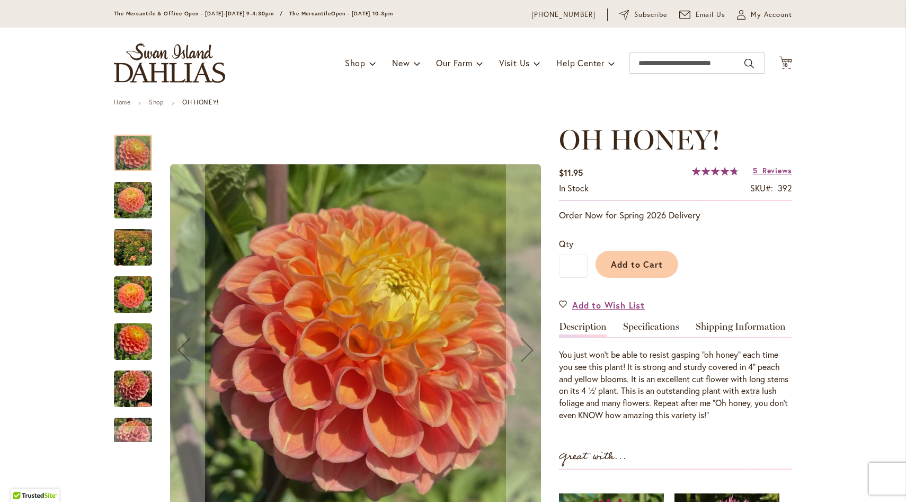
scroll to position [128, 0]
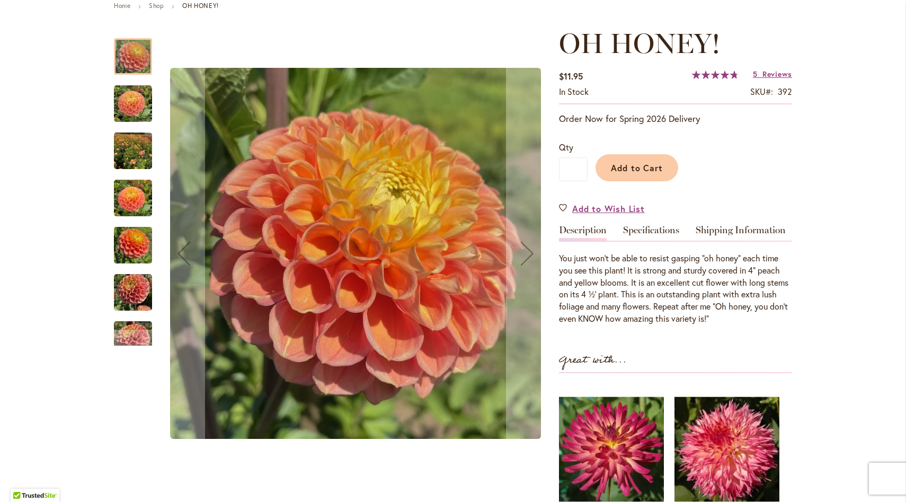
click at [130, 194] on img "Oh Honey!" at bounding box center [133, 198] width 38 height 51
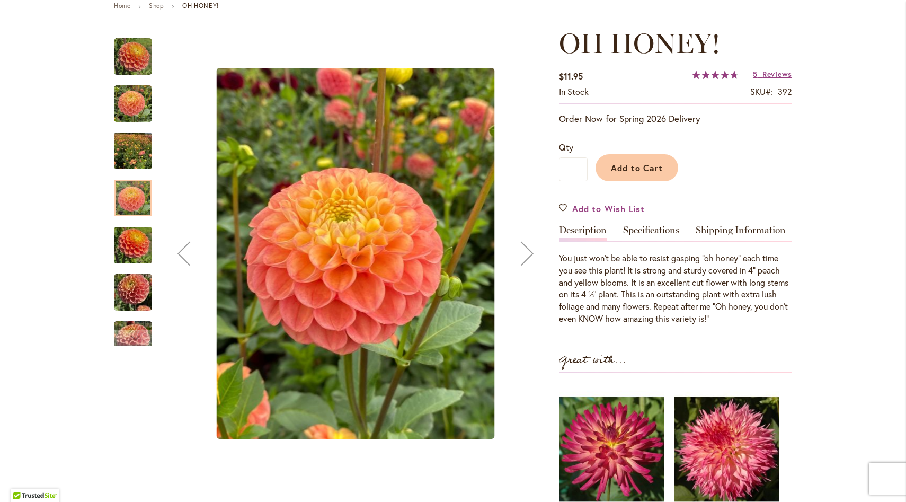
click at [131, 249] on img "Oh Honey!" at bounding box center [133, 245] width 38 height 51
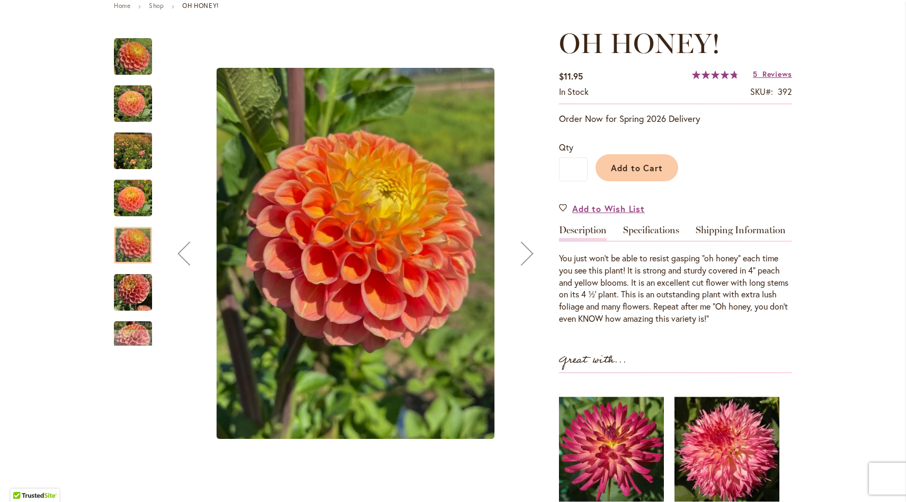
click at [125, 291] on img "Oh Honey!" at bounding box center [133, 292] width 38 height 51
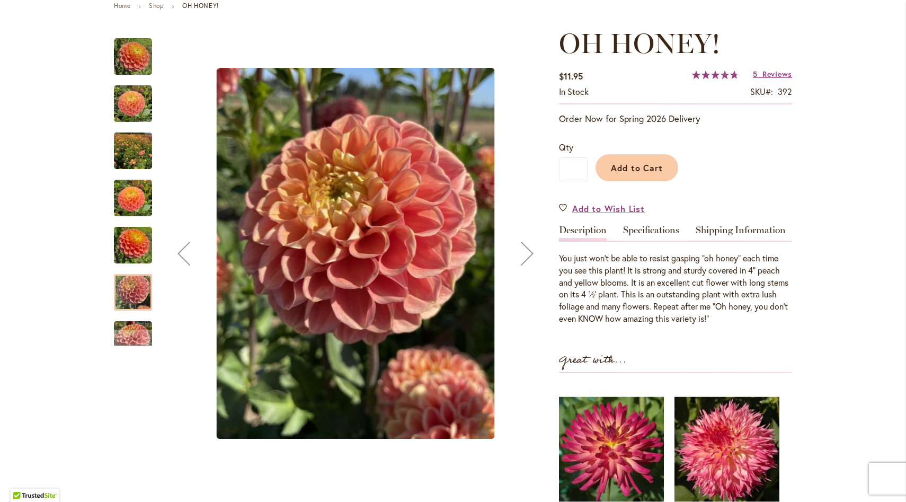
click at [130, 154] on img "Oh Honey!" at bounding box center [133, 151] width 38 height 51
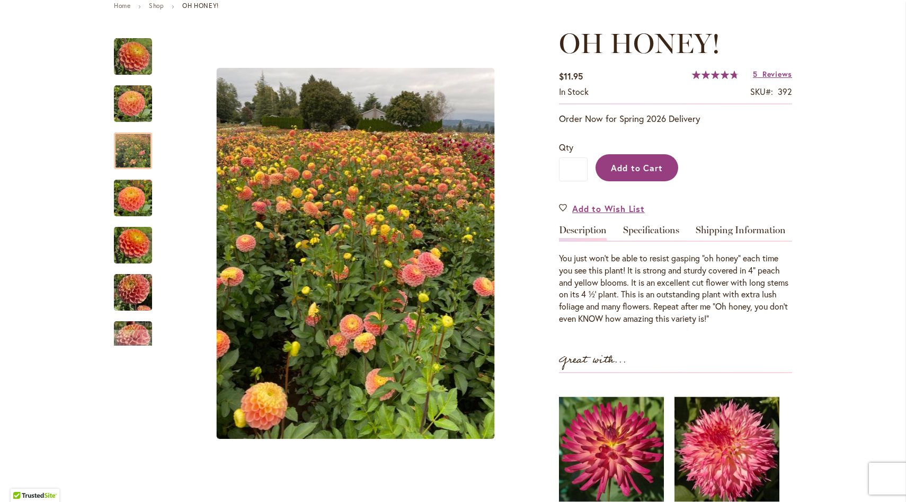
click at [638, 173] on span "Add to Cart" at bounding box center [637, 167] width 52 height 11
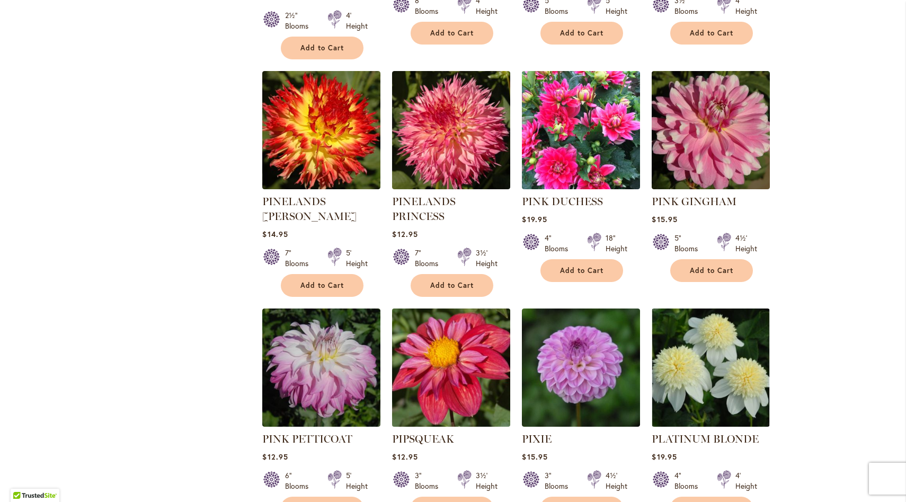
scroll to position [3424, 0]
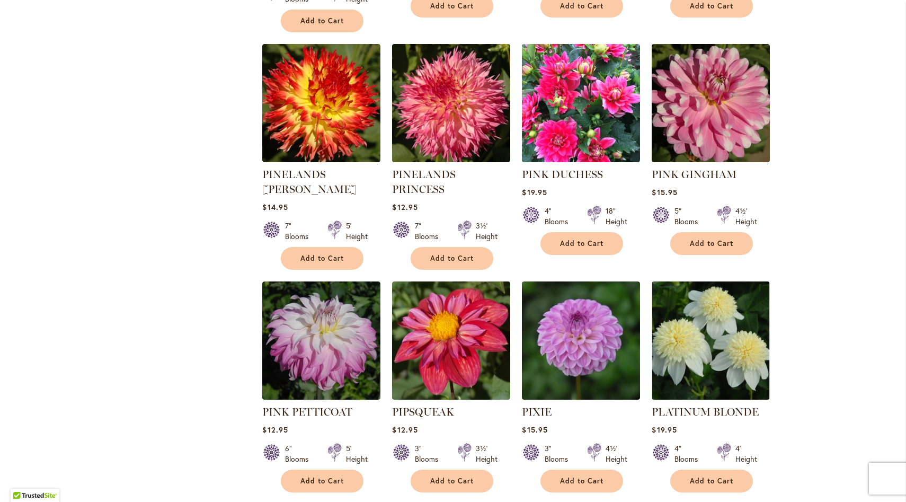
click at [361, 501] on link "Page Next" at bounding box center [366, 512] width 17 height 16
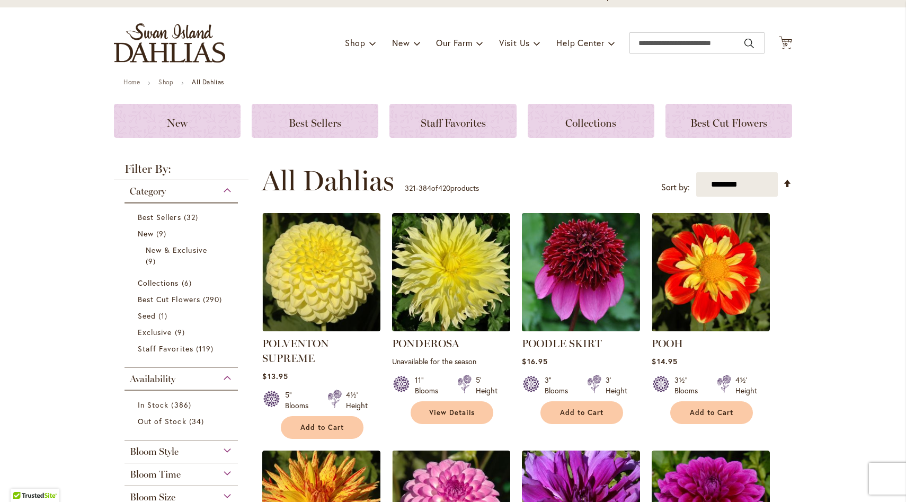
scroll to position [67, 0]
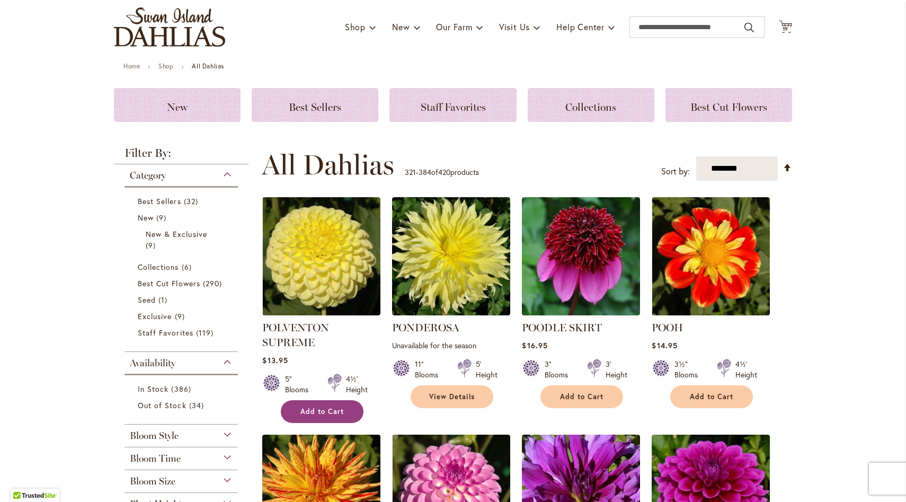
click at [319, 413] on span "Add to Cart" at bounding box center [321, 411] width 43 height 9
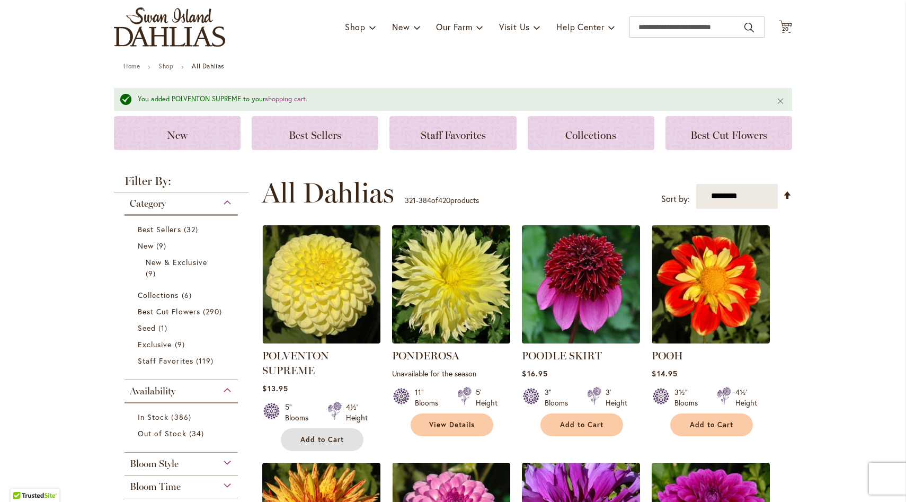
scroll to position [88, 0]
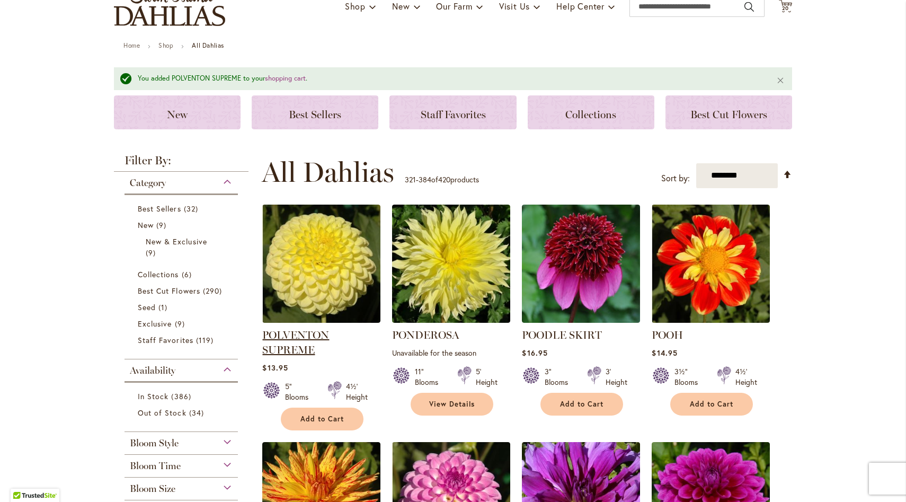
click at [287, 333] on link "POLVENTON SUPREME" at bounding box center [295, 342] width 67 height 28
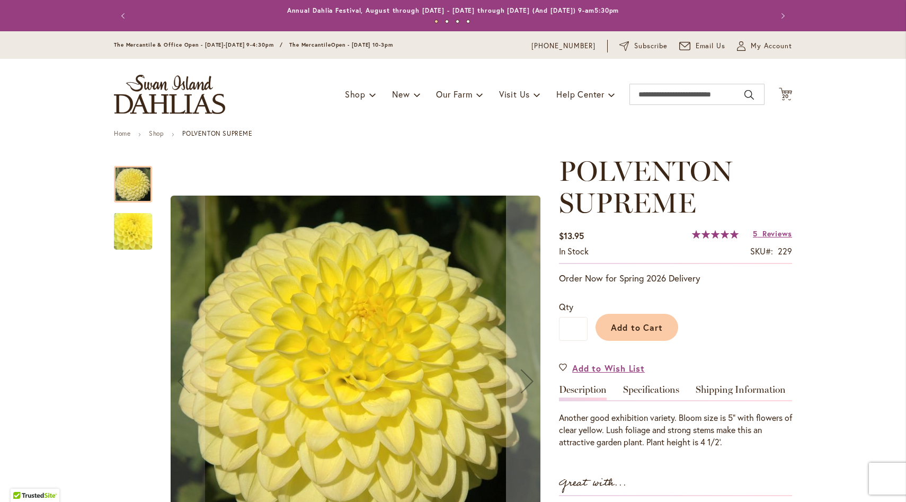
click at [139, 235] on img "POLVENTON SUPREME" at bounding box center [133, 231] width 74 height 73
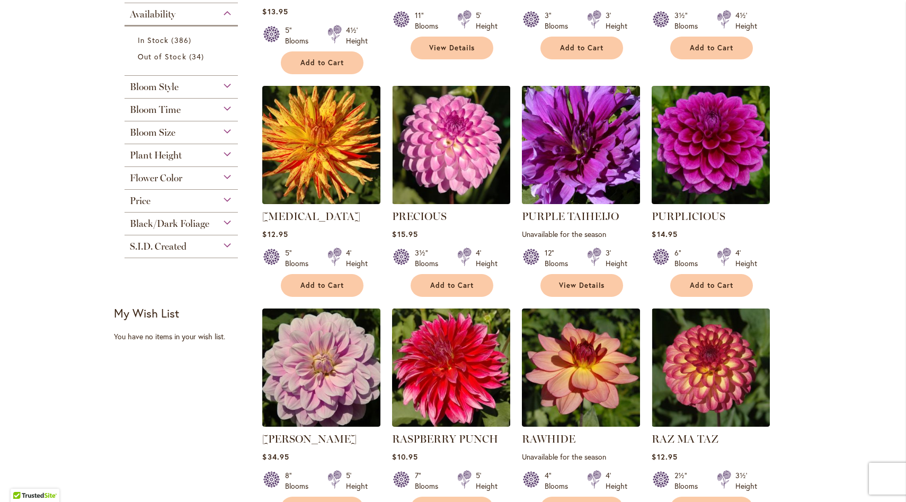
scroll to position [423, 0]
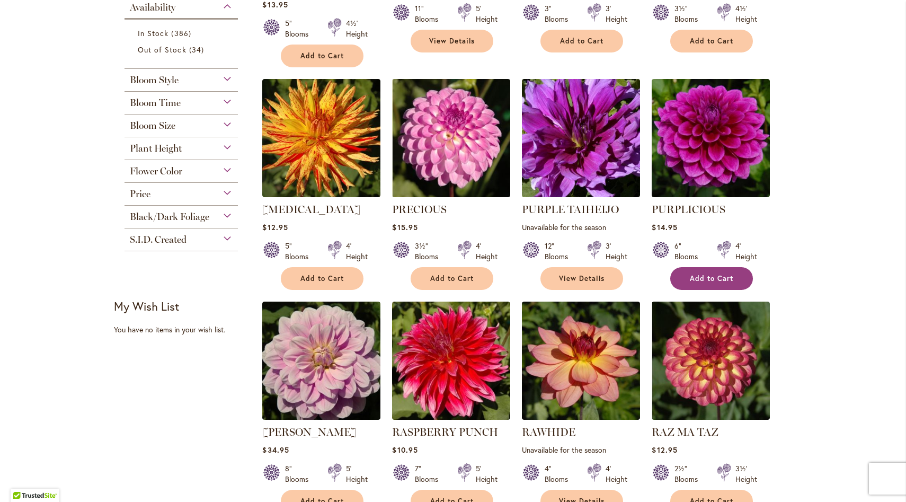
click at [706, 279] on span "Add to Cart" at bounding box center [711, 278] width 43 height 9
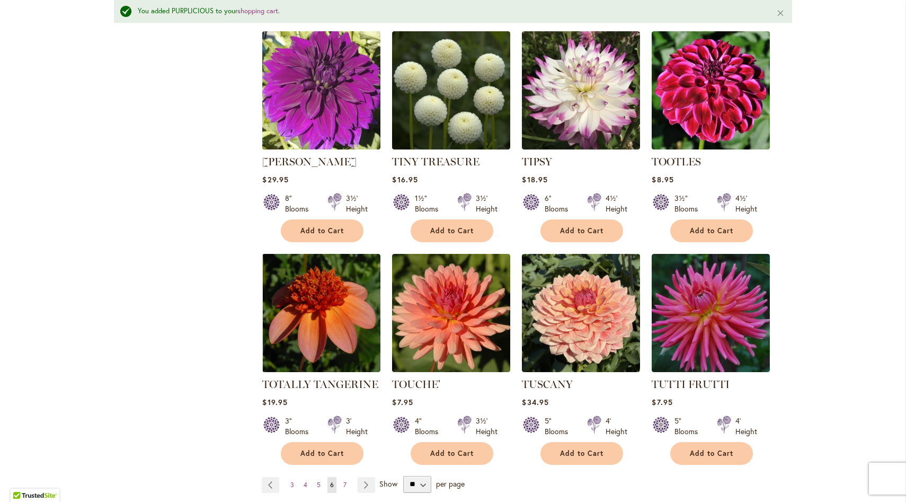
scroll to position [3457, 0]
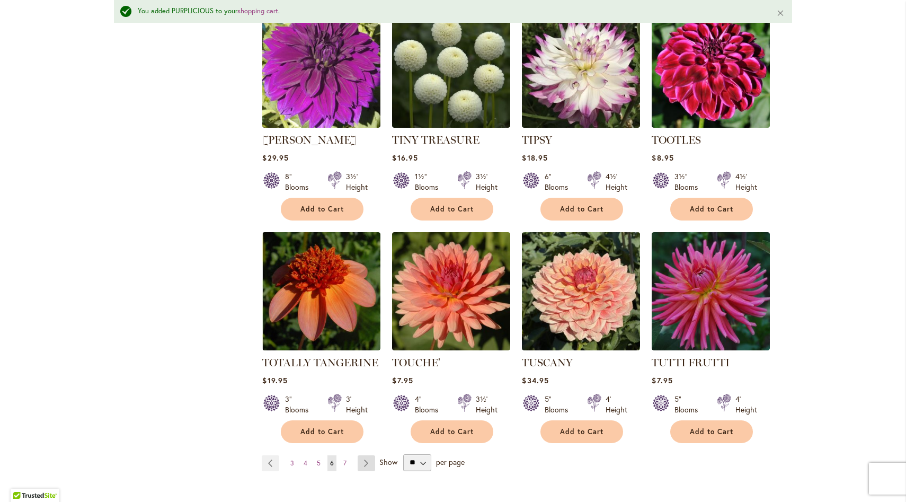
click at [362, 455] on link "Page Next" at bounding box center [366, 463] width 17 height 16
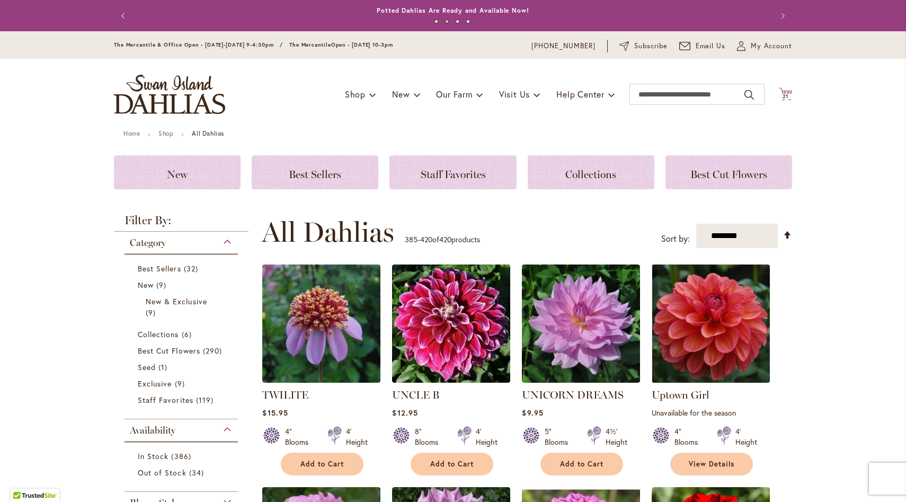
click at [785, 94] on span "21 21 items" at bounding box center [785, 96] width 11 height 5
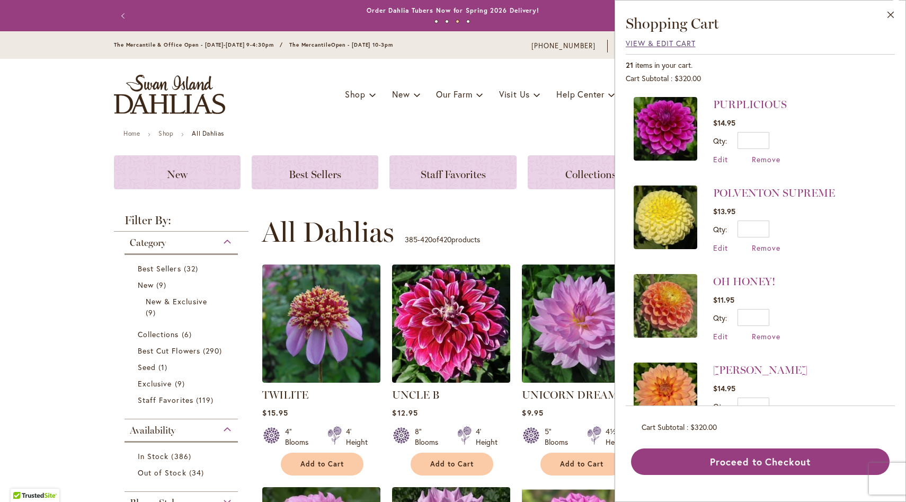
click at [660, 46] on span "View & Edit Cart" at bounding box center [661, 43] width 70 height 10
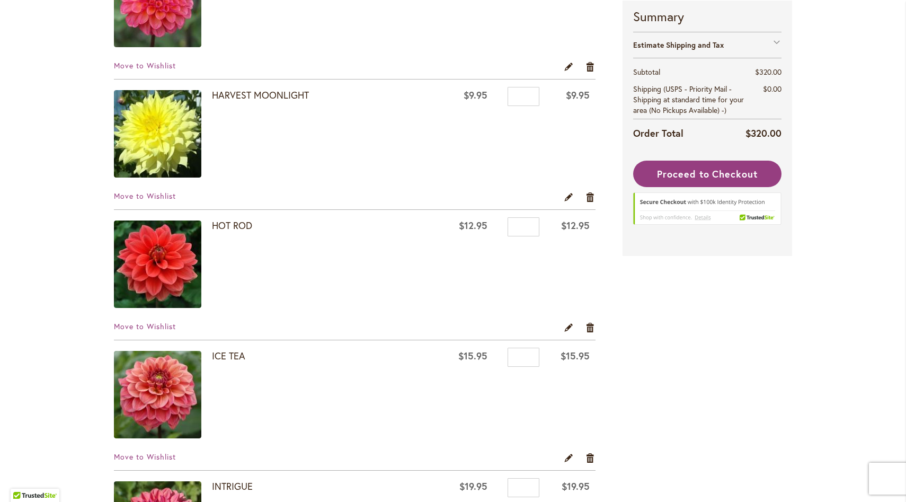
scroll to position [1582, 0]
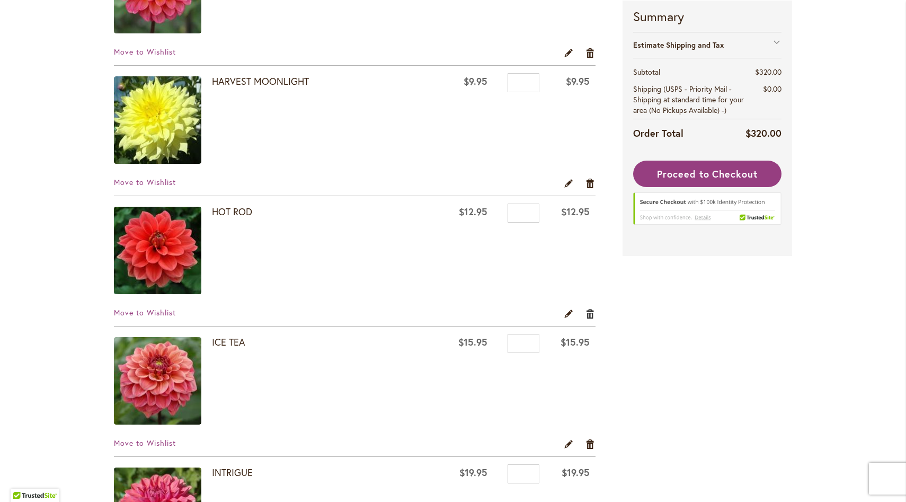
click at [585, 313] on link "Remove item" at bounding box center [590, 313] width 10 height 12
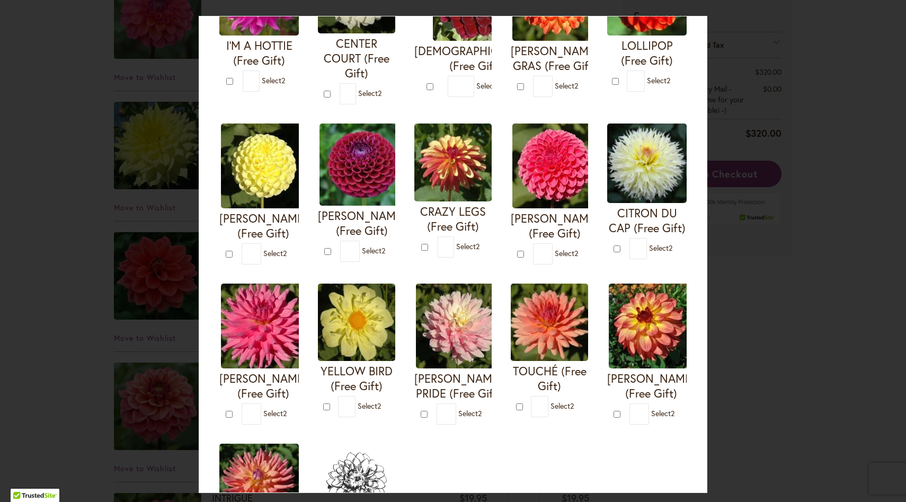
scroll to position [350, 0]
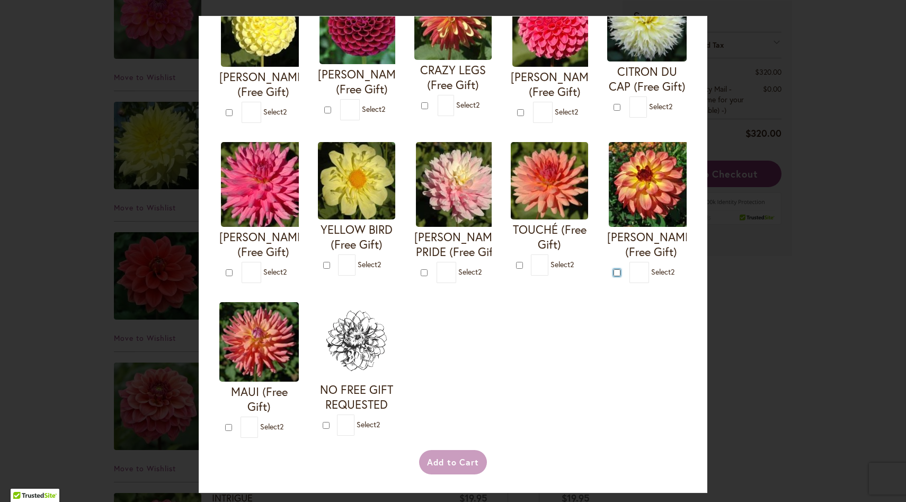
type input "*"
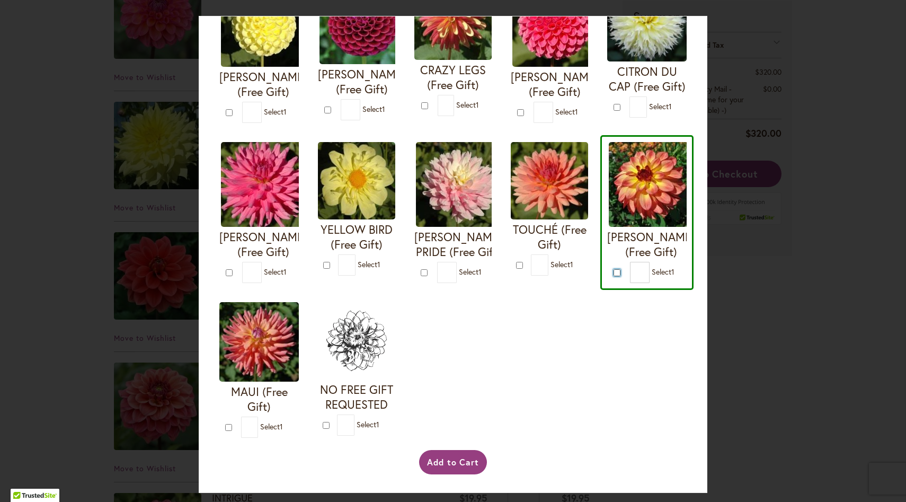
scroll to position [468, 0]
click at [439, 457] on button "Add to Cart" at bounding box center [453, 462] width 68 height 24
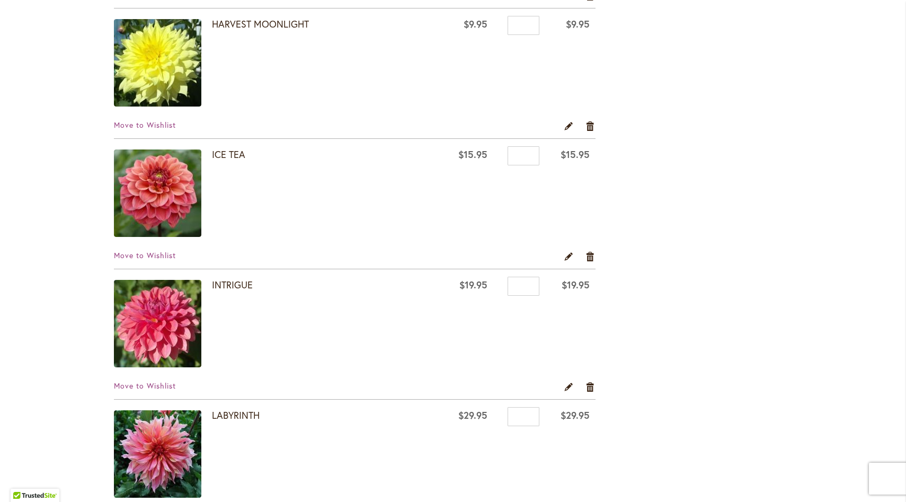
scroll to position [1653, 0]
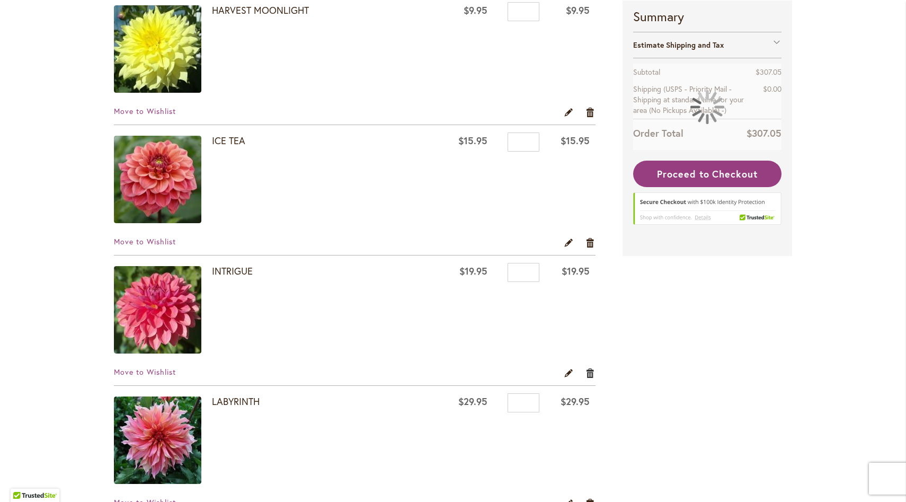
click at [585, 372] on link "Remove item" at bounding box center [590, 373] width 10 height 12
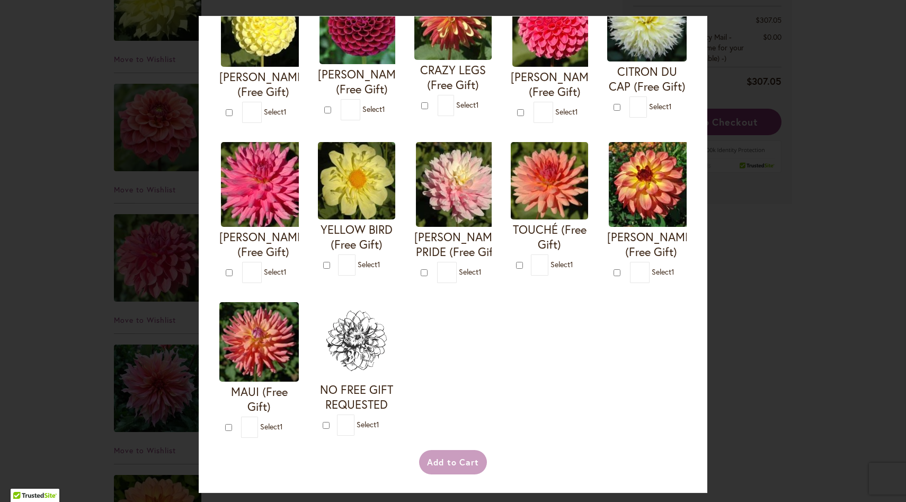
scroll to position [326, 0]
type input "*"
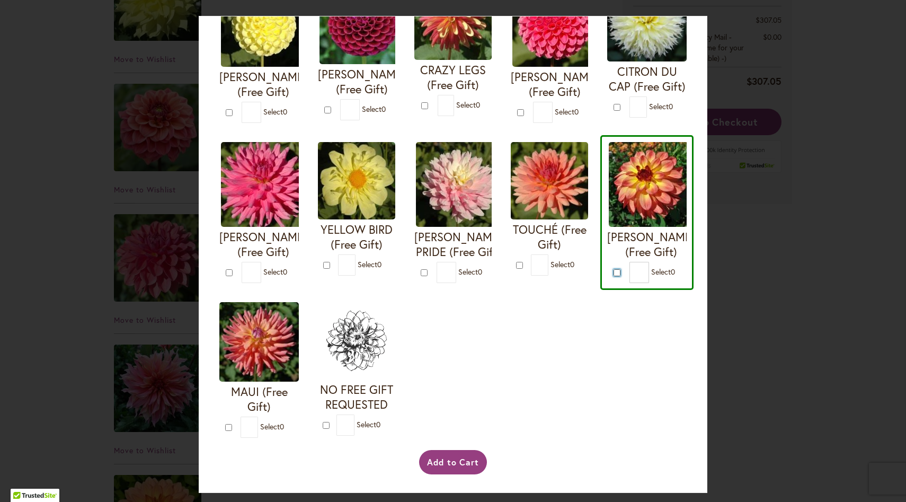
scroll to position [468, 0]
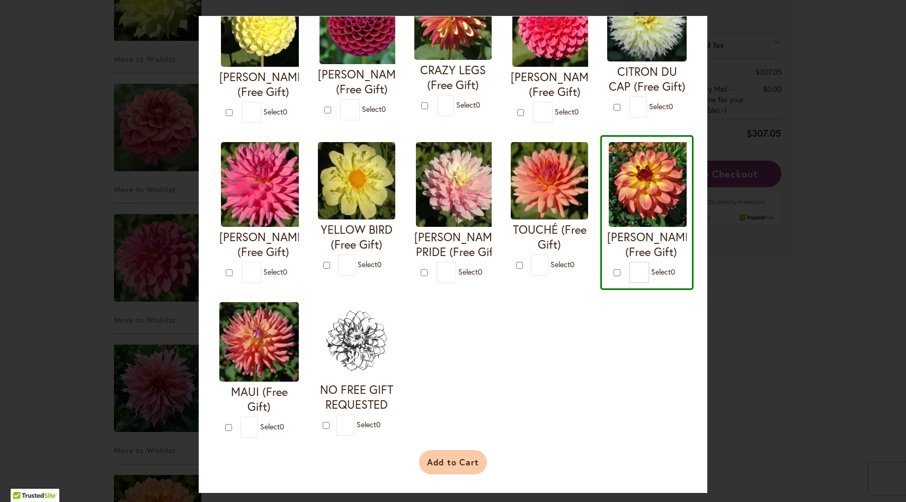
click at [452, 458] on button "Add to Cart" at bounding box center [453, 462] width 68 height 24
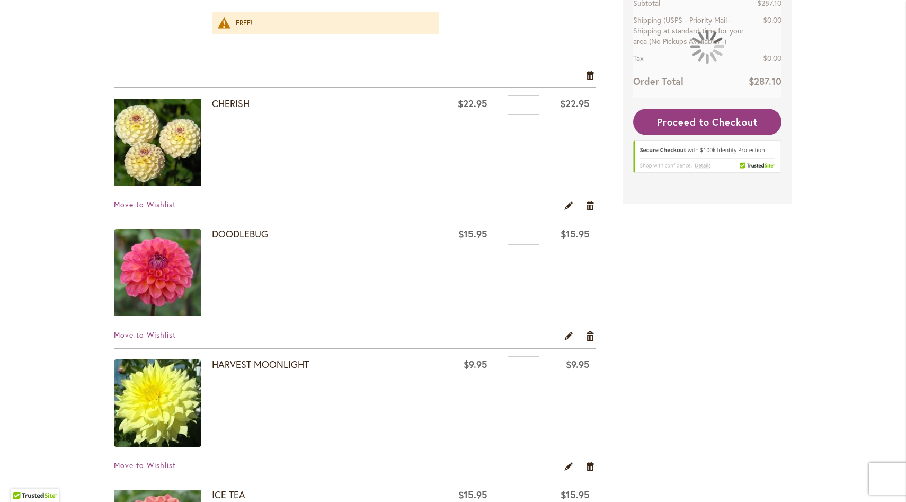
scroll to position [1053, 0]
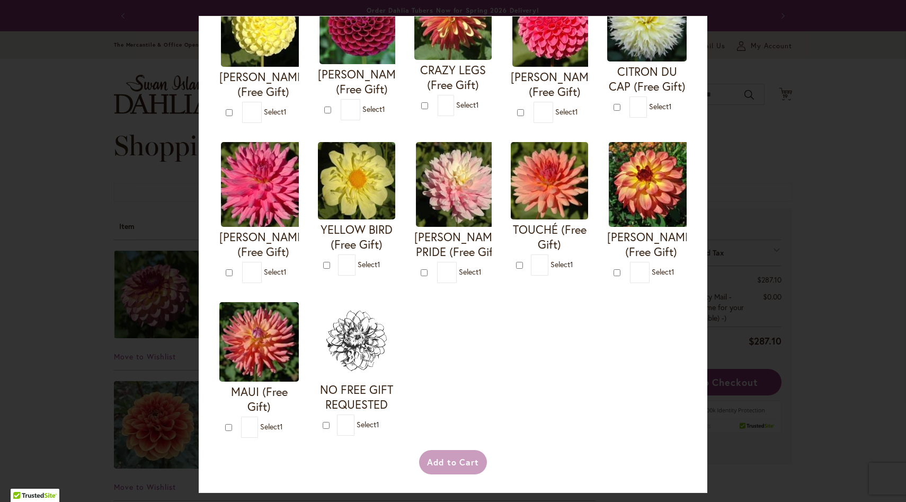
scroll to position [352, 0]
type input "*"
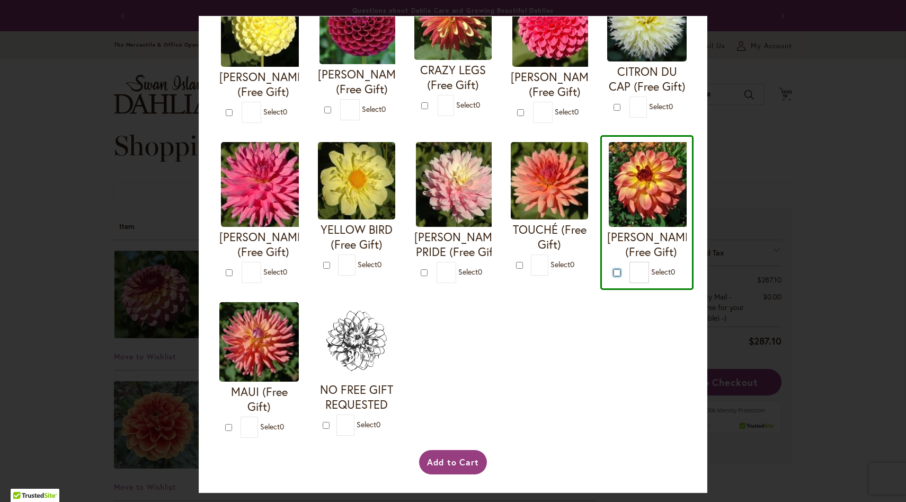
scroll to position [468, 0]
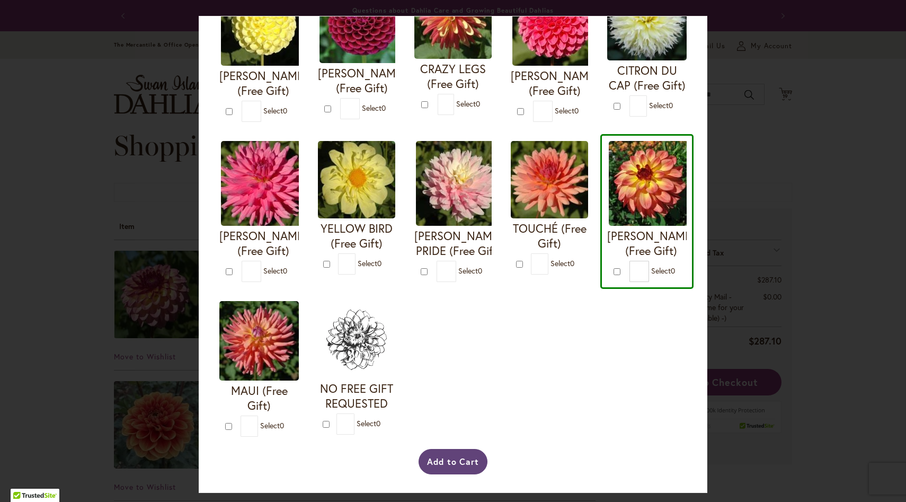
click at [440, 466] on button "Add to Cart" at bounding box center [452, 461] width 69 height 25
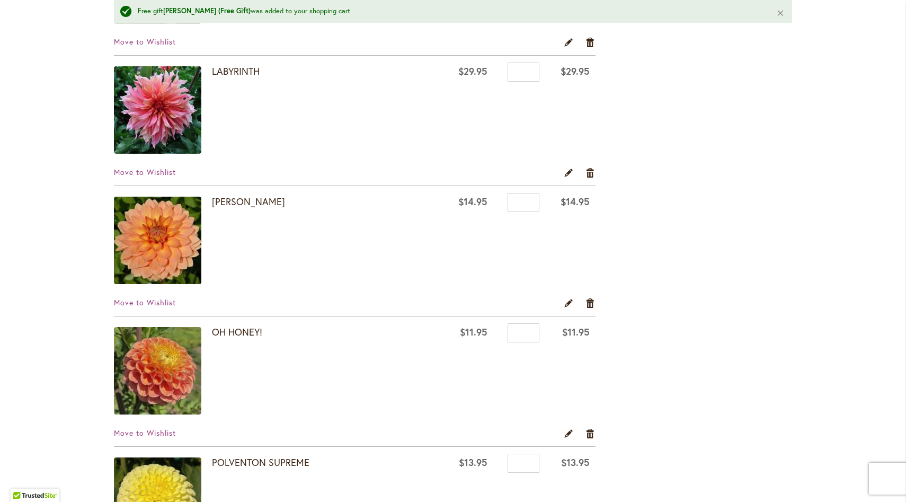
scroll to position [1757, 0]
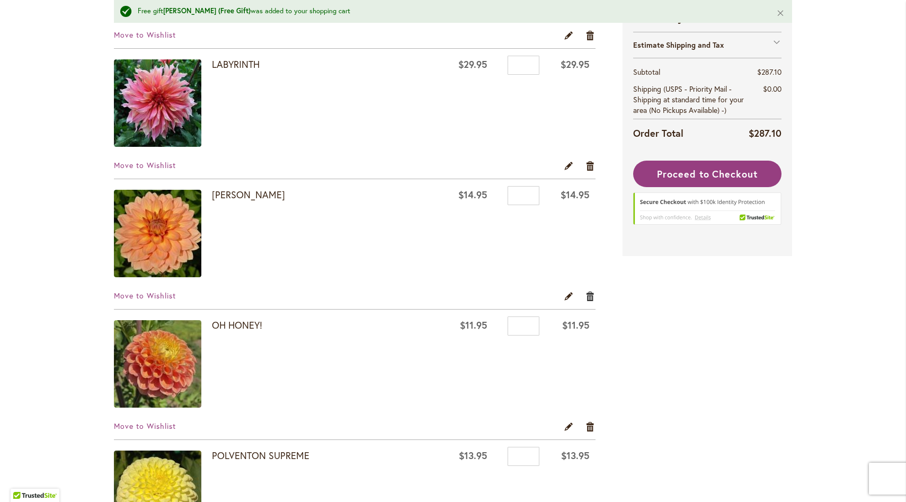
click at [586, 294] on link "Remove item" at bounding box center [590, 296] width 10 height 12
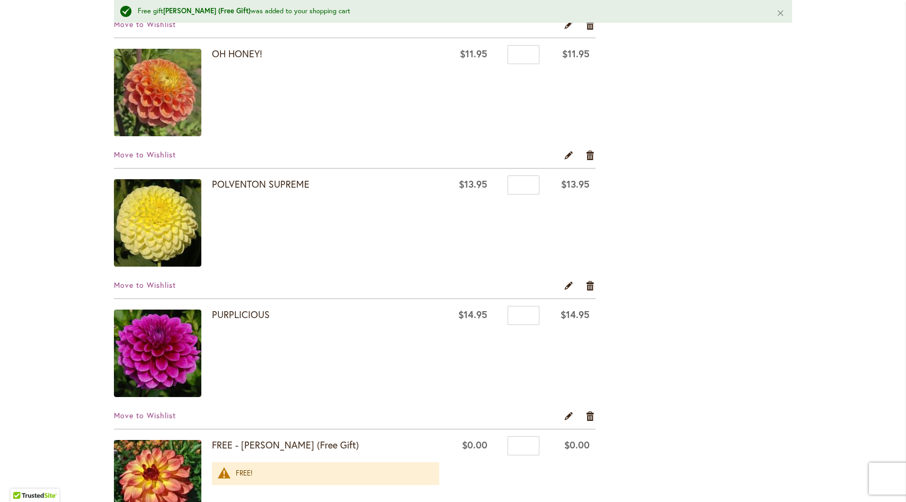
scroll to position [1839, 0]
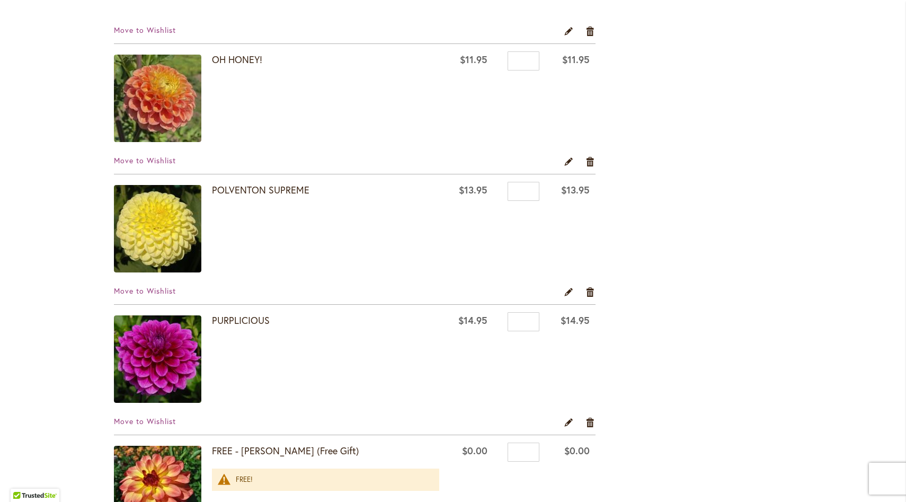
scroll to position [1265, 0]
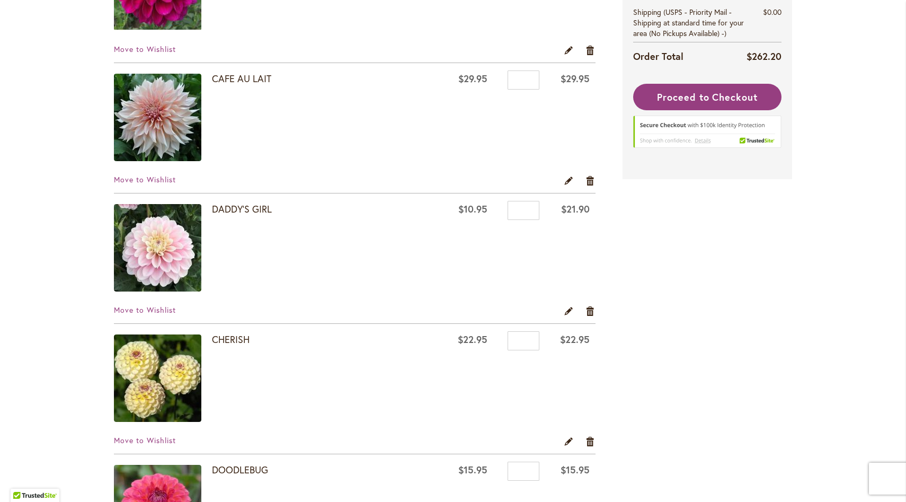
scroll to position [969, 0]
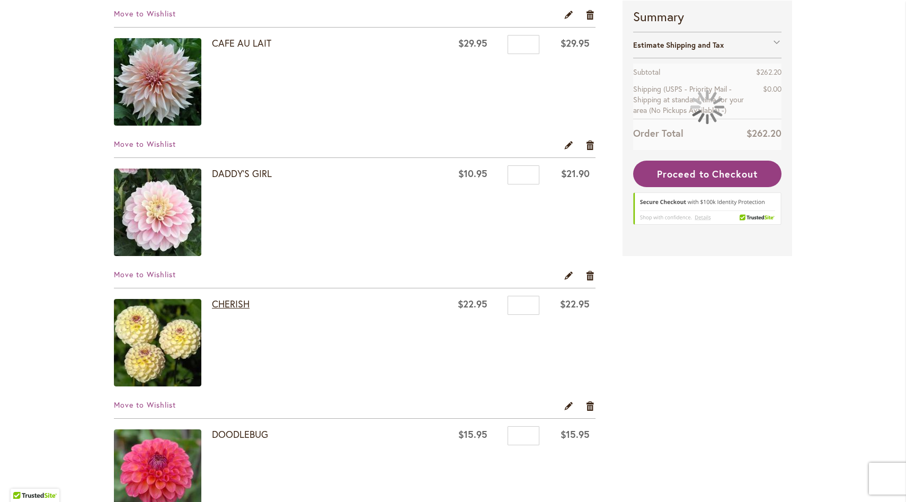
click at [213, 305] on link "CHERISH" at bounding box center [231, 303] width 38 height 13
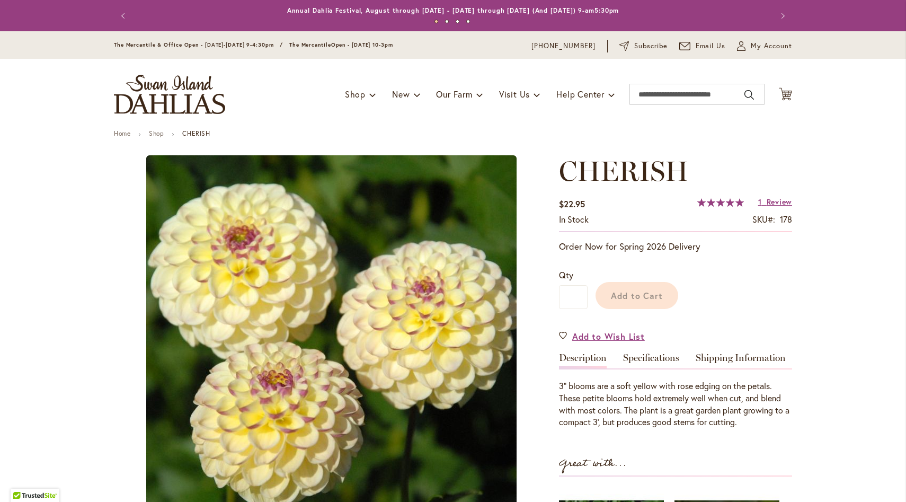
type input "******"
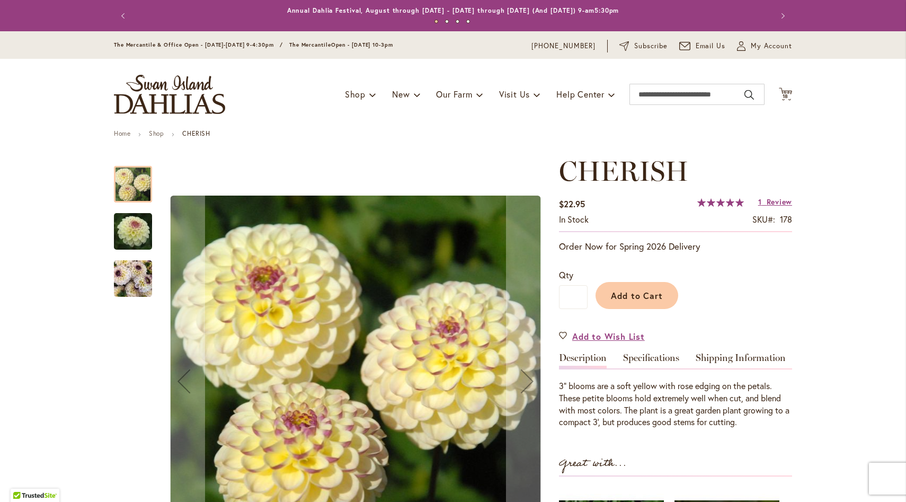
click at [143, 276] on img "CHERISH" at bounding box center [133, 278] width 38 height 51
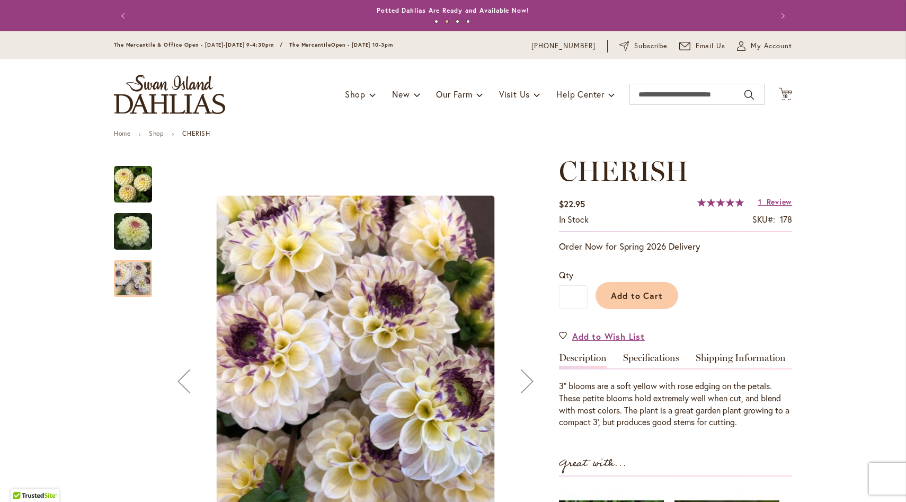
click at [131, 238] on img "CHERISH" at bounding box center [133, 231] width 76 height 51
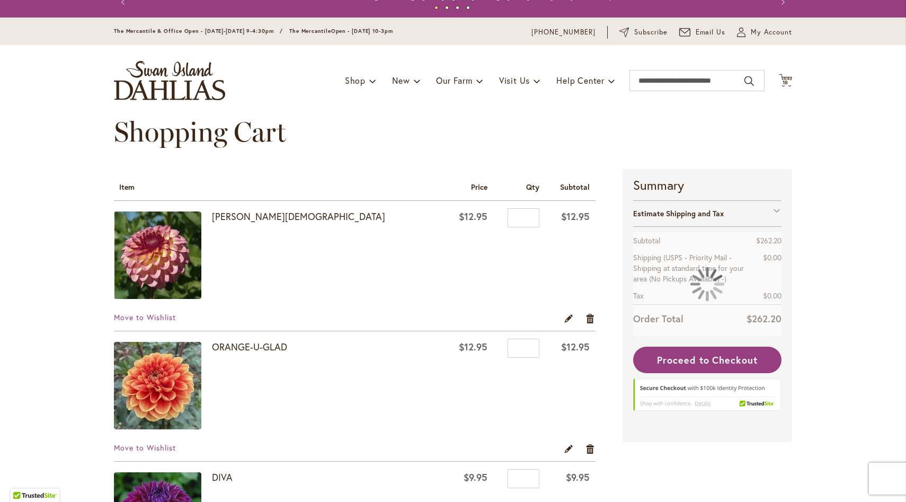
scroll to position [141, 0]
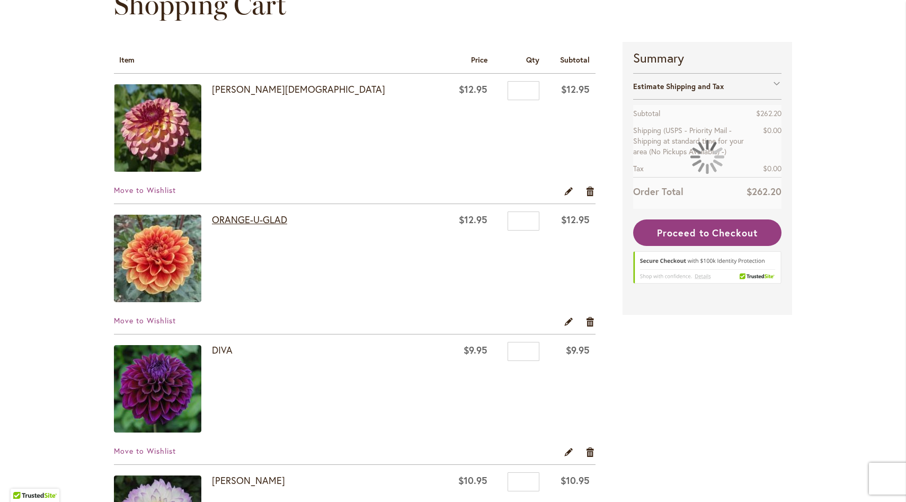
click at [255, 219] on link "ORANGE-U-GLAD" at bounding box center [249, 219] width 75 height 13
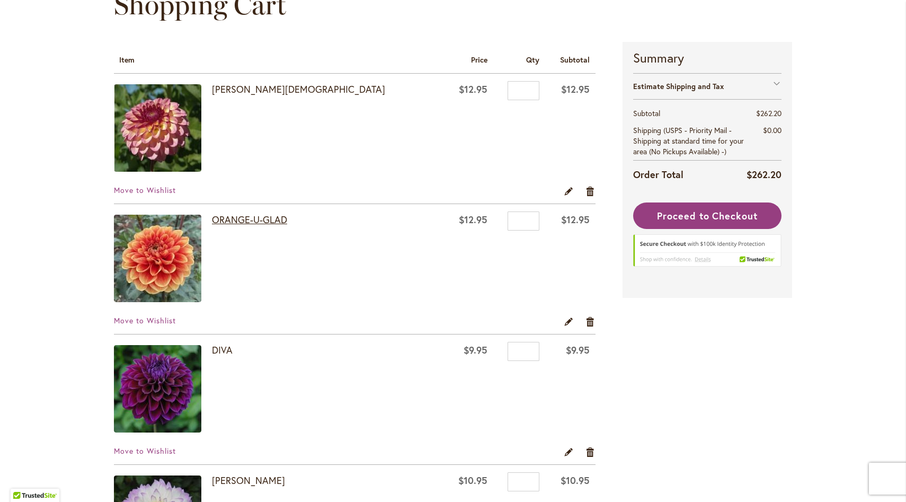
click at [255, 219] on link "ORANGE-U-GLAD" at bounding box center [249, 219] width 75 height 13
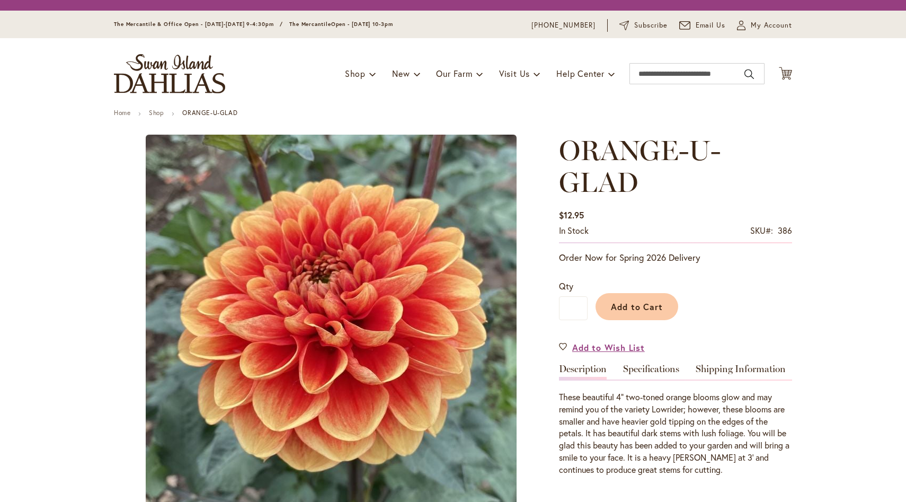
type input "******"
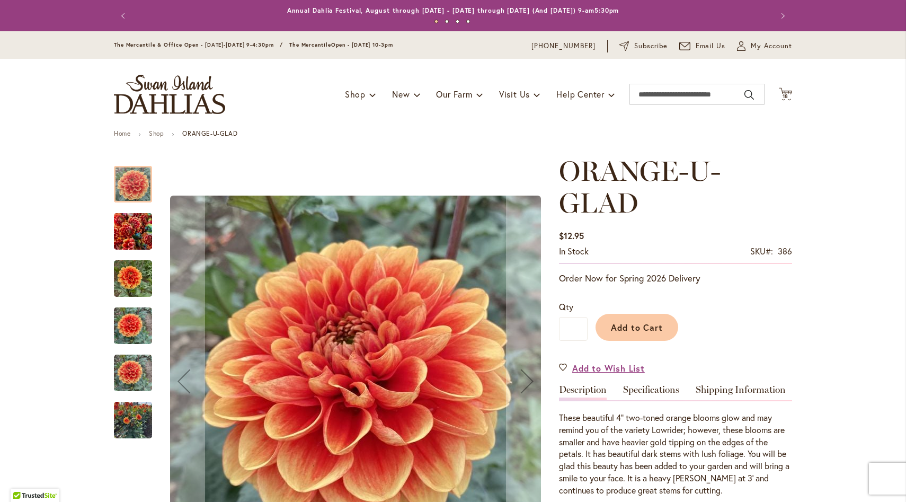
click at [117, 278] on img "Orange-U-Glad" at bounding box center [133, 278] width 38 height 51
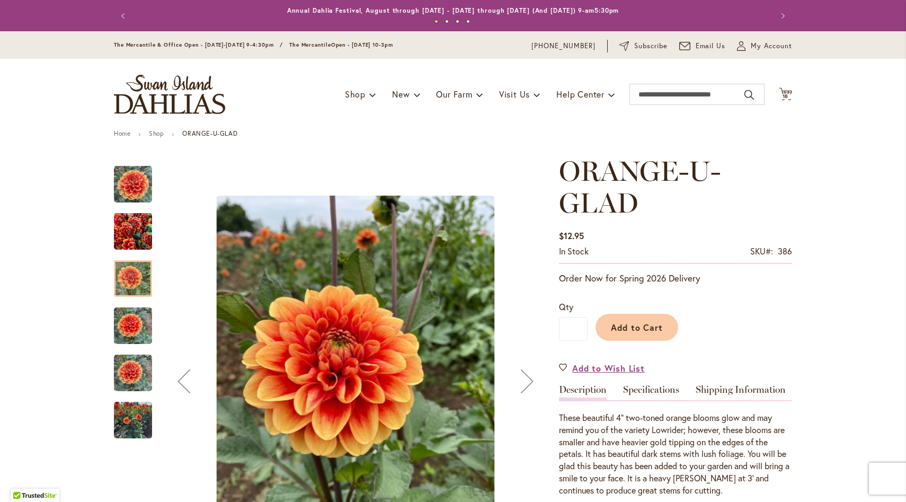
click at [121, 336] on img "Orange-U-Glad" at bounding box center [133, 325] width 38 height 51
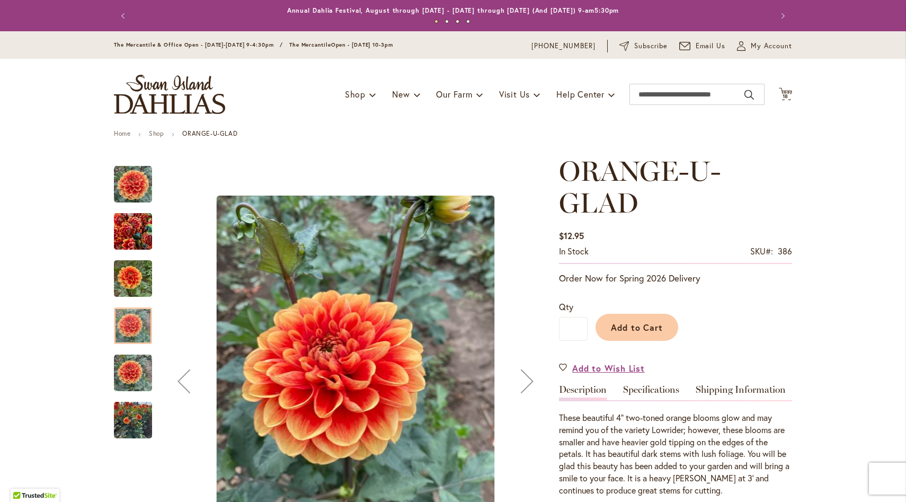
click at [121, 377] on img "Orange-U-Glad" at bounding box center [133, 373] width 38 height 38
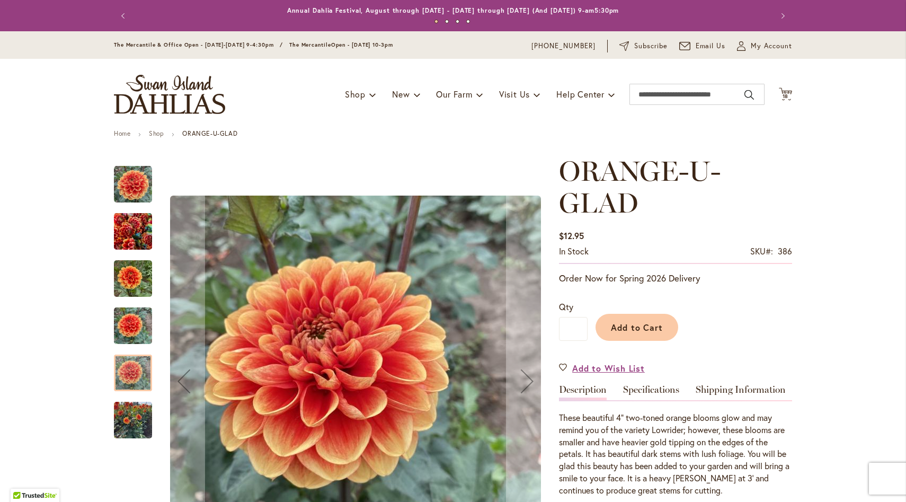
click at [123, 431] on img "Orange-U-Glad" at bounding box center [133, 420] width 38 height 51
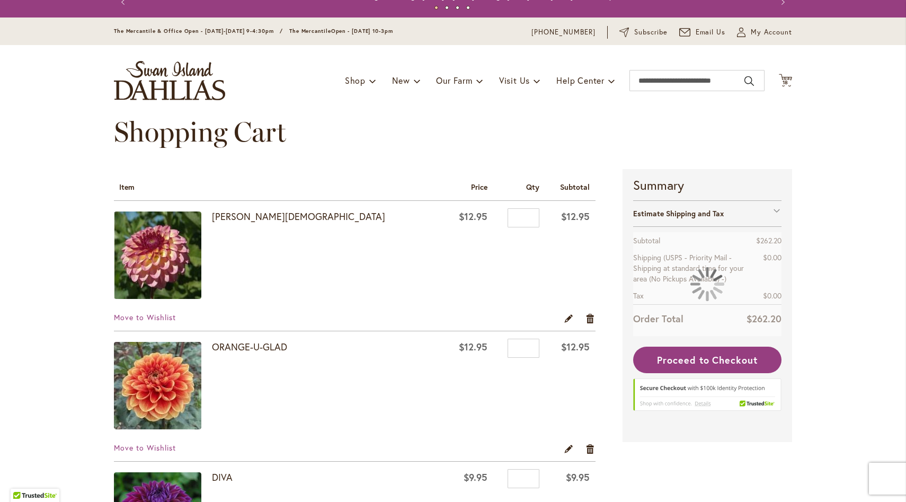
scroll to position [112, 0]
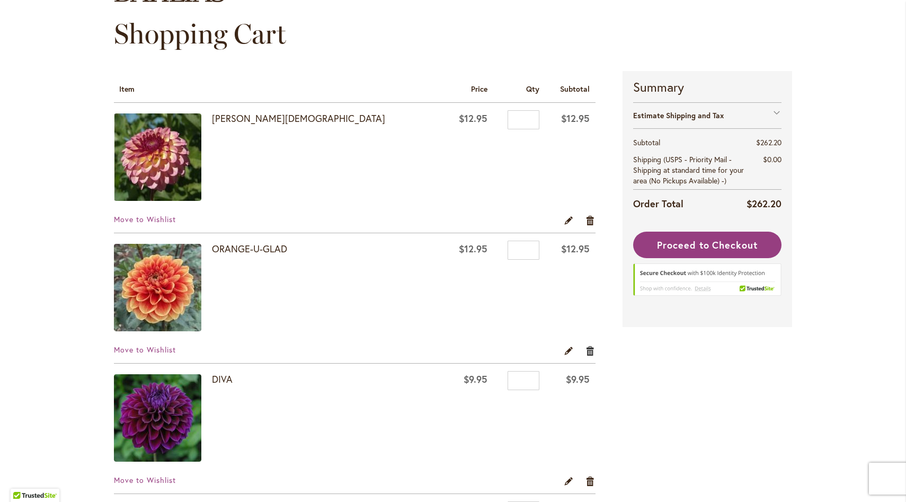
click at [588, 351] on link "Remove item" at bounding box center [590, 350] width 10 height 12
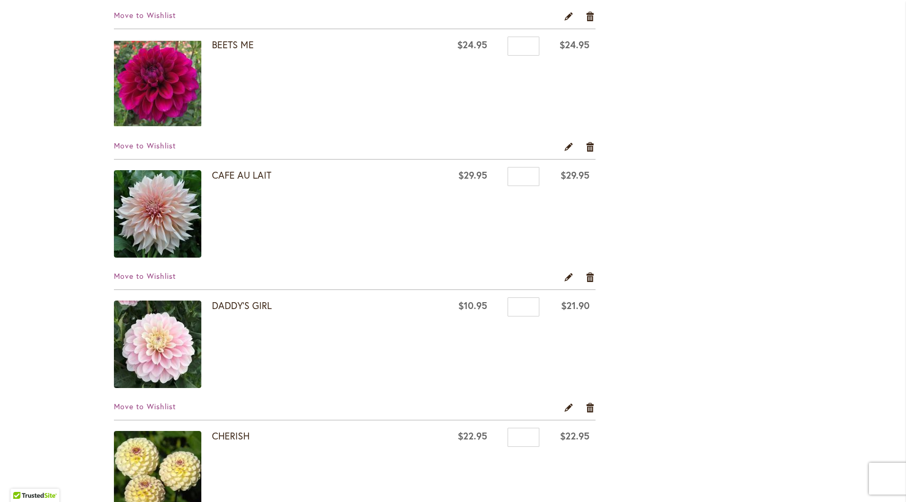
scroll to position [761, 0]
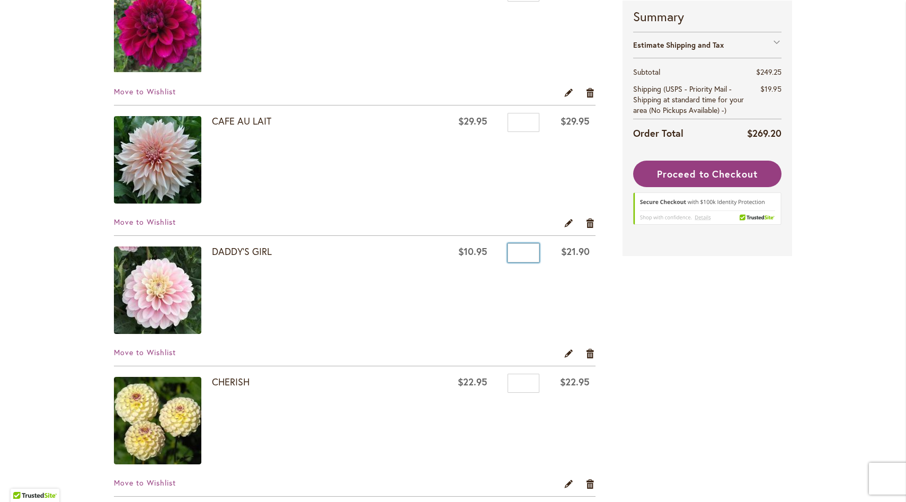
drag, startPoint x: 512, startPoint y: 252, endPoint x: 504, endPoint y: 251, distance: 8.0
click at [507, 251] on input "*" at bounding box center [523, 252] width 32 height 19
type input "*"
click at [443, 284] on td "$10.95" at bounding box center [468, 292] width 50 height 112
click at [588, 352] on link "Remove item" at bounding box center [590, 353] width 10 height 12
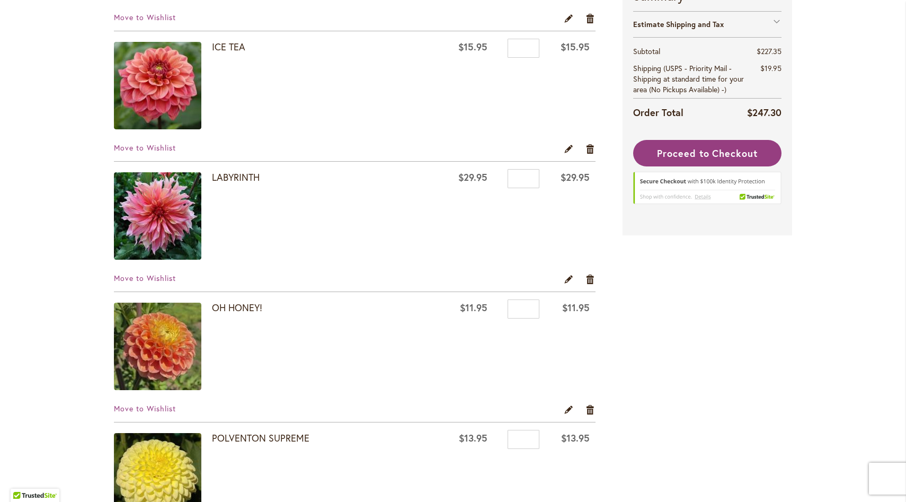
scroll to position [945, 0]
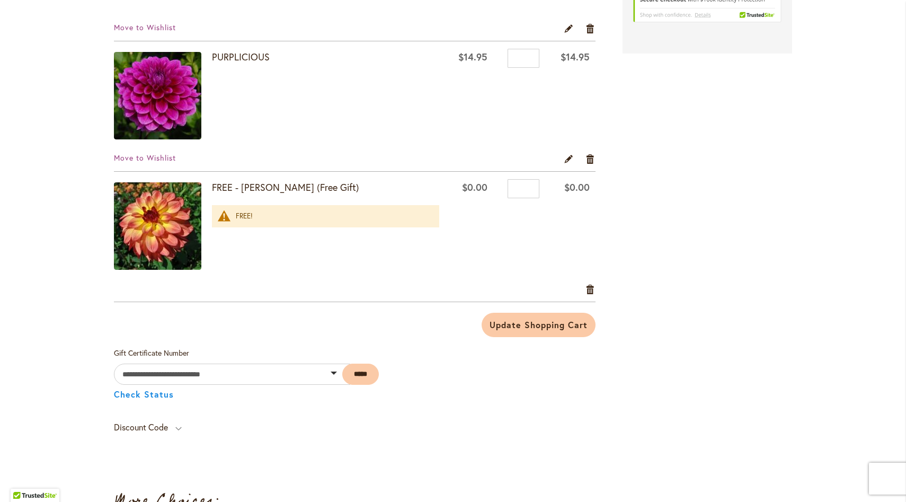
scroll to position [1023, 0]
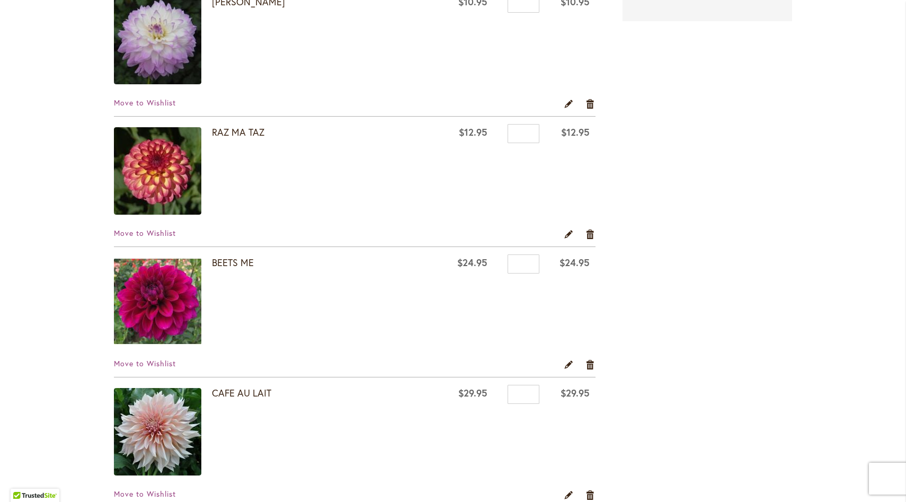
scroll to position [672, 0]
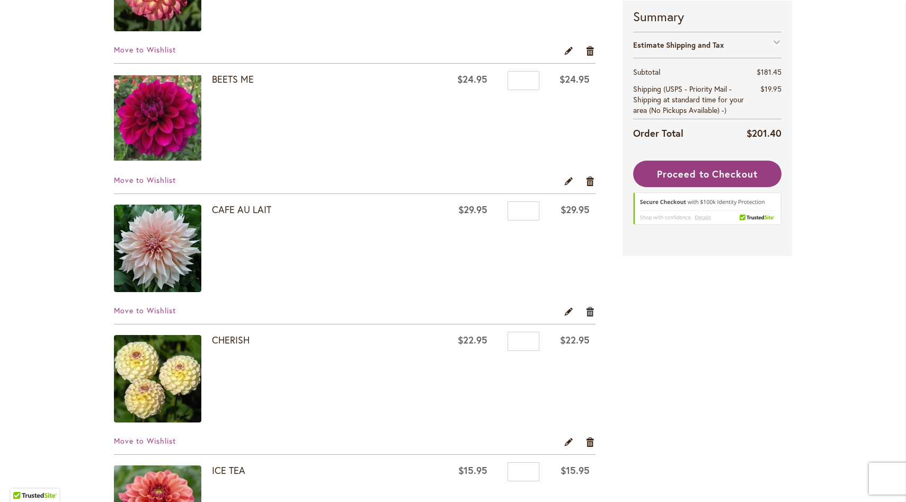
click at [588, 310] on link "Remove item" at bounding box center [590, 311] width 10 height 12
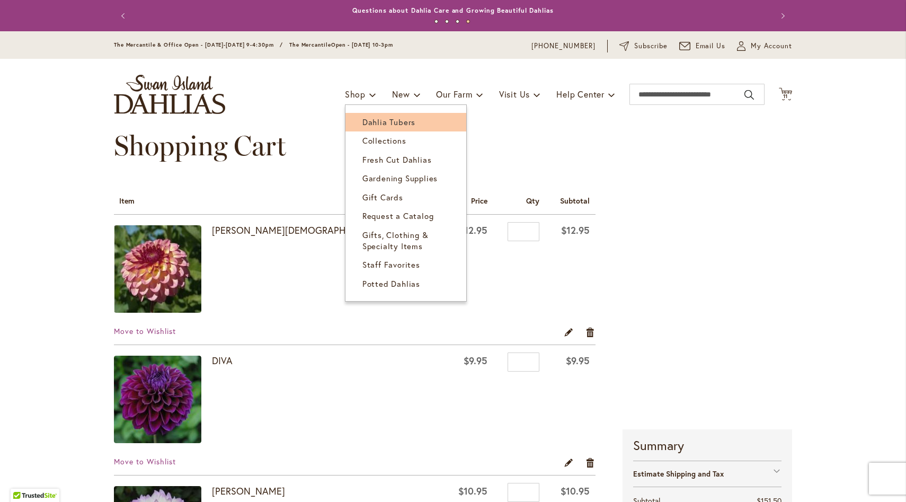
click at [363, 119] on span "Dahlia Tubers" at bounding box center [388, 122] width 53 height 11
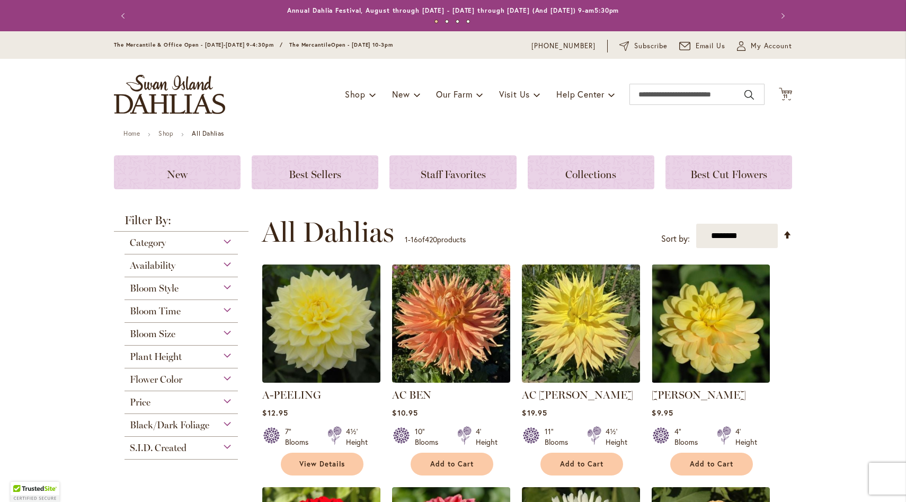
click at [226, 375] on div "Flower Color" at bounding box center [180, 376] width 113 height 17
click at [182, 403] on div "Pink" at bounding box center [189, 403] width 17 height 11
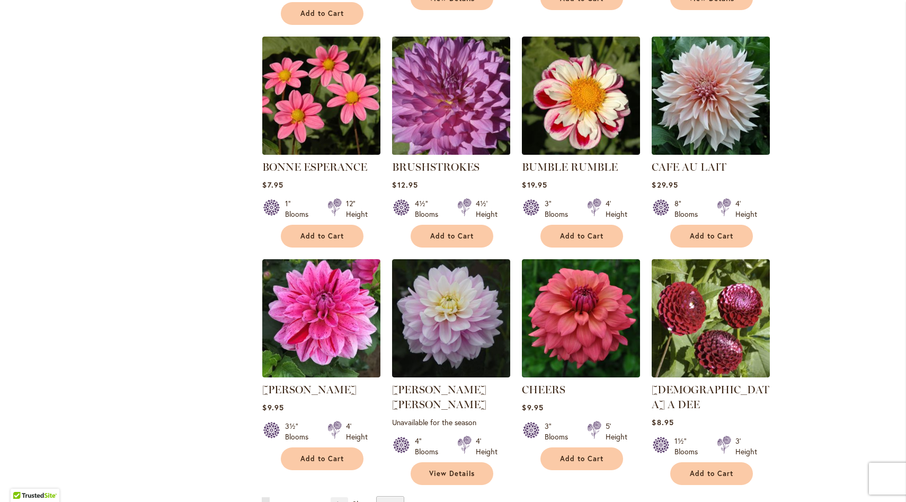
scroll to position [744, 0]
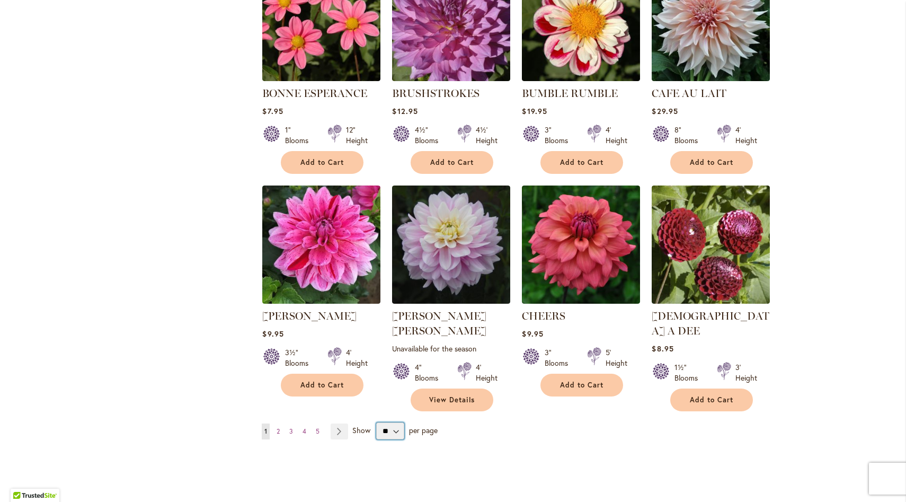
click at [394, 422] on select "** ** ** **" at bounding box center [390, 430] width 28 height 17
select select "**"
click at [376, 422] on select "** ** ** **" at bounding box center [390, 430] width 28 height 17
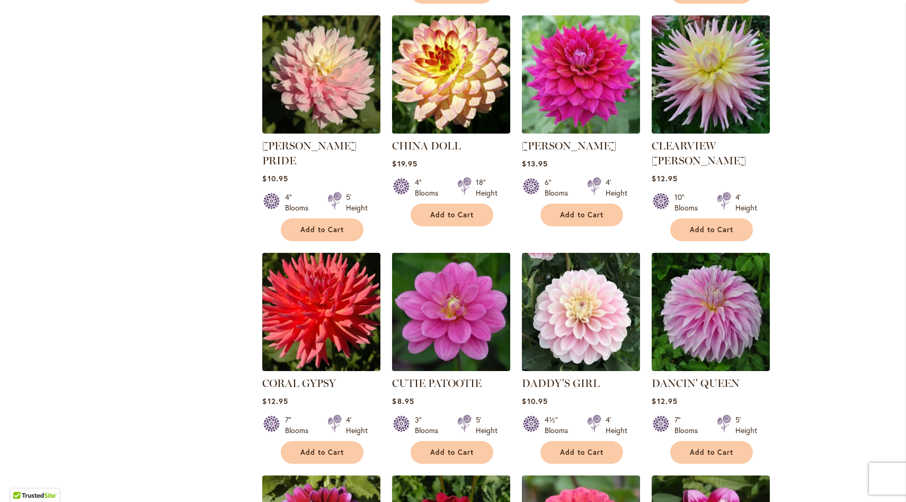
scroll to position [1184, 0]
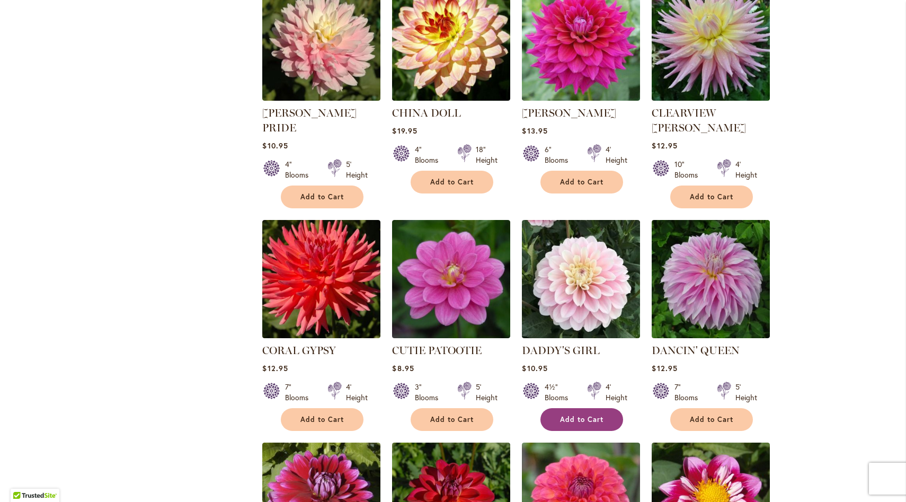
click at [560, 415] on span "Add to Cart" at bounding box center [581, 419] width 43 height 9
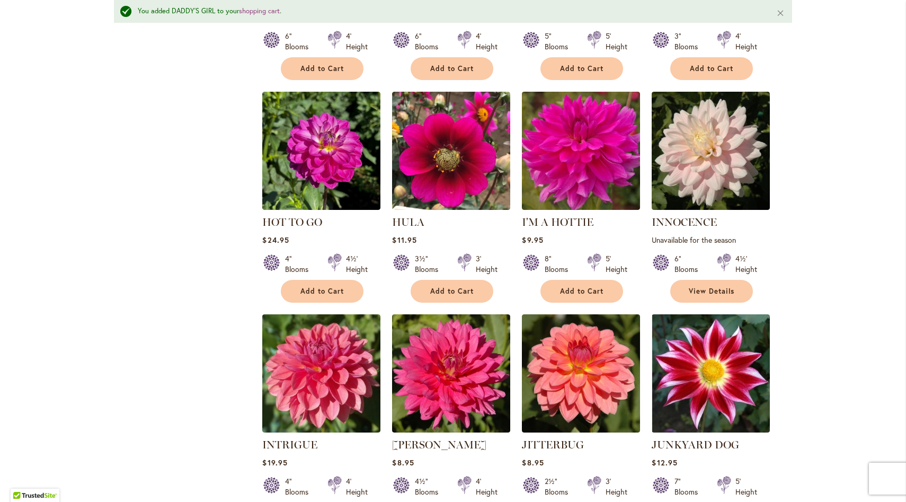
scroll to position [3430, 0]
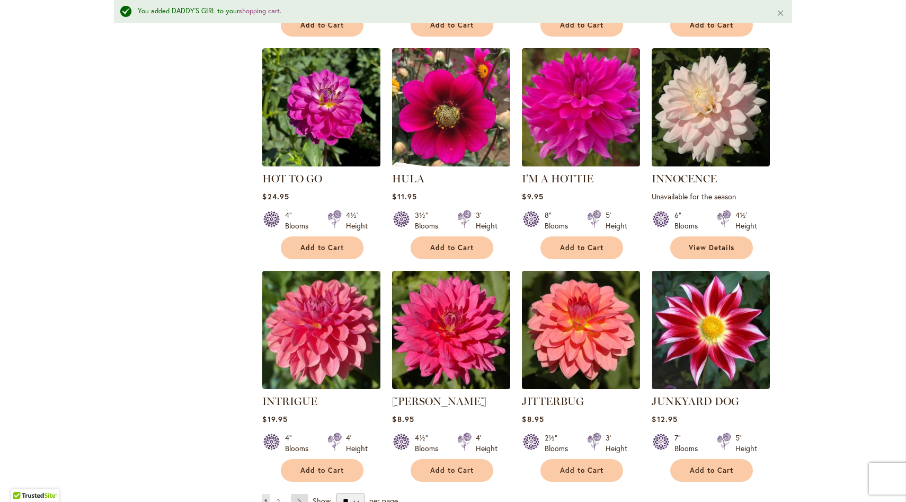
click at [295, 494] on link "Page Next" at bounding box center [299, 502] width 17 height 16
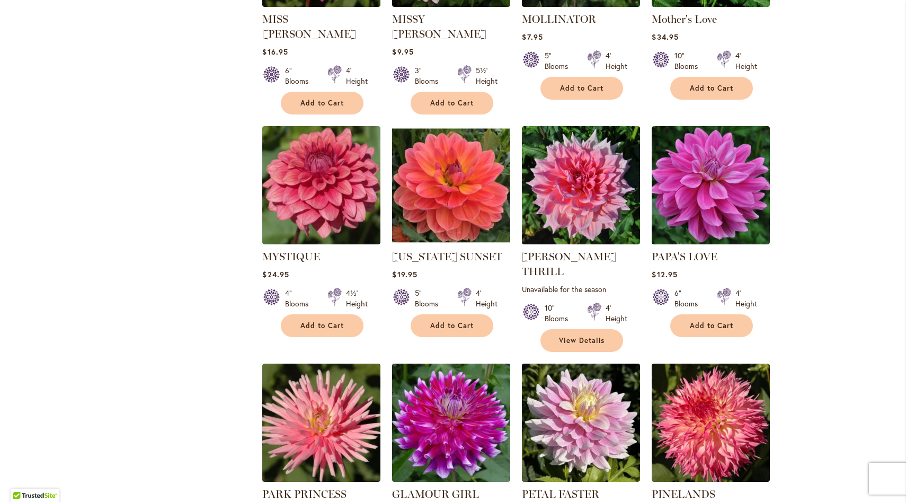
scroll to position [1317, 0]
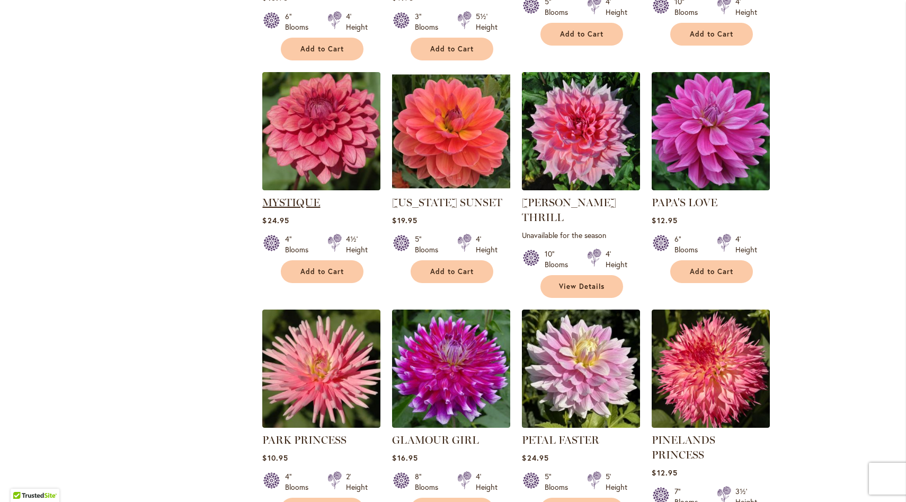
click at [288, 196] on link "MYSTIQUE" at bounding box center [291, 202] width 58 height 13
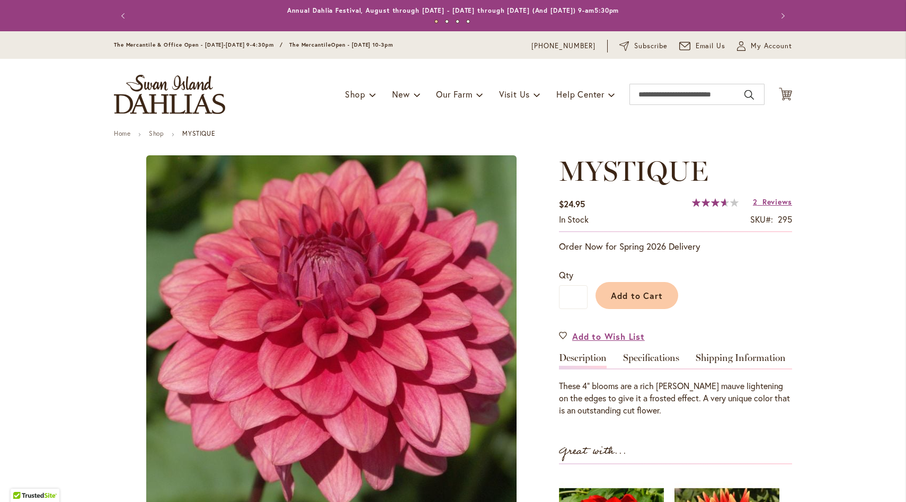
type input "******"
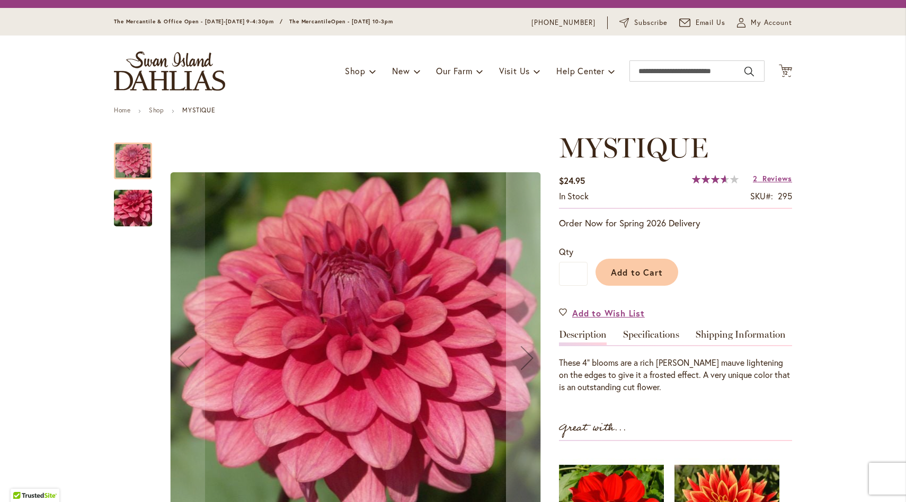
scroll to position [129, 0]
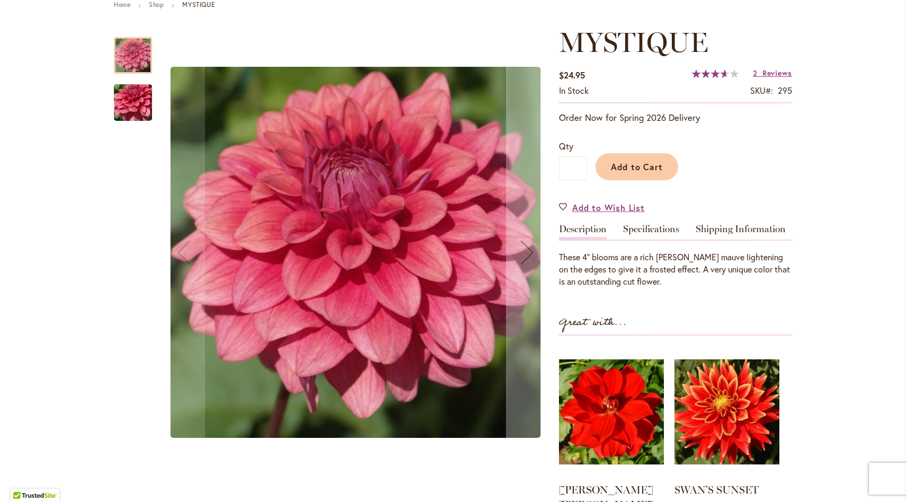
click at [117, 99] on img "MYSTIQUE" at bounding box center [133, 102] width 76 height 57
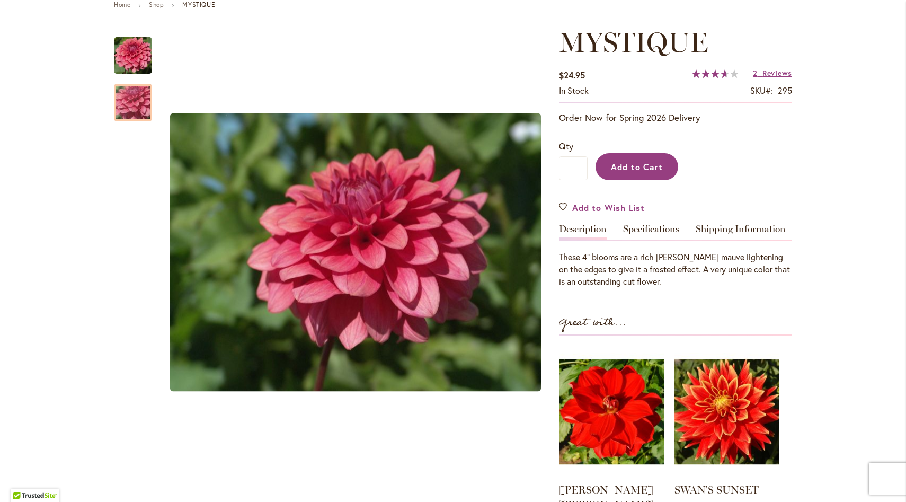
click at [630, 176] on button "Add to Cart" at bounding box center [636, 166] width 83 height 27
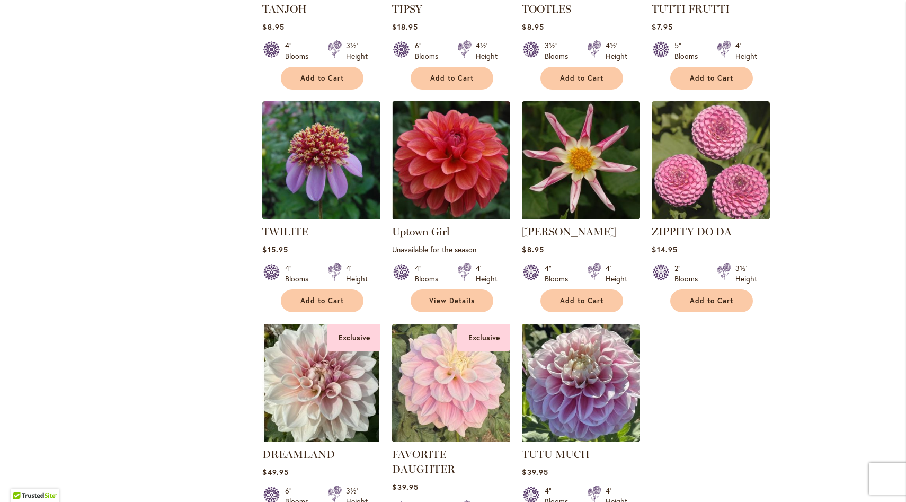
scroll to position [3278, 0]
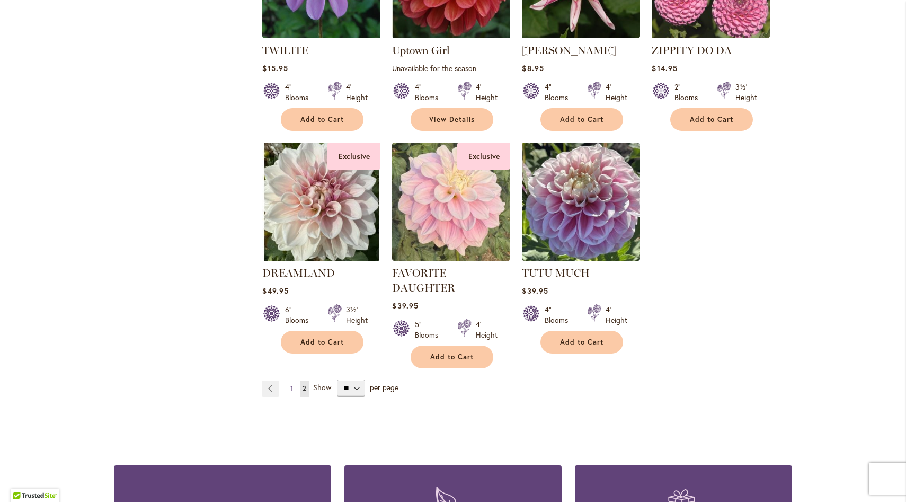
click at [290, 384] on span "1" at bounding box center [291, 388] width 3 height 8
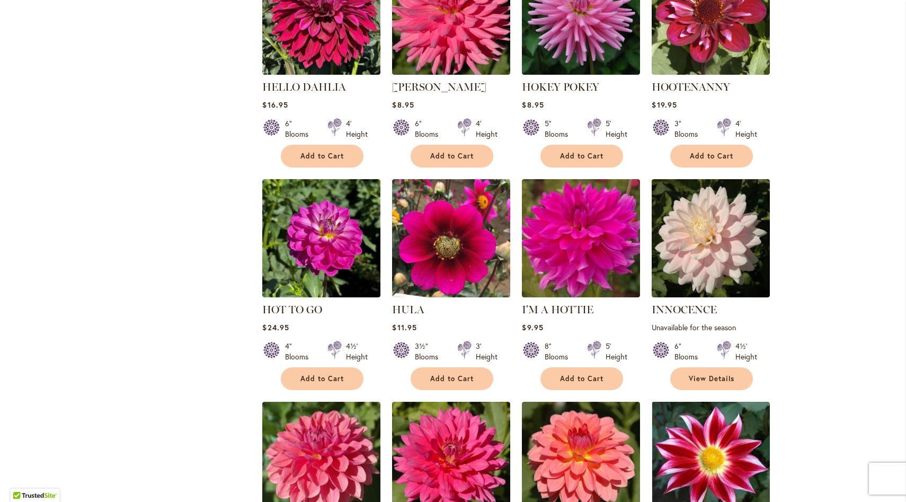
scroll to position [3448, 0]
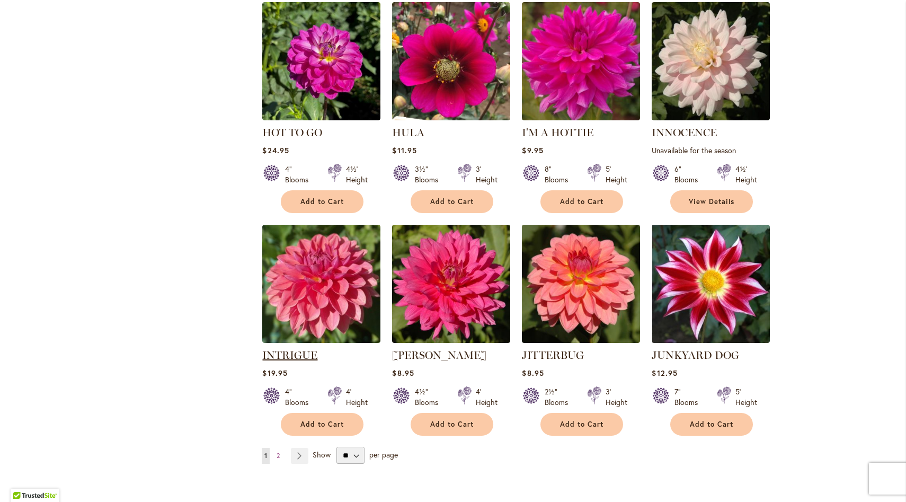
click at [309, 349] on link "INTRIGUE" at bounding box center [289, 355] width 55 height 13
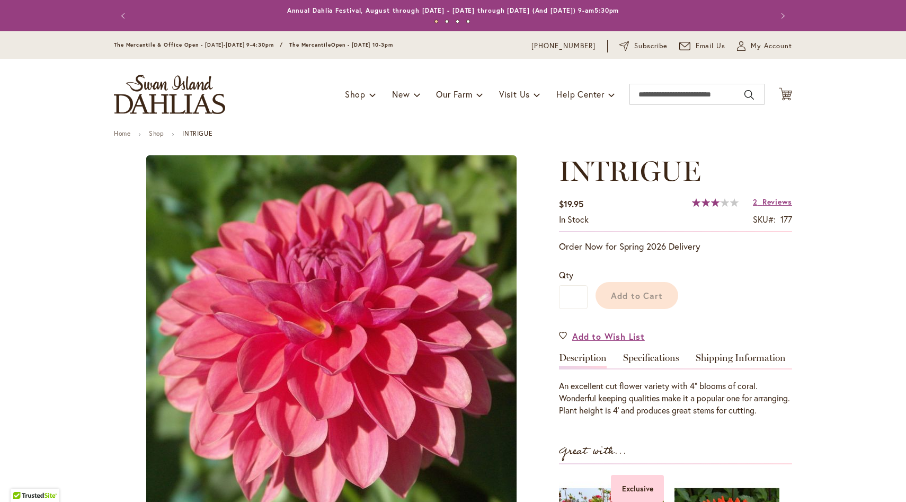
type input "******"
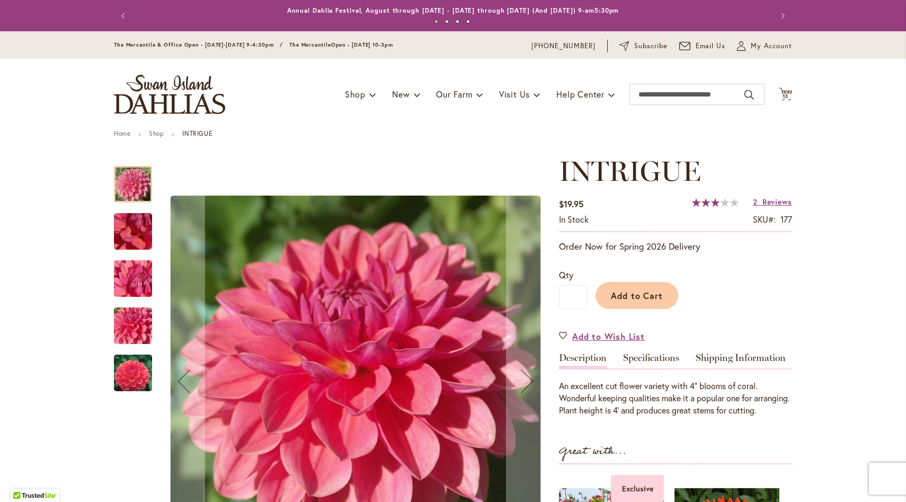
click at [128, 227] on img "INTRIGUE" at bounding box center [133, 231] width 76 height 57
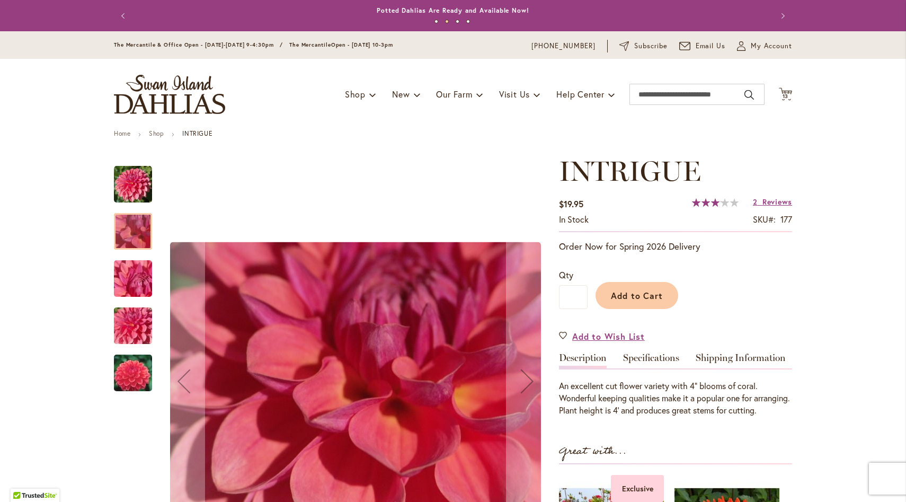
click at [124, 266] on img "INTRIGUE" at bounding box center [133, 278] width 76 height 57
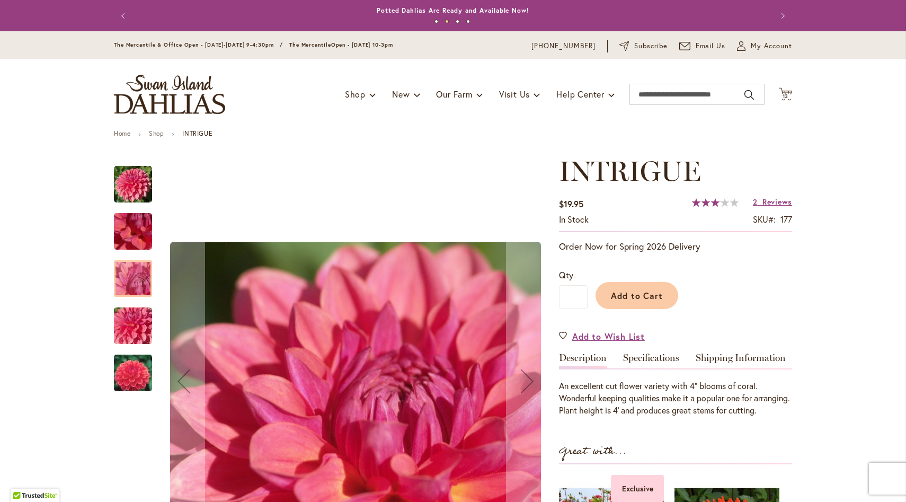
click at [123, 305] on div "INTRIGUE" at bounding box center [138, 320] width 49 height 47
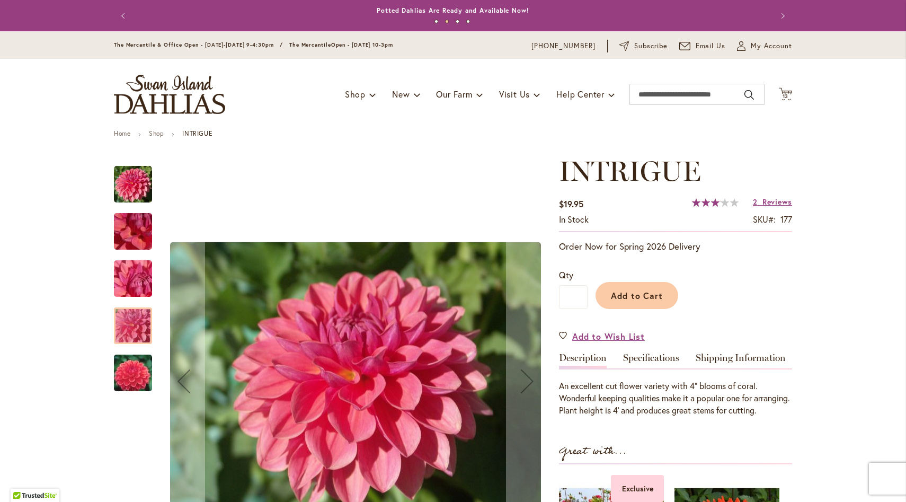
click at [117, 369] on img "INTRIGUE" at bounding box center [133, 372] width 76 height 51
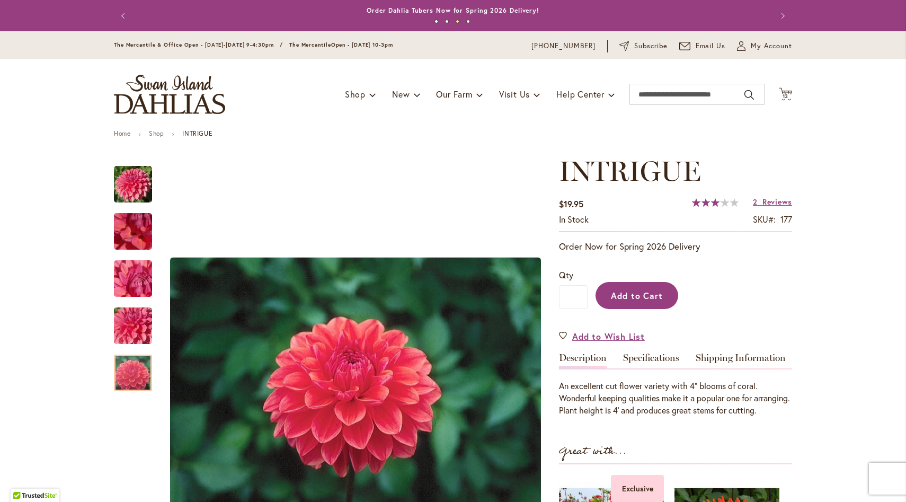
click at [626, 299] on span "Add to Cart" at bounding box center [637, 295] width 52 height 11
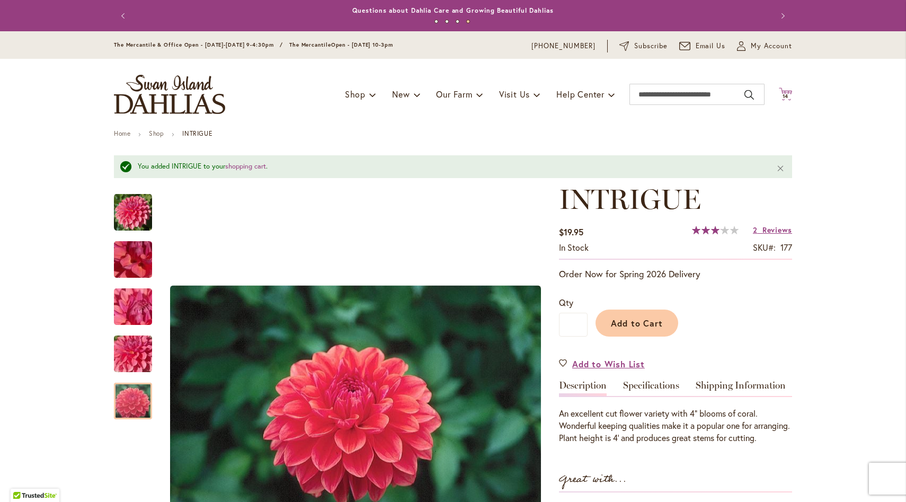
click at [783, 96] on span "14" at bounding box center [785, 96] width 6 height 7
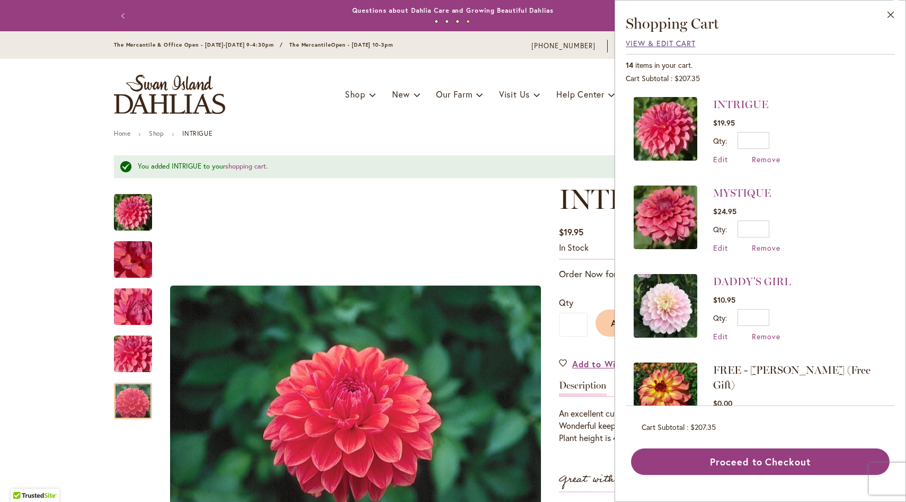
click at [659, 44] on span "View & Edit Cart" at bounding box center [661, 43] width 70 height 10
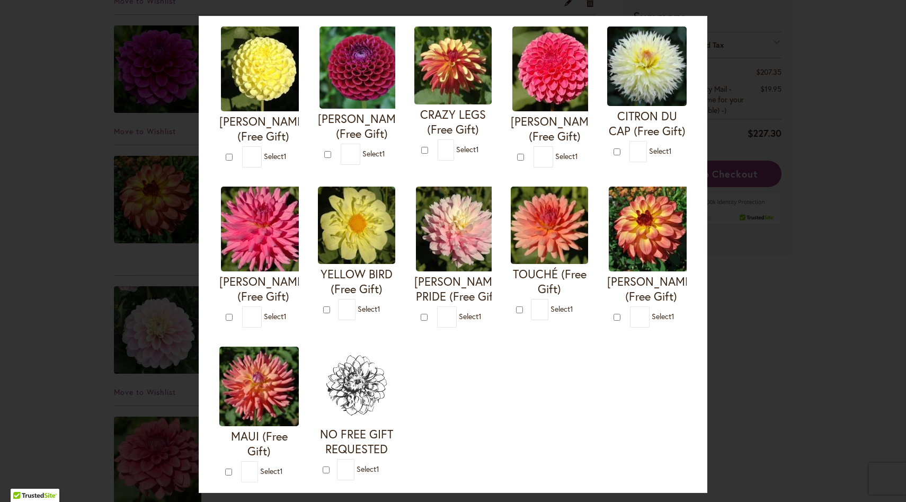
scroll to position [310, 0]
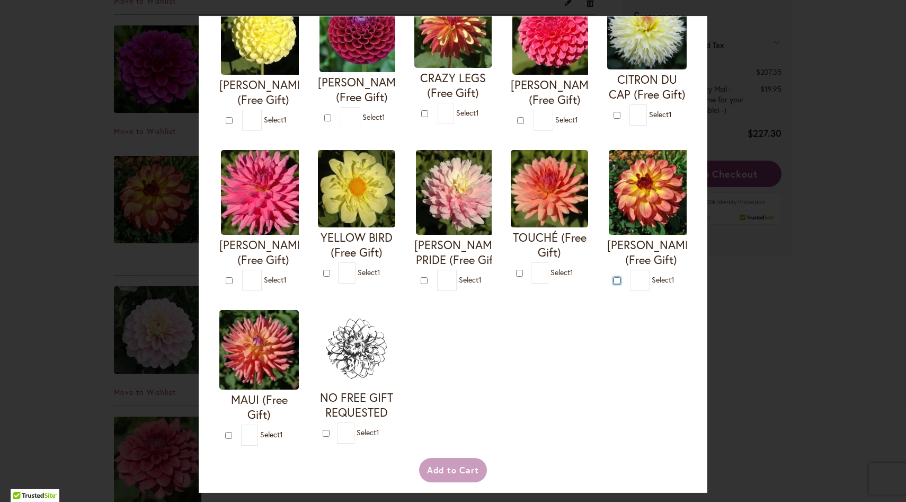
type input "*"
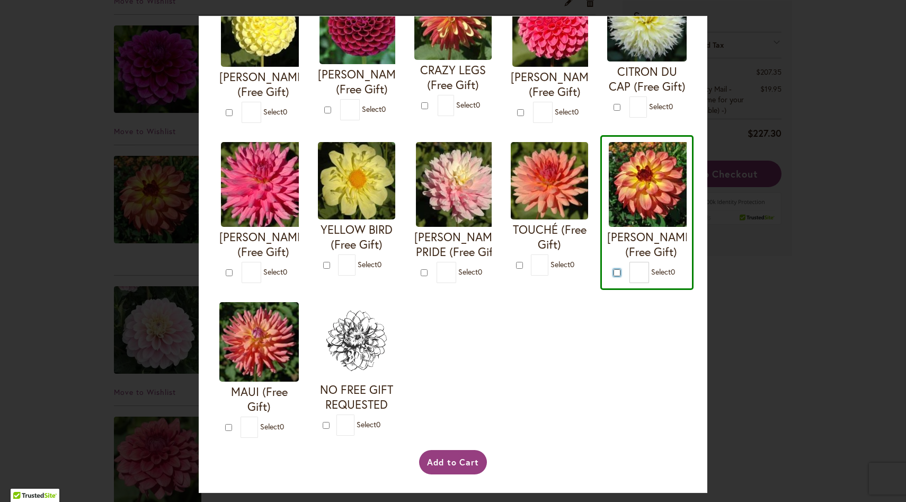
scroll to position [463, 0]
click at [454, 465] on button "Add to Cart" at bounding box center [453, 462] width 68 height 24
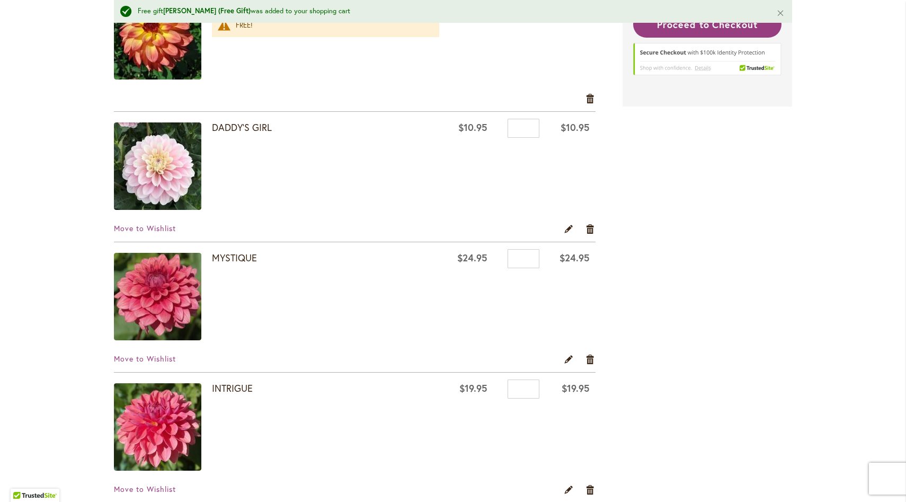
scroll to position [1613, 0]
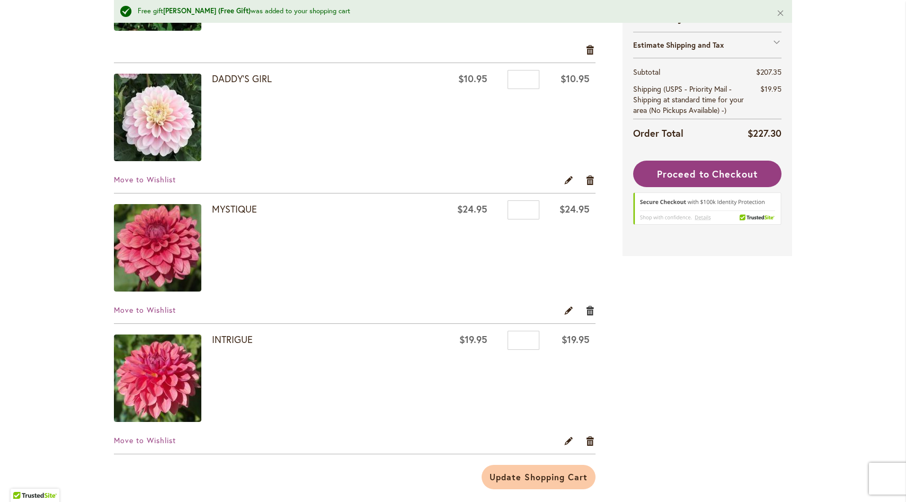
click at [585, 309] on link "Remove item" at bounding box center [590, 311] width 10 height 12
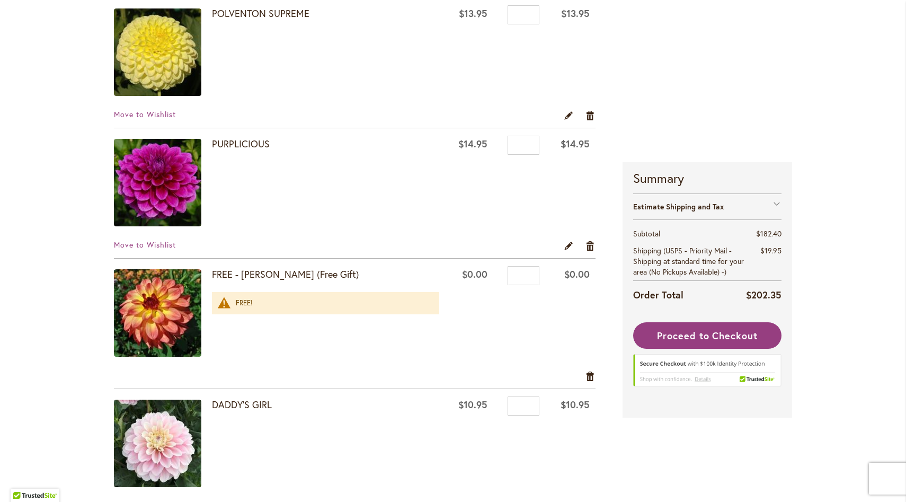
scroll to position [1484, 0]
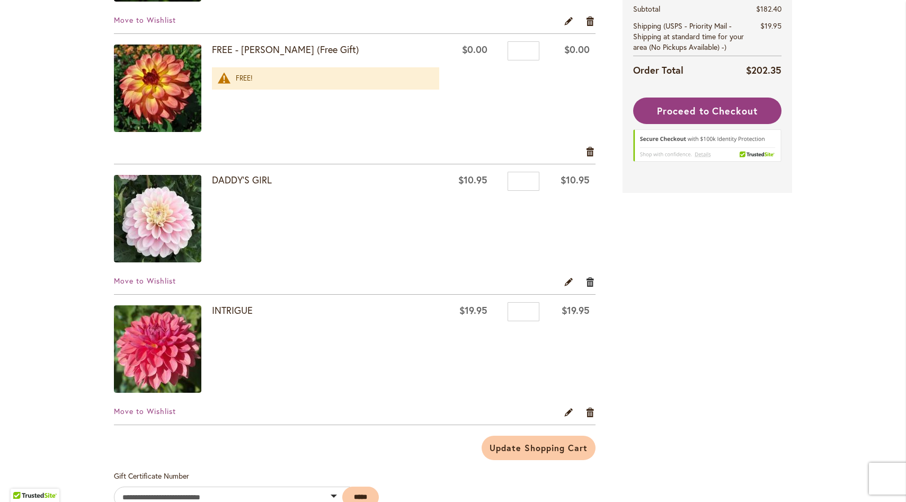
click at [590, 283] on link "Remove item" at bounding box center [590, 281] width 10 height 12
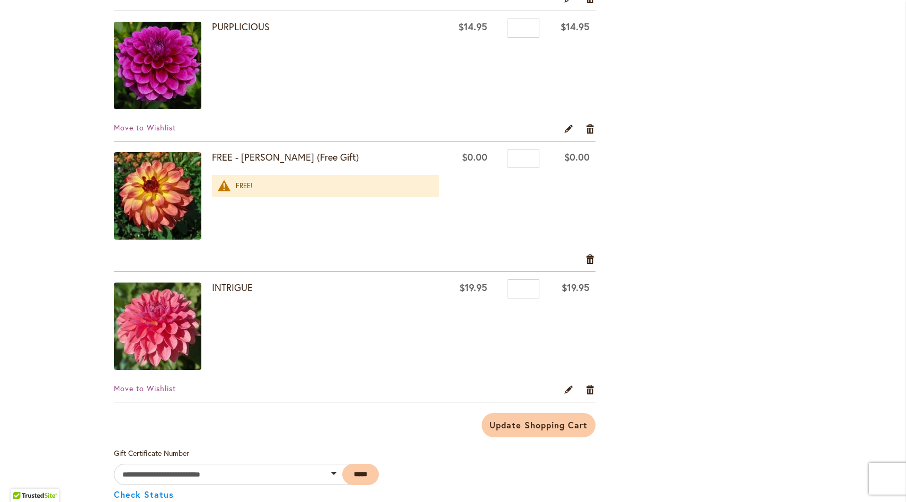
scroll to position [1407, 0]
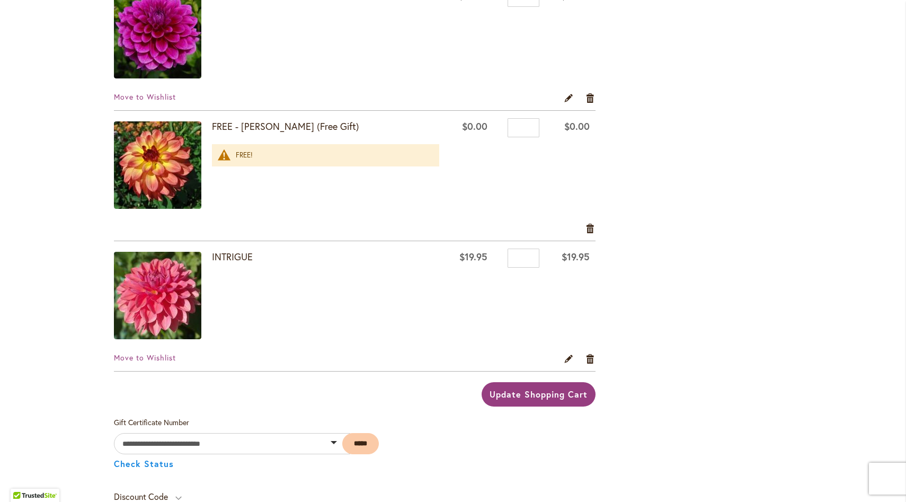
click at [520, 401] on button "Update Shopping Cart" at bounding box center [537, 394] width 113 height 24
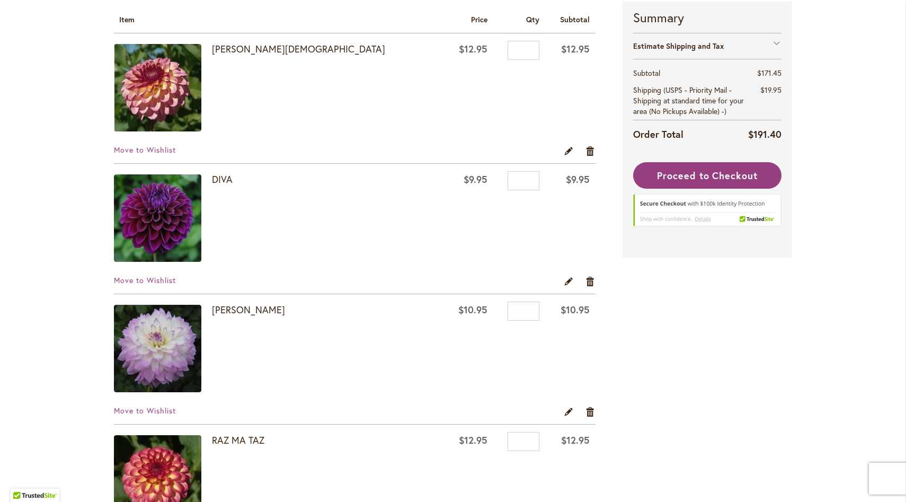
scroll to position [81, 0]
